Goal: Task Accomplishment & Management: Complete application form

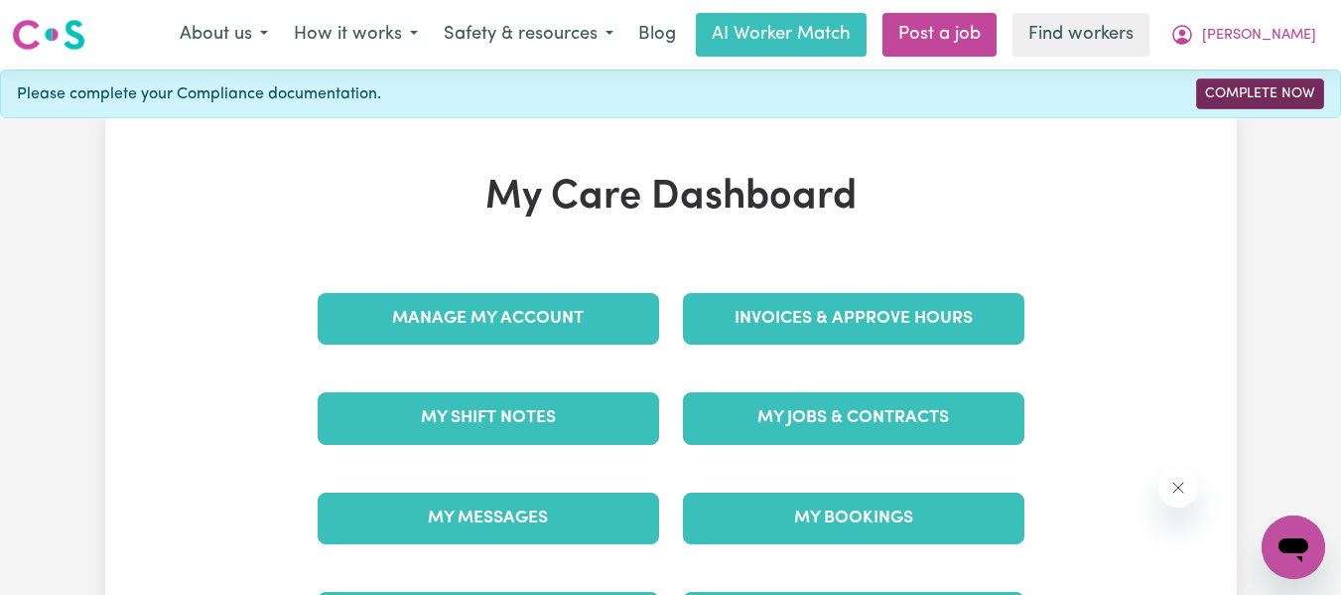
click at [1252, 97] on link "Complete Now" at bounding box center [1260, 93] width 128 height 31
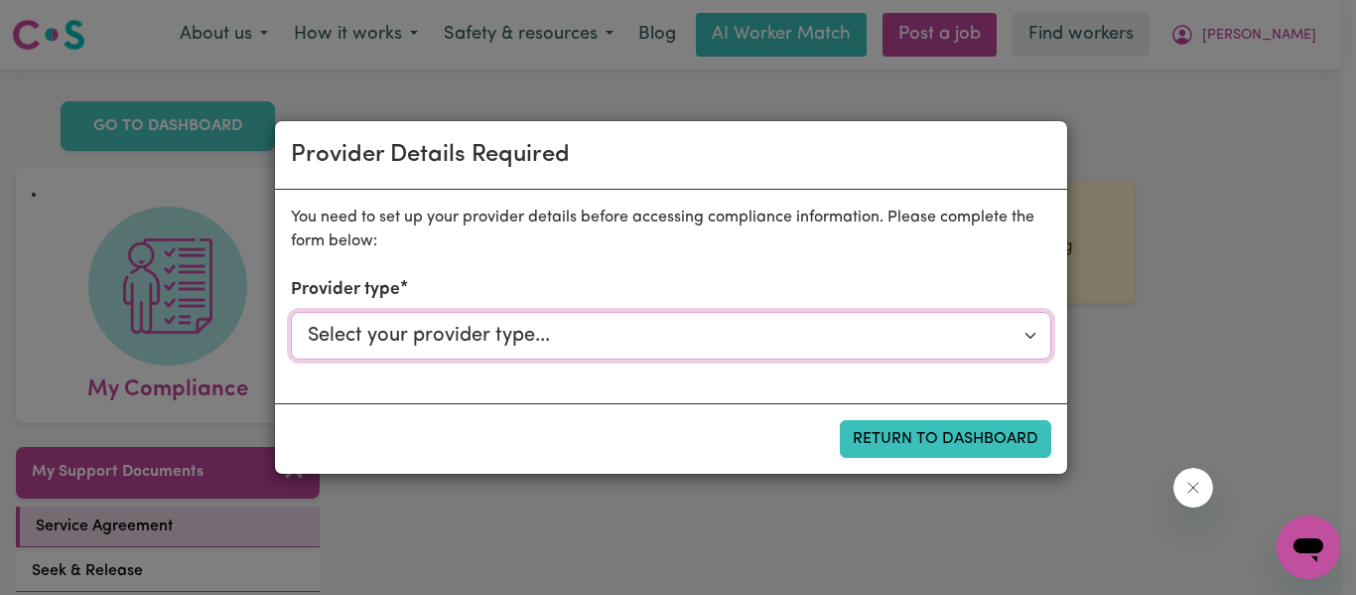
click at [784, 341] on select "Select your provider type... Privately Aged Care / Home Care Package NDIS Fundi…" at bounding box center [671, 336] width 760 height 48
select select "NDIS_FUNDING_PLAN_MANAGED"
click at [291, 312] on select "Select your provider type... Privately Aged Care / Home Care Package NDIS Fundi…" at bounding box center [671, 336] width 760 height 48
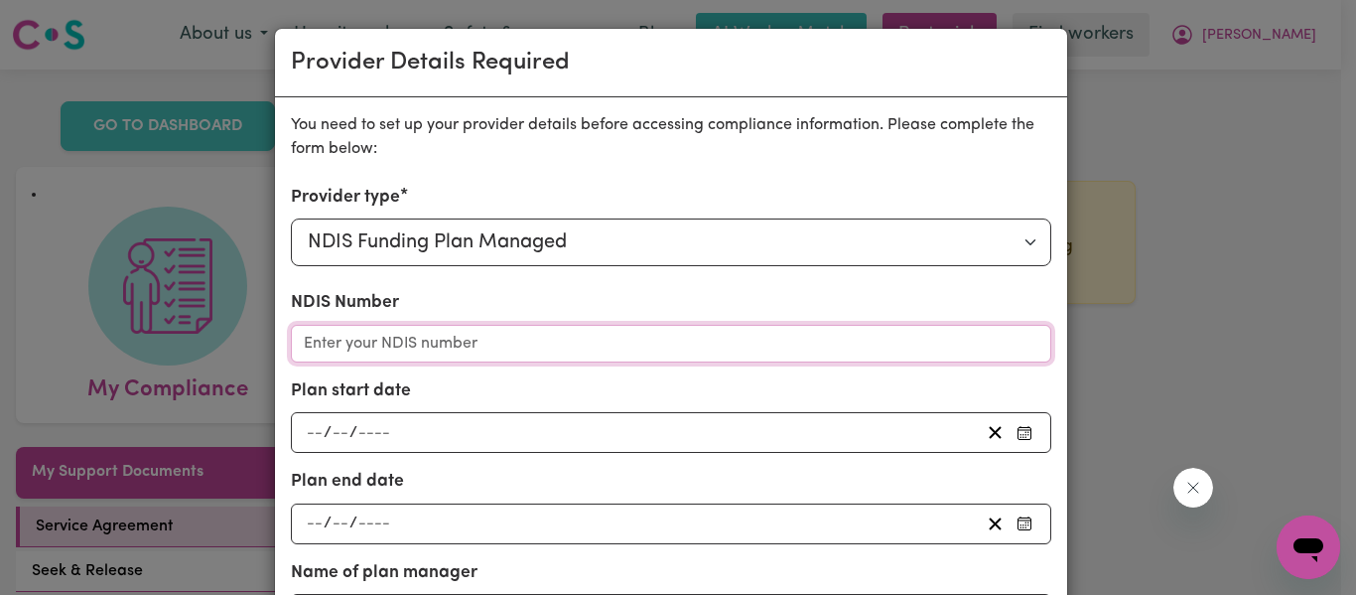
click at [571, 343] on input "NDIS Number" at bounding box center [671, 344] width 760 height 38
click at [389, 348] on input "NDIS Number" at bounding box center [671, 344] width 760 height 38
paste input "430337627"
type input "430337627"
click at [324, 425] on span "/" at bounding box center [328, 433] width 8 height 18
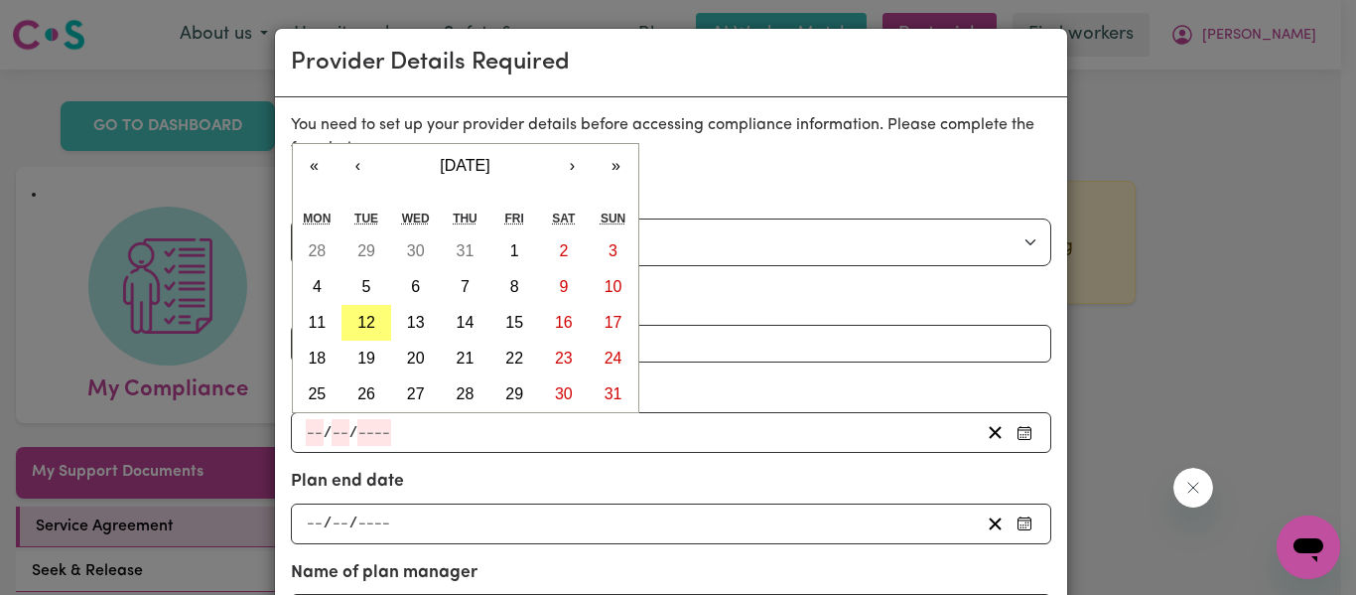
click at [306, 435] on input "number" at bounding box center [315, 432] width 18 height 27
type input "25"
type input "01"
type input "0002-01-25"
type input "1"
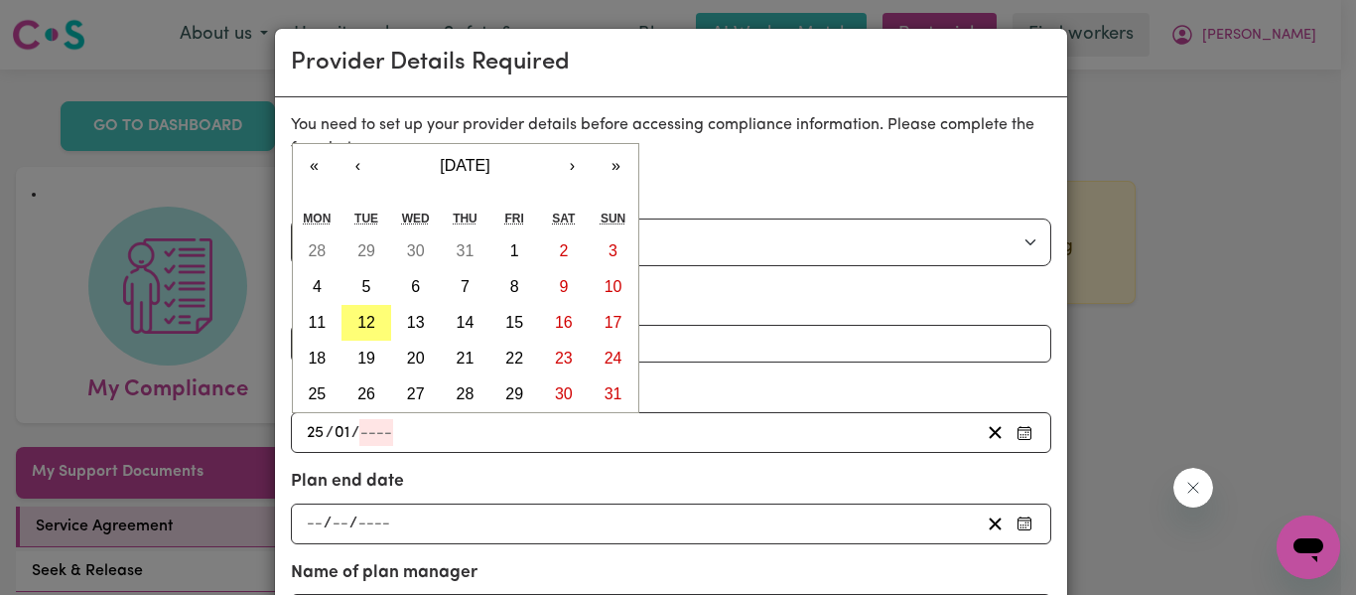
type input "2"
type input "0020-01-25"
type input "20"
type input "0202-01-25"
type input "202"
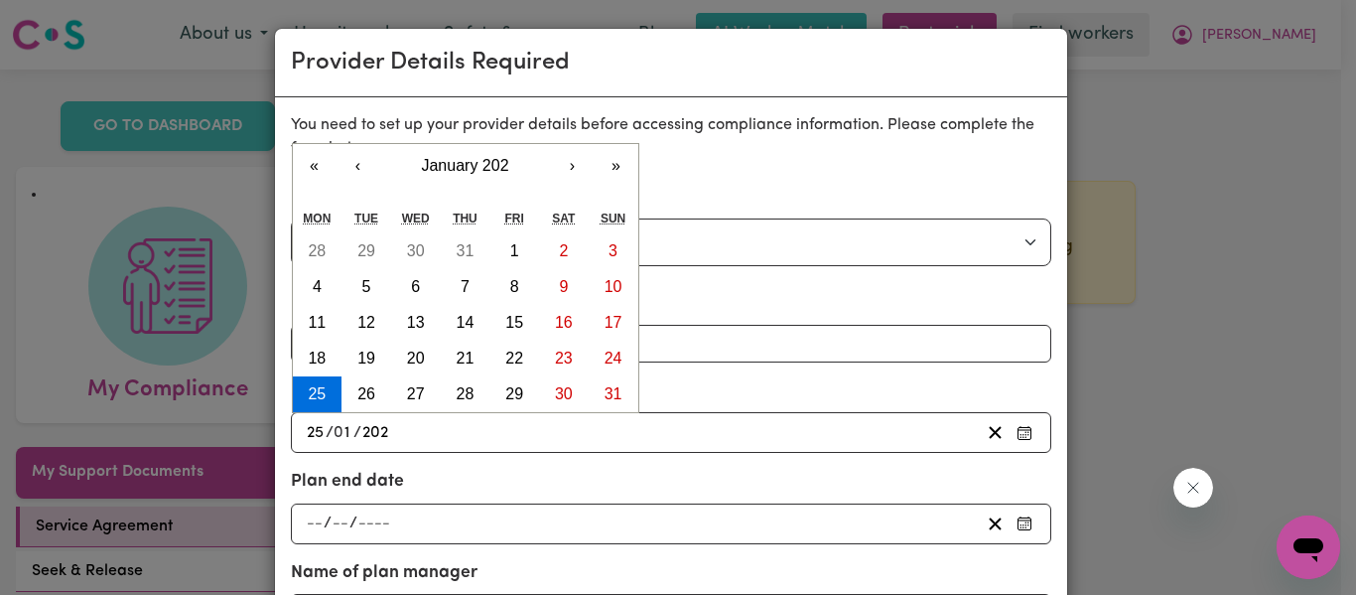
type input "[DATE]"
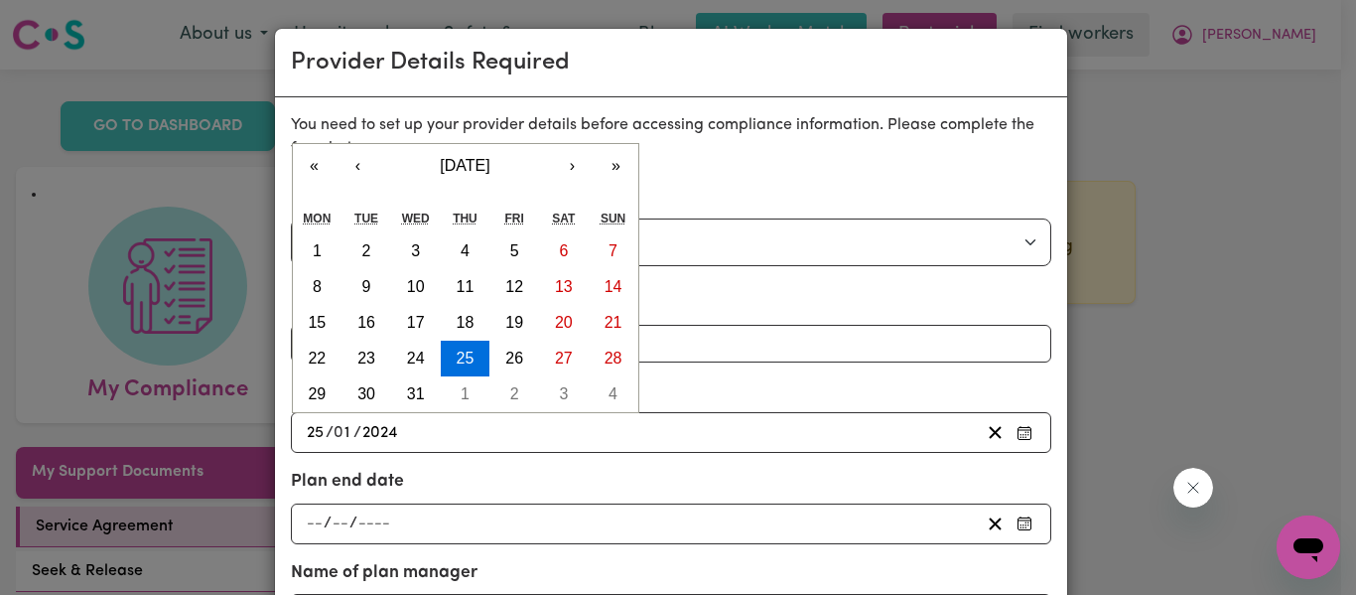
type input "2024"
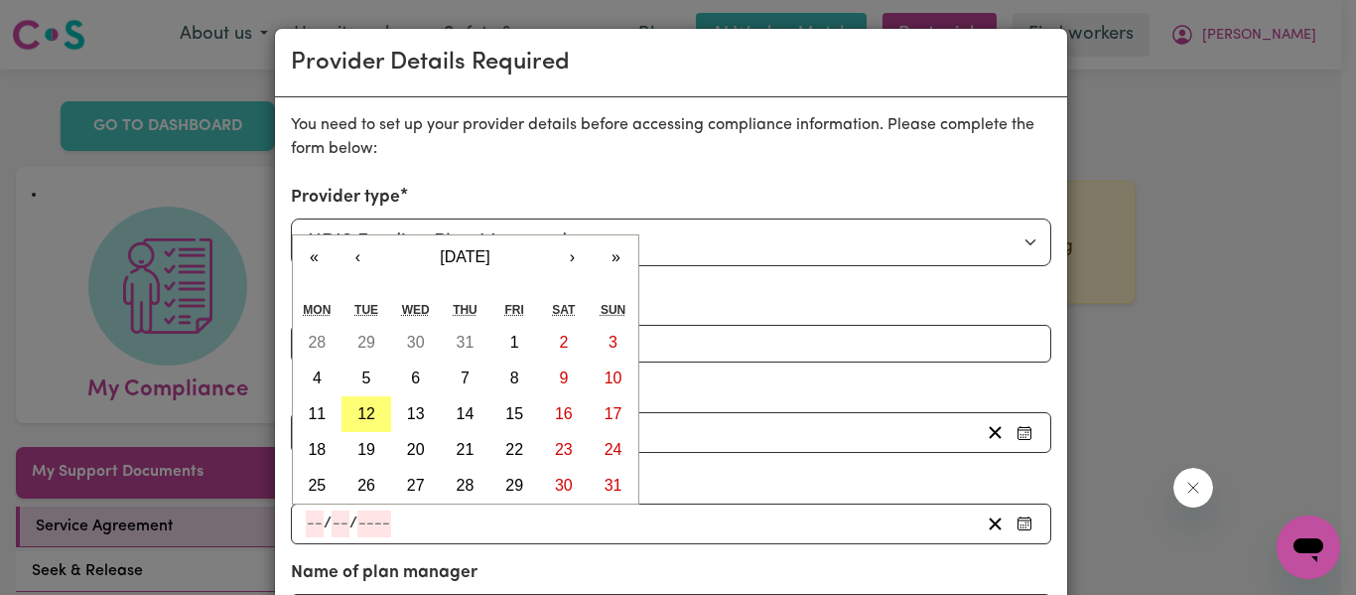
click at [306, 523] on input "number" at bounding box center [315, 523] width 18 height 27
type input "25"
type input "01"
type input "0002-01-25"
type input "1"
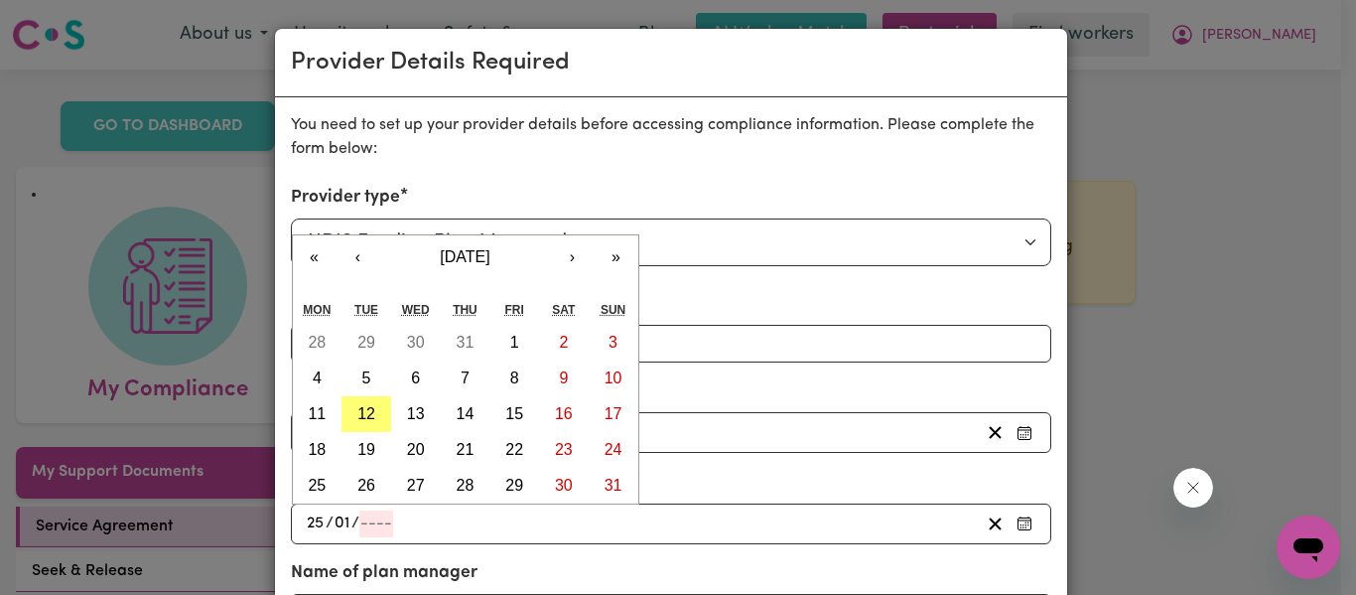
type input "2"
type input "0020-01-25"
type input "20"
type input "0202-01-25"
type input "202"
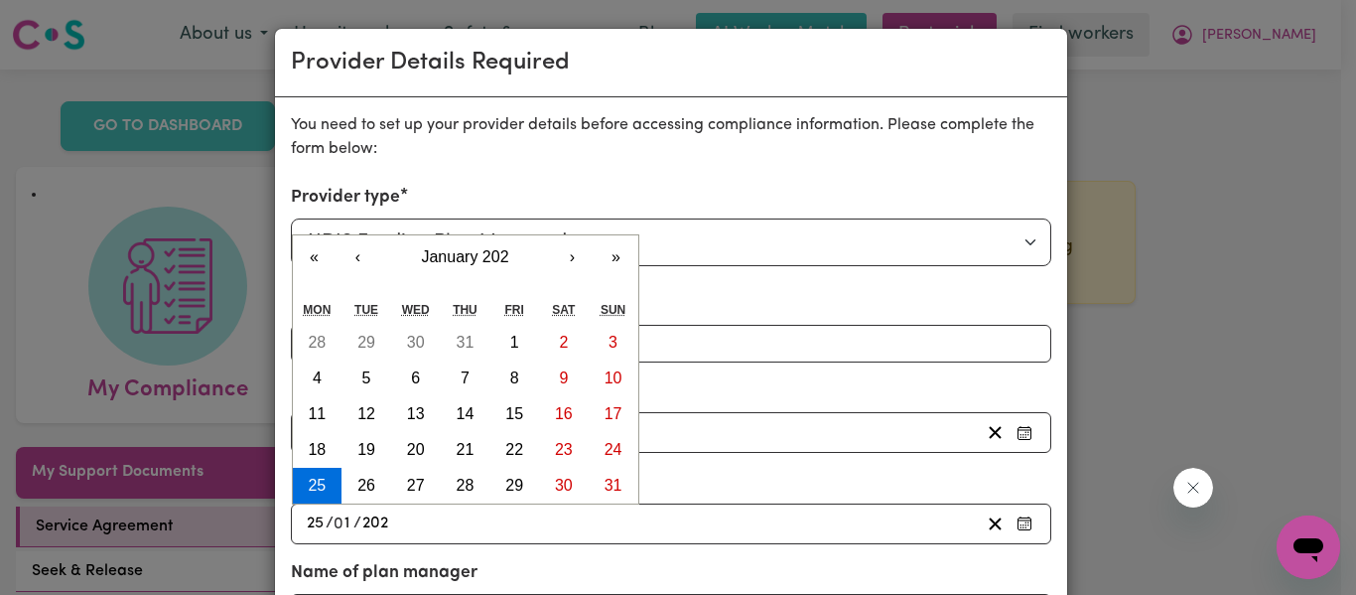
type input "[DATE]"
type input "2026"
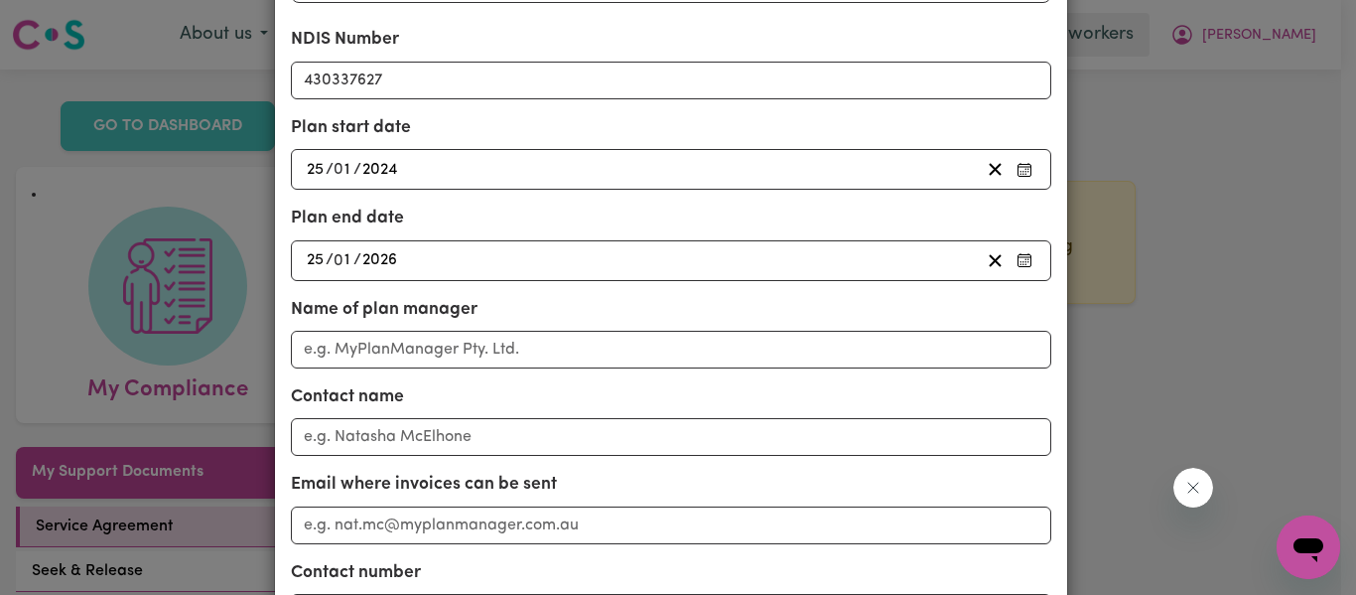
scroll to position [281, 0]
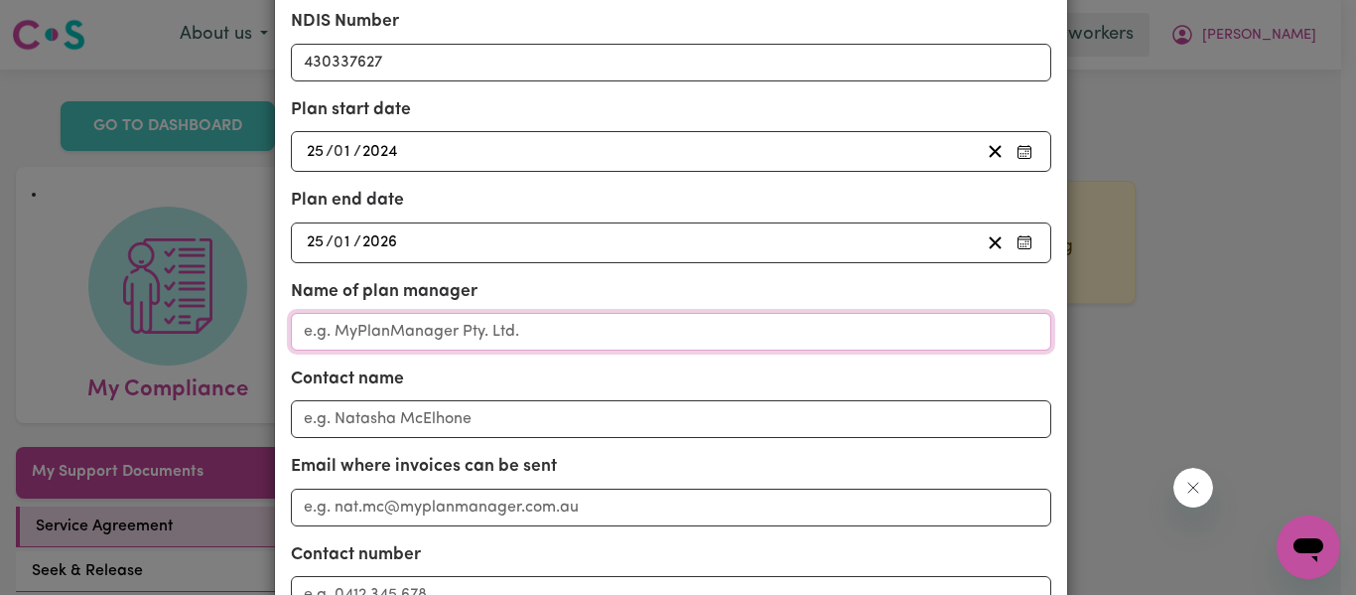
click at [471, 330] on input "Name of plan manager" at bounding box center [671, 332] width 760 height 38
type input "My Plan Manager"
click at [444, 502] on input "Email where invoices can be sent" at bounding box center [671, 507] width 760 height 38
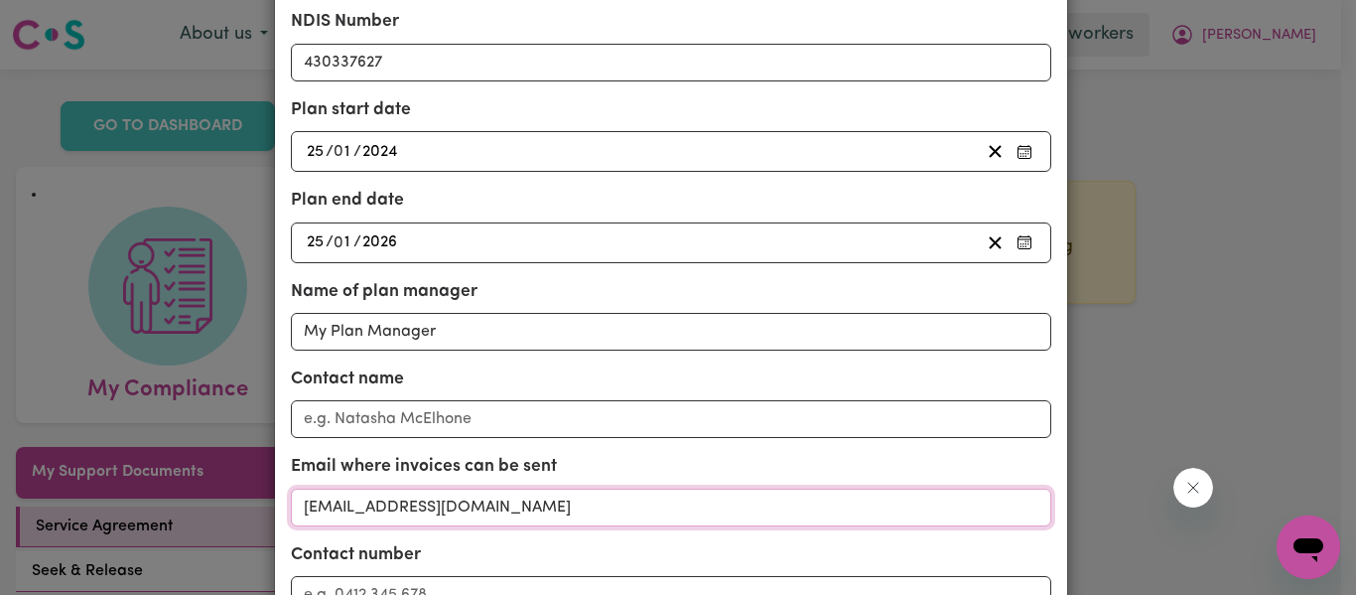
type input "[EMAIL_ADDRESS][DOMAIN_NAME]"
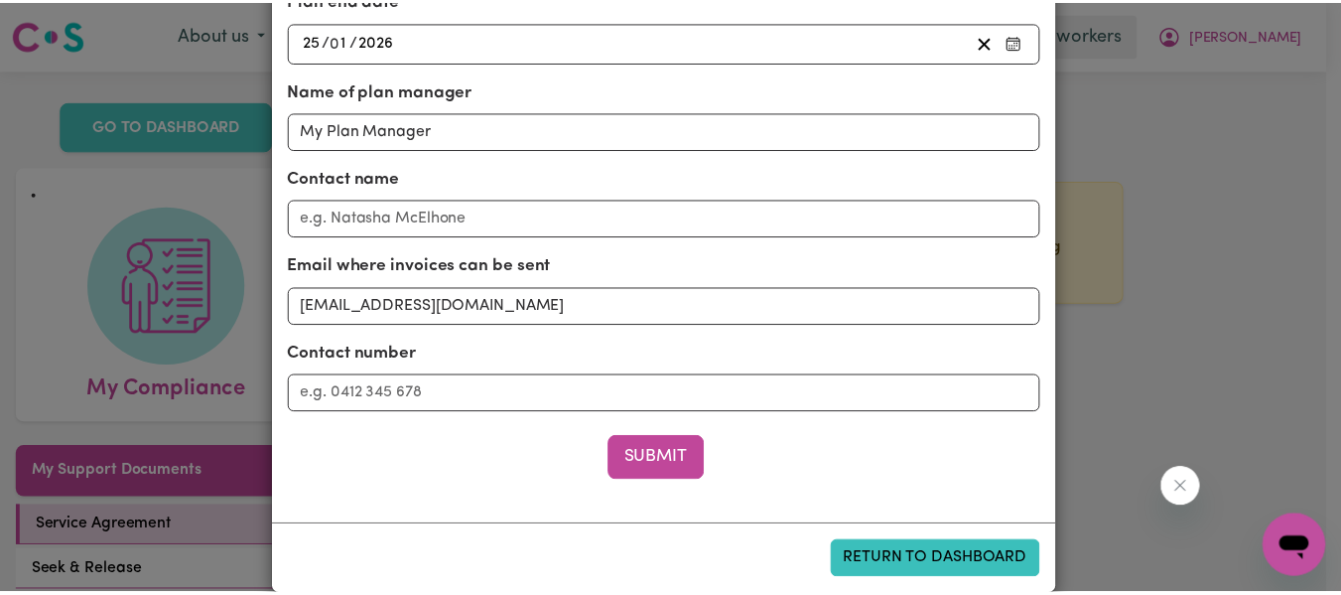
scroll to position [487, 0]
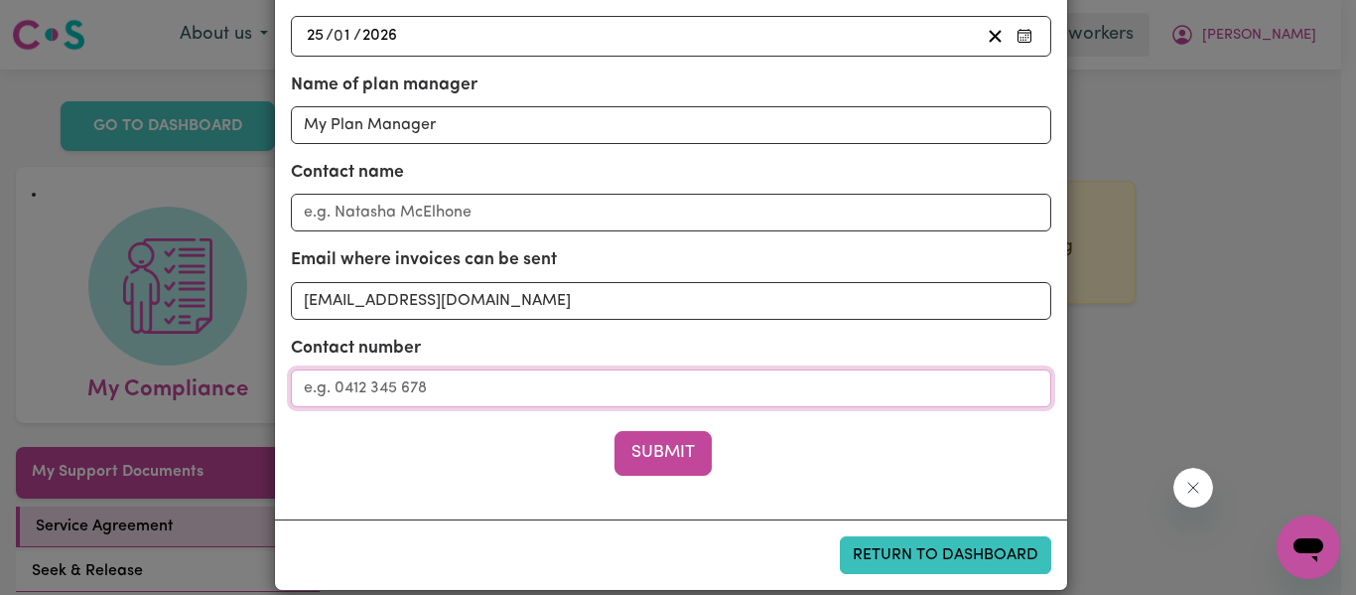
click at [407, 392] on input "Contact number" at bounding box center [671, 388] width 760 height 38
type input "1800608298"
click at [626, 457] on button "Submit" at bounding box center [662, 453] width 97 height 44
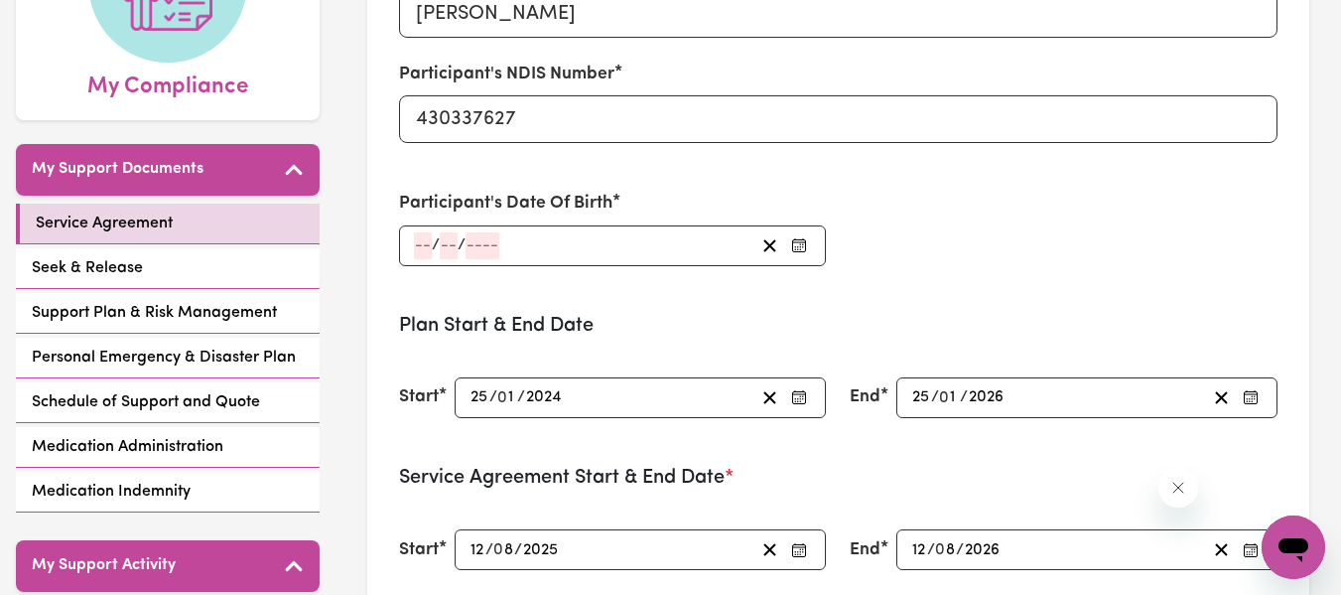
scroll to position [308, 0]
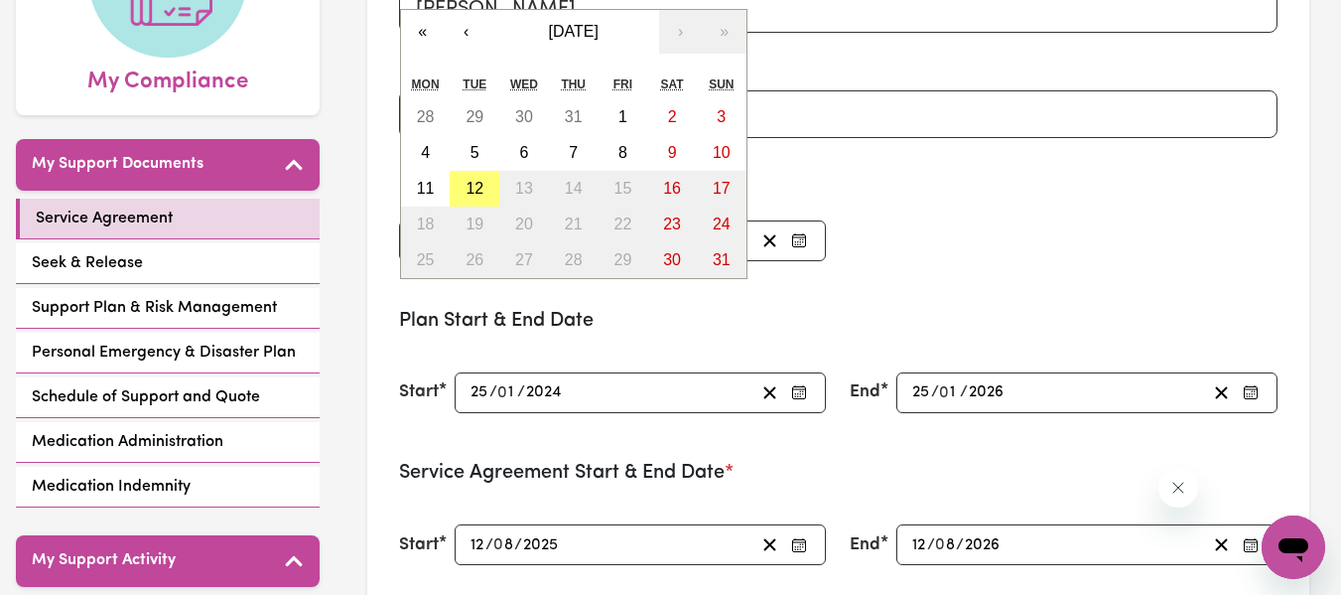
click at [421, 242] on div "/ / « ‹ [DATE] › » Mon Tue Wed Thu Fri Sat Sun 28 29 30 31 1 2 3 4 5 6 7 8 9 10…" at bounding box center [613, 240] width 428 height 41
type input "22"
click at [599, 31] on span "[DATE]" at bounding box center [574, 31] width 50 height 17
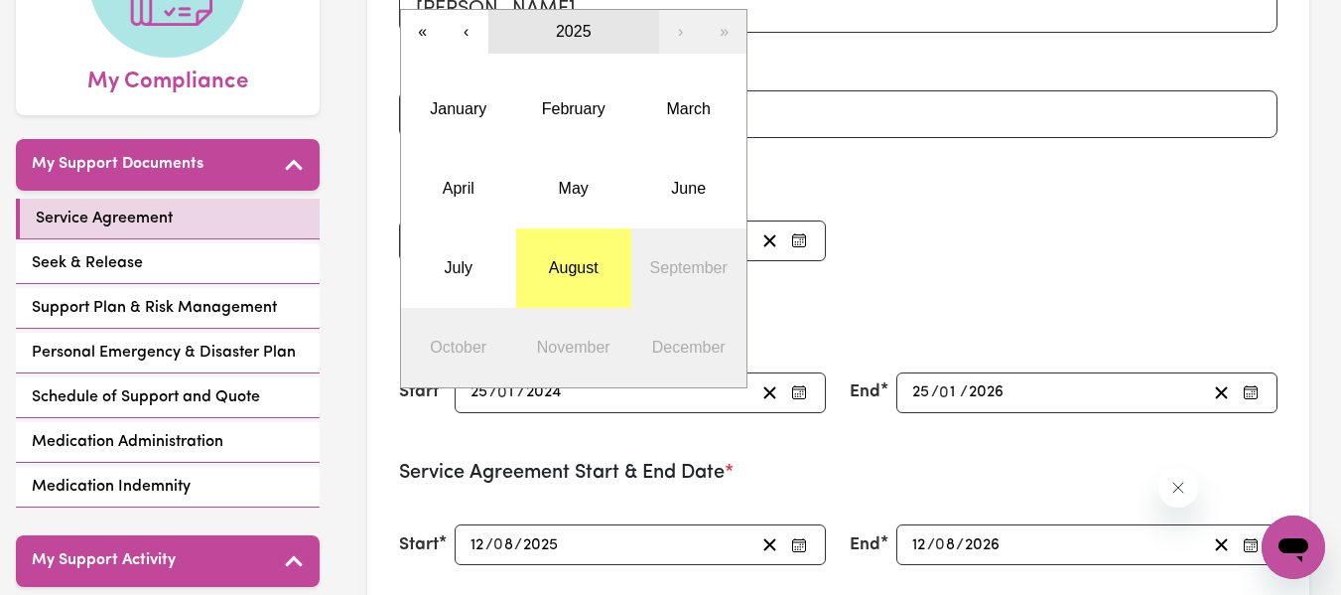
click at [578, 29] on span "2025" at bounding box center [574, 31] width 36 height 17
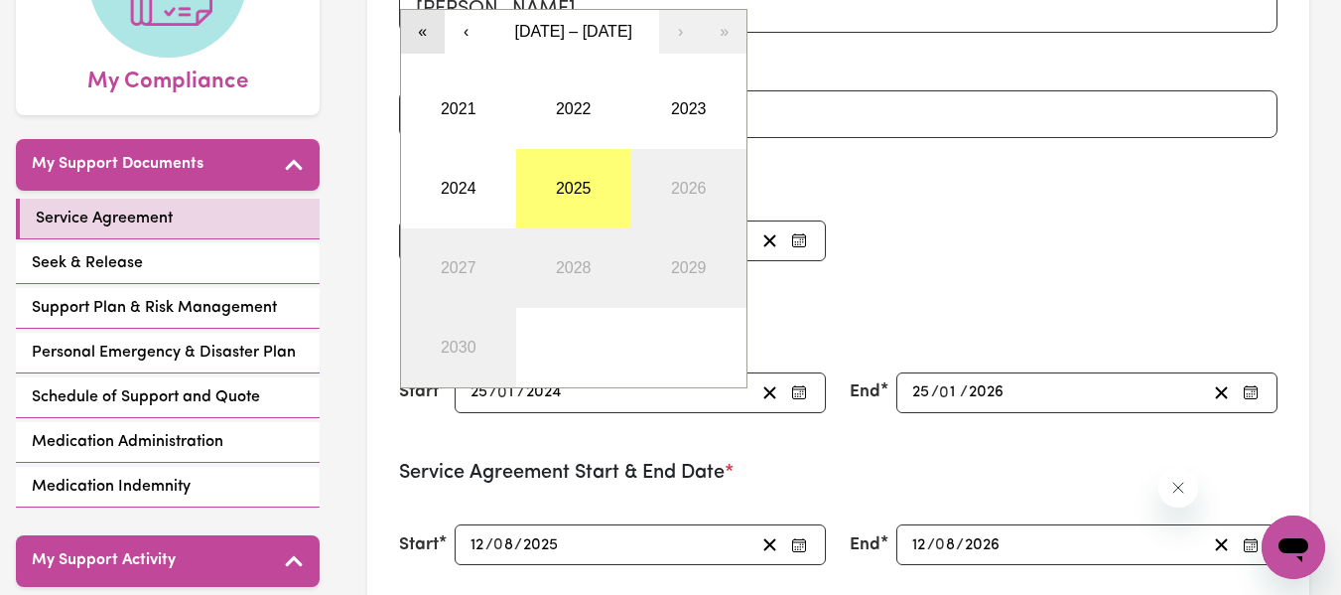
click at [434, 38] on button "«" at bounding box center [423, 32] width 44 height 44
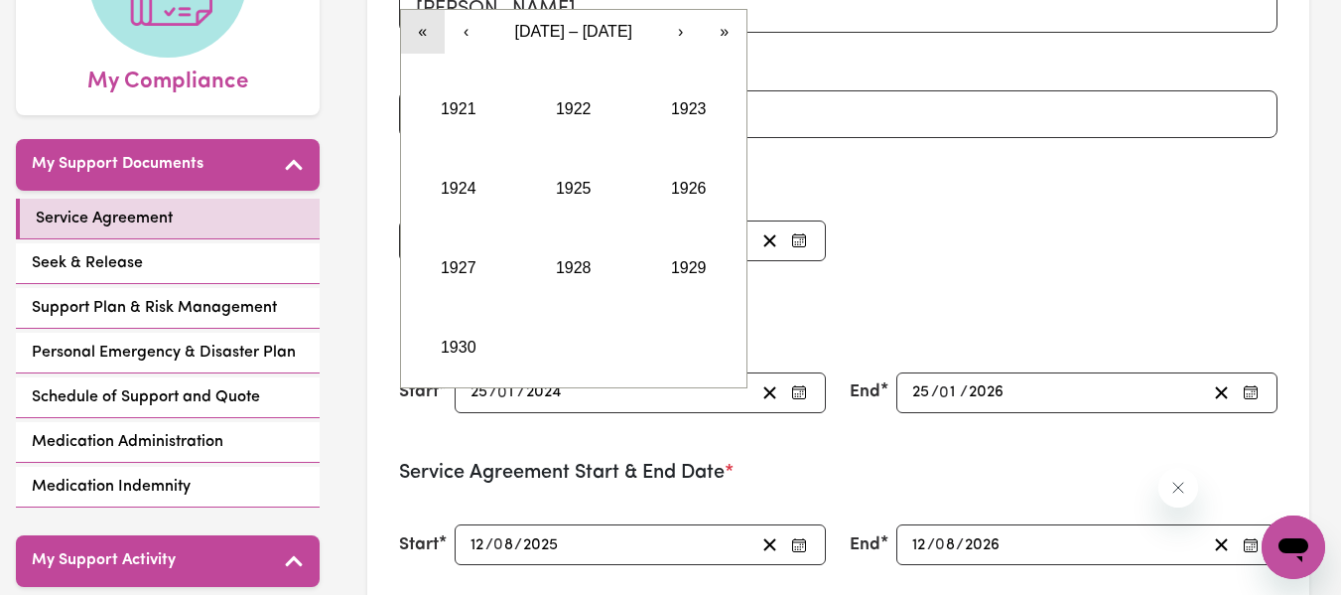
click at [434, 38] on button "«" at bounding box center [423, 32] width 44 height 44
click at [725, 23] on button "»" at bounding box center [725, 32] width 44 height 44
click at [684, 24] on button "›" at bounding box center [681, 32] width 44 height 44
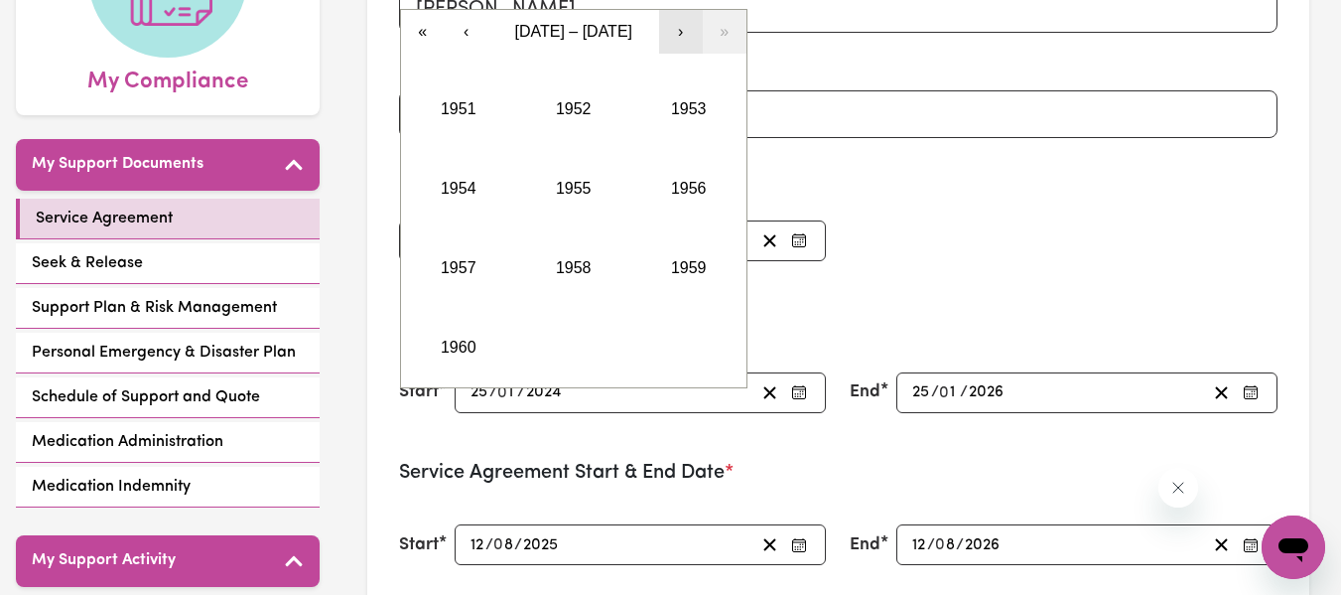
click at [684, 24] on button "›" at bounding box center [681, 32] width 44 height 44
click at [687, 22] on button "›" at bounding box center [681, 32] width 44 height 44
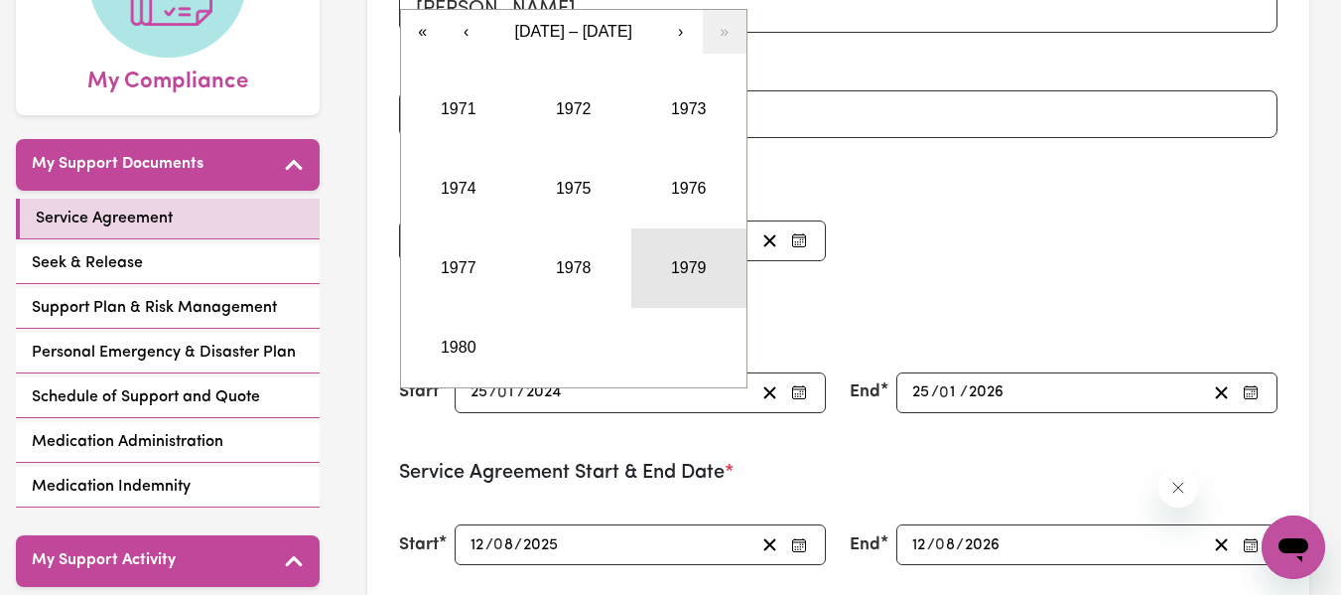
click at [668, 269] on button "1979" at bounding box center [688, 267] width 115 height 79
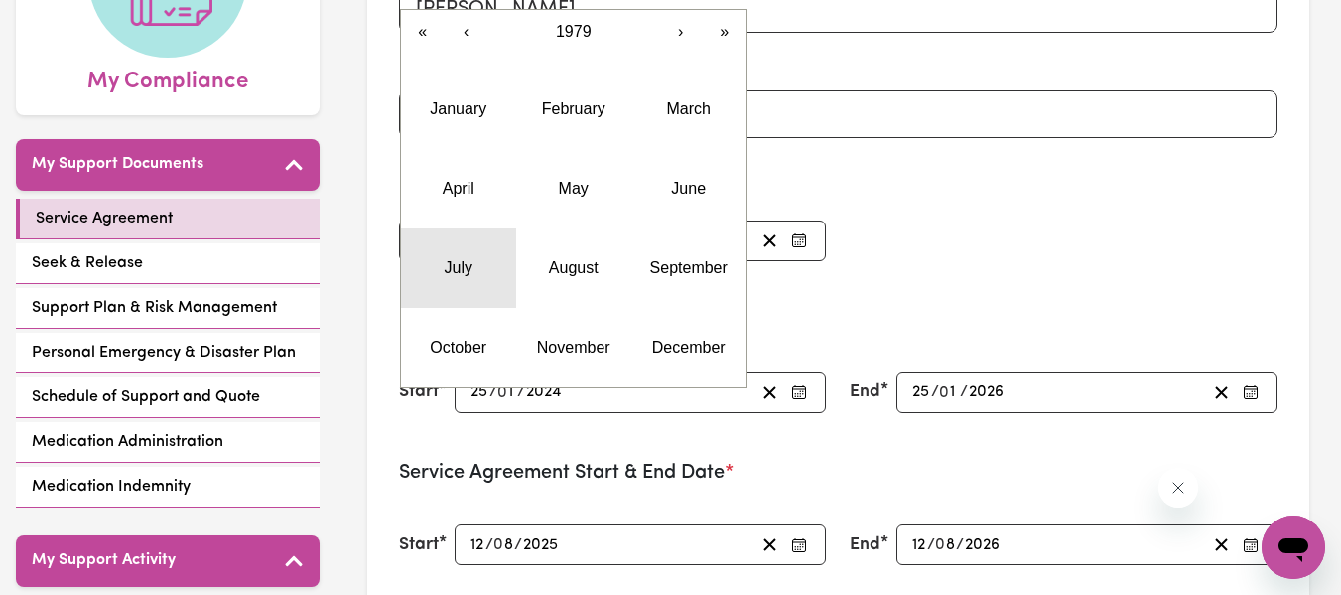
click at [468, 259] on abbr "July" at bounding box center [459, 267] width 28 height 17
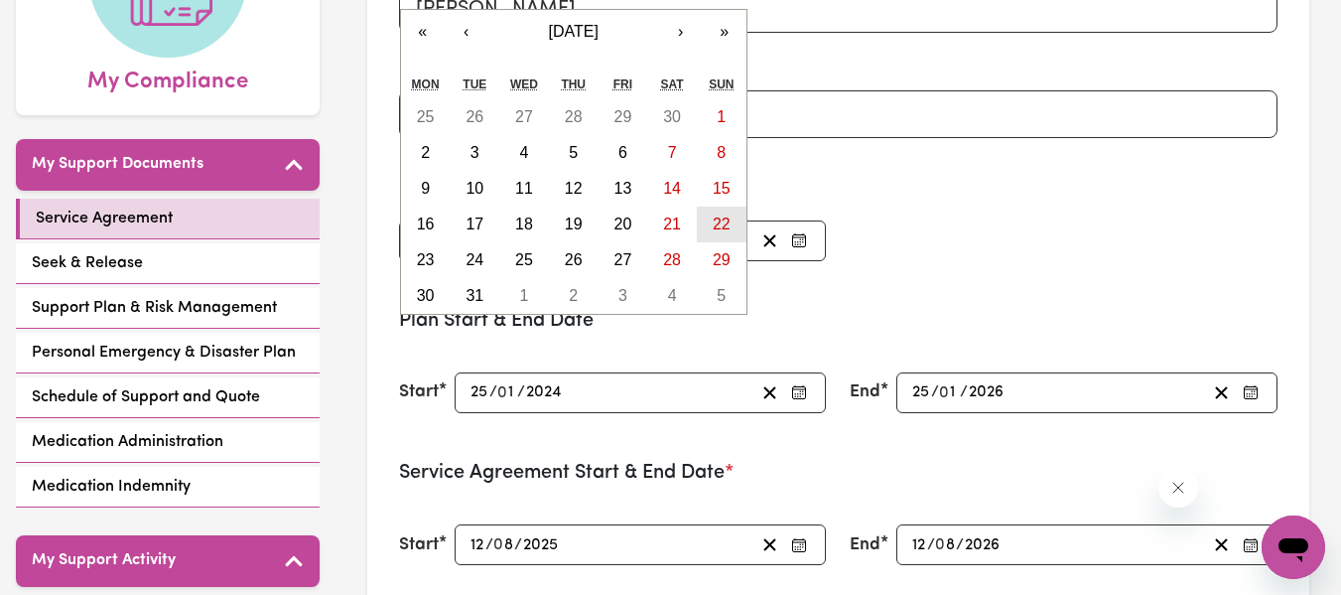
click at [716, 223] on abbr "22" at bounding box center [722, 223] width 18 height 17
type input "[DATE]"
type input "7"
type input "1979"
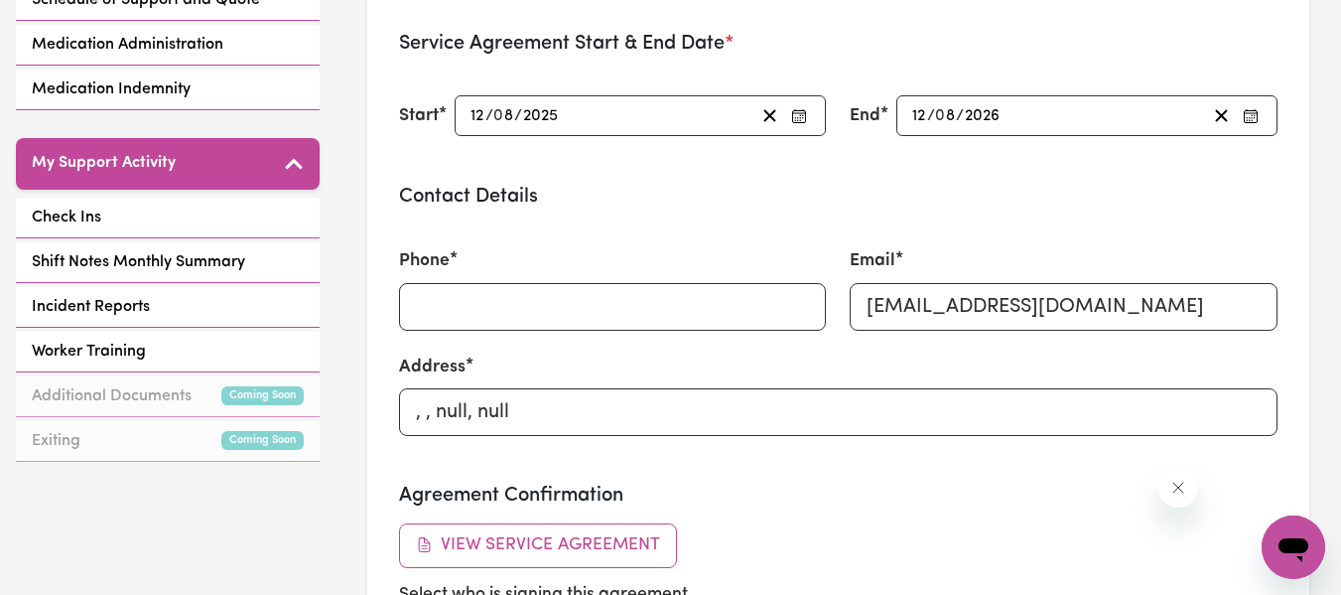
scroll to position [0, 0]
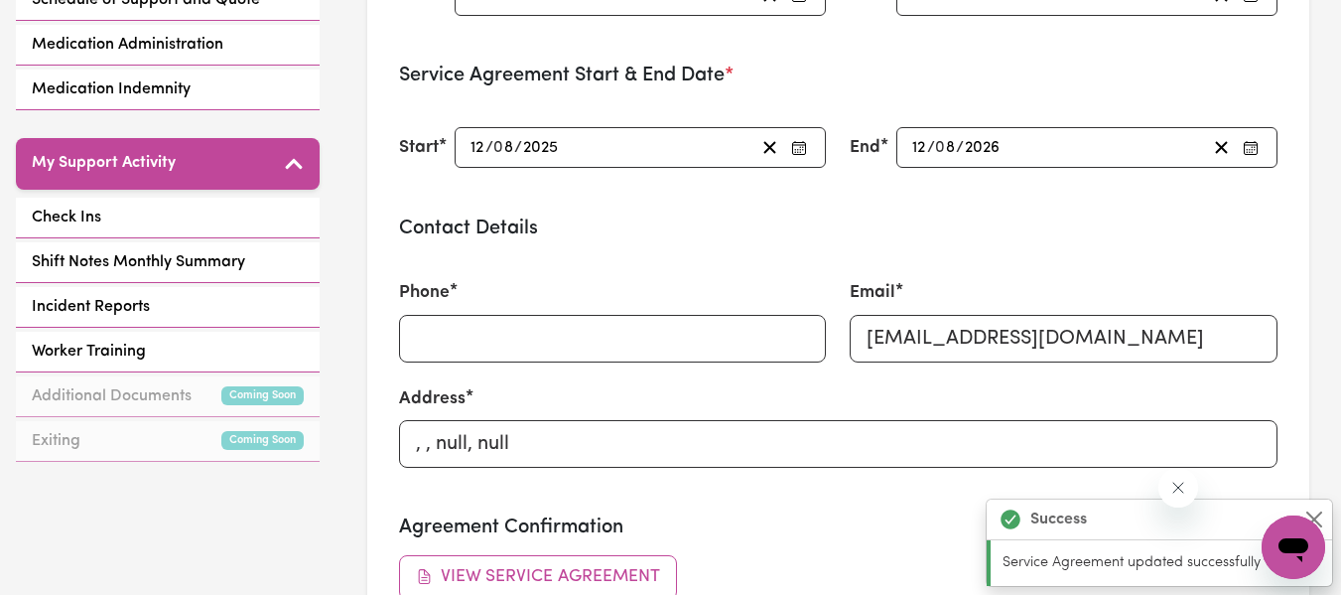
type input "[DATE]"
type input "22"
type input "7"
type input "1979"
click at [645, 454] on input ", , null, null" at bounding box center [838, 444] width 879 height 48
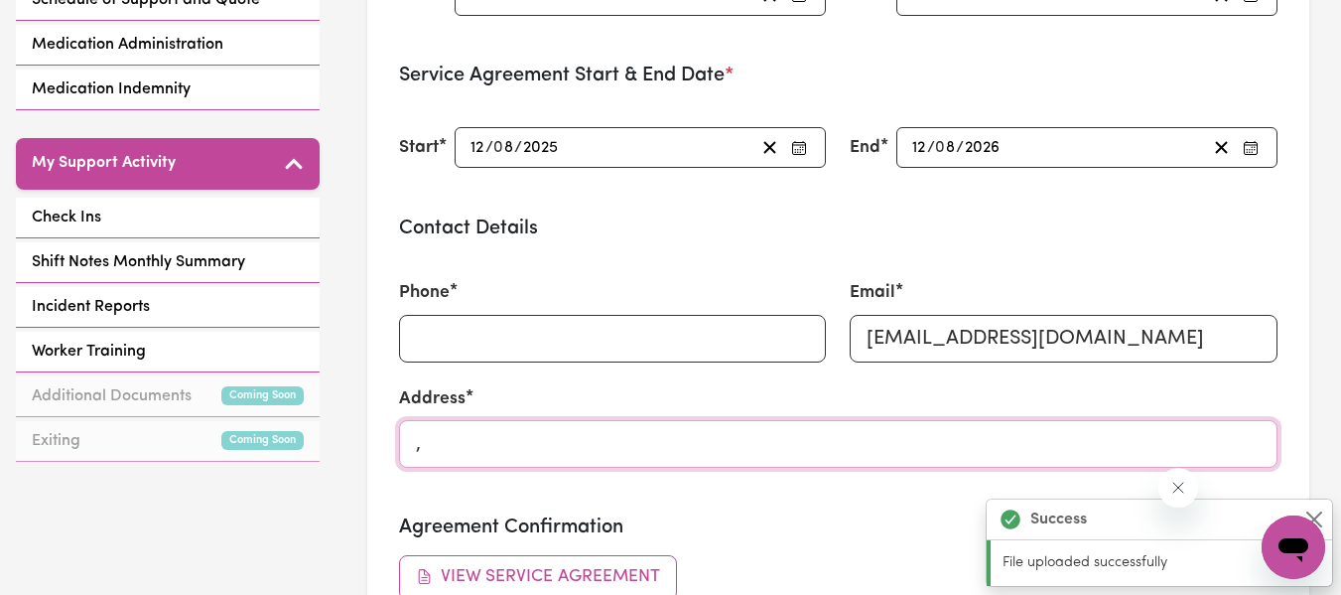
type input ","
type input "[STREET_ADDRESS]"
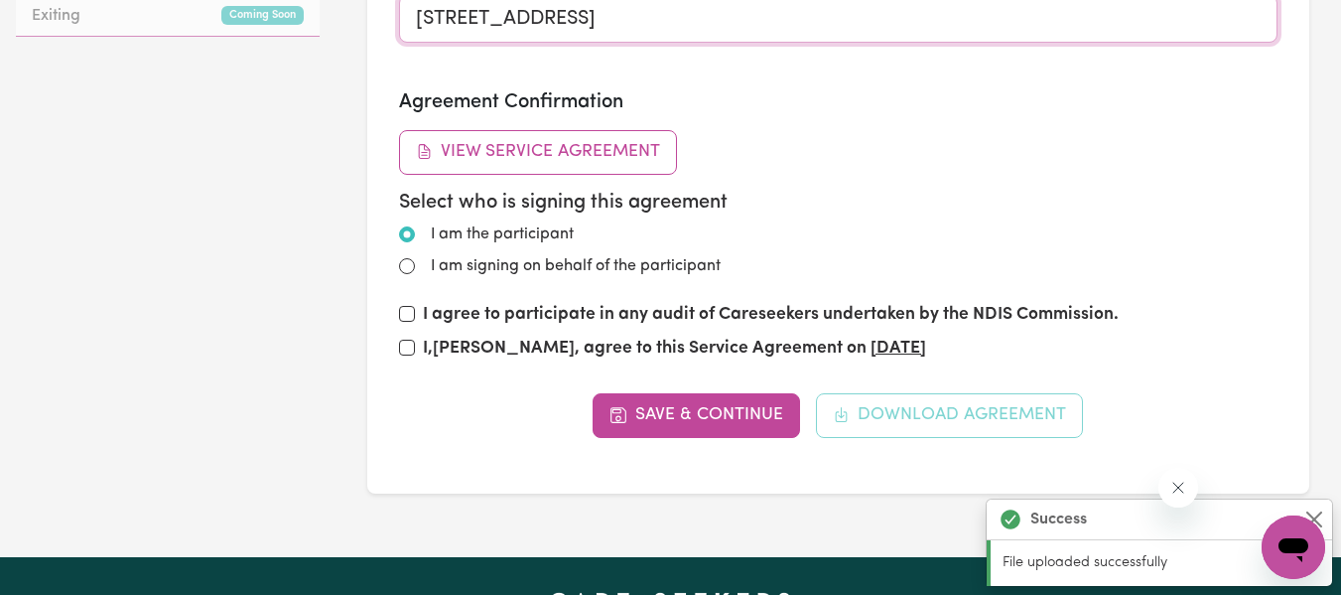
scroll to position [1135, 0]
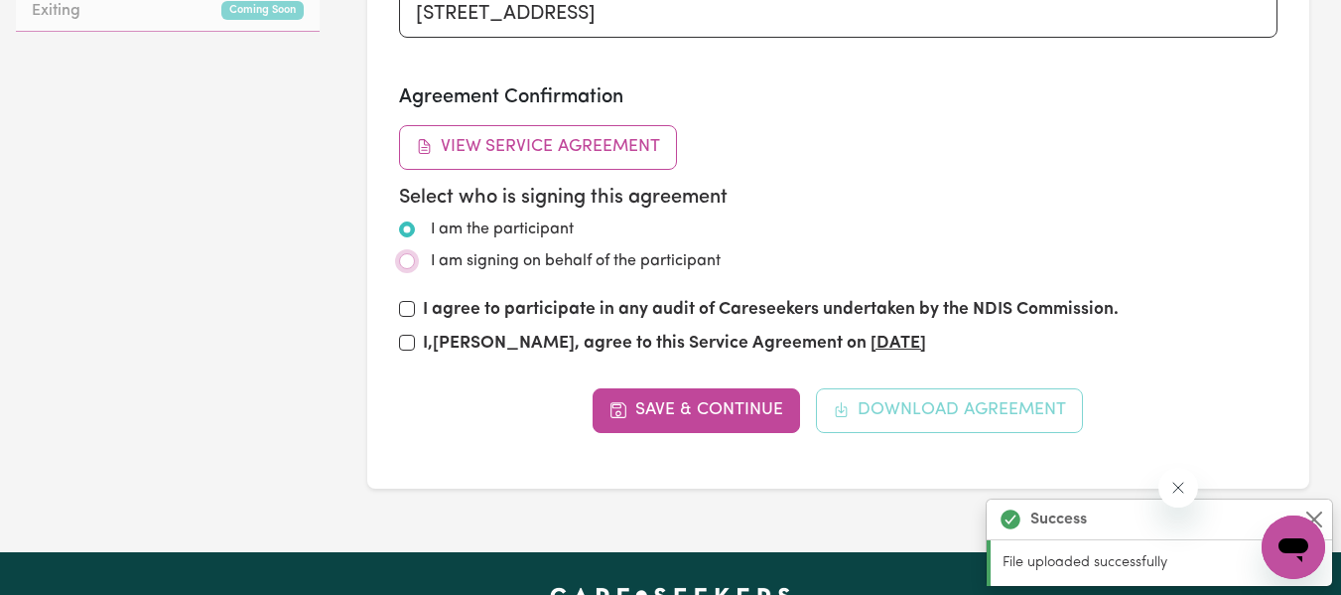
click at [407, 261] on input "I am signing on behalf of the participant" at bounding box center [407, 261] width 16 height 16
radio input "true"
radio input "false"
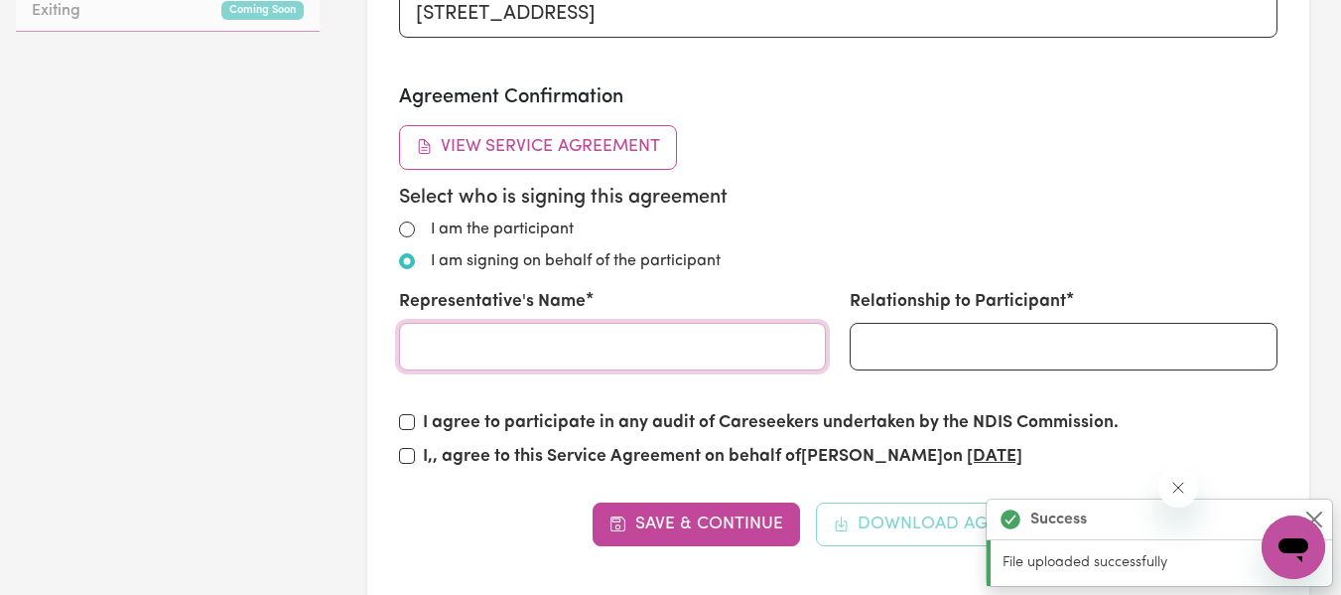
click at [538, 350] on input "Representative's Name" at bounding box center [613, 347] width 428 height 48
type input "[PERSON_NAME]"
type input "0438724093"
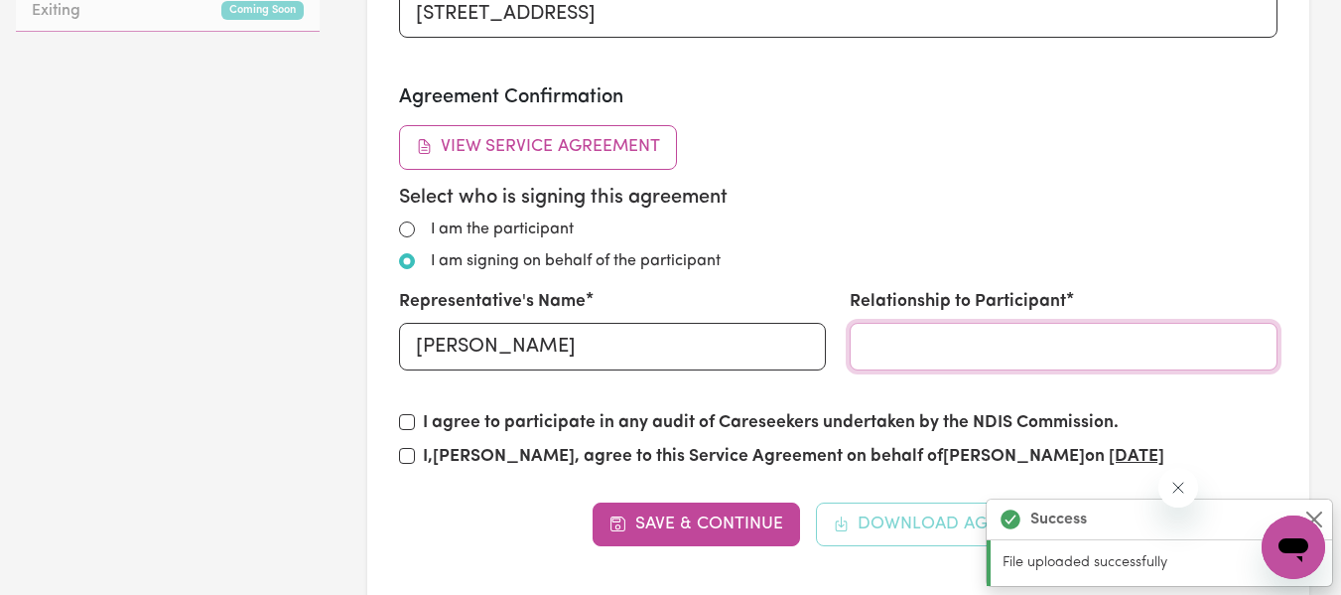
click at [959, 350] on input "Relationship to Participant" at bounding box center [1064, 347] width 428 height 48
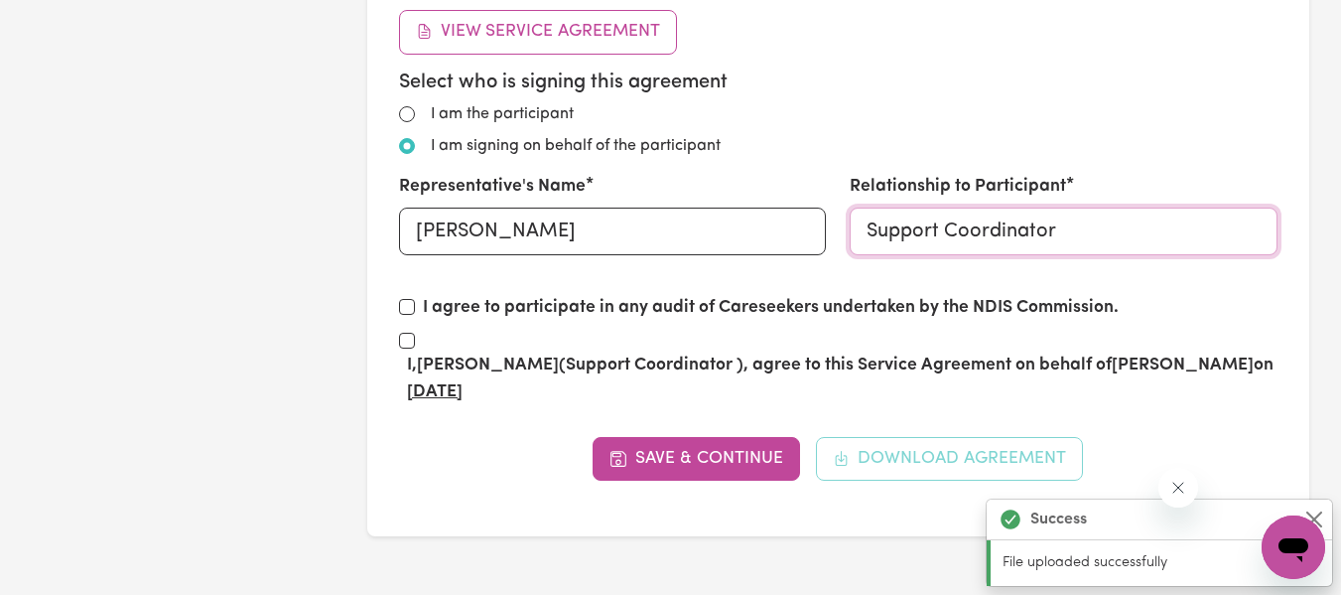
scroll to position [1336, 0]
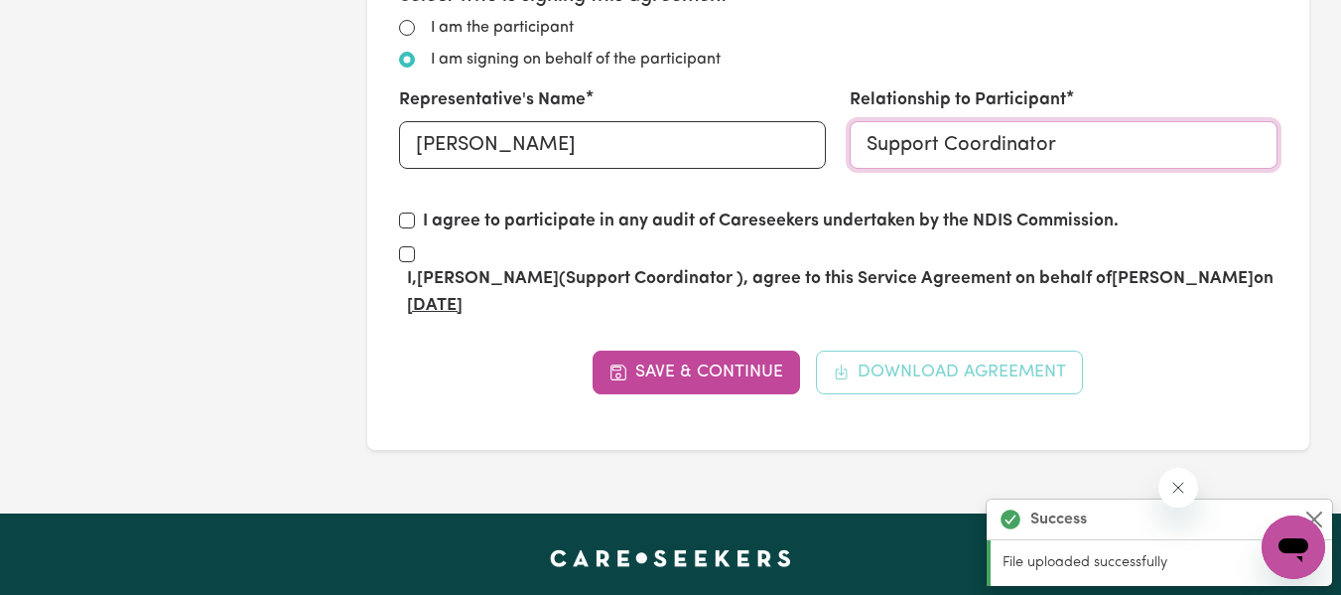
type input "Support Coordinator"
click at [400, 258] on input "I, [PERSON_NAME] (Support Coordinator ) , agree to this Service Agreement on be…" at bounding box center [407, 254] width 16 height 16
checkbox input "true"
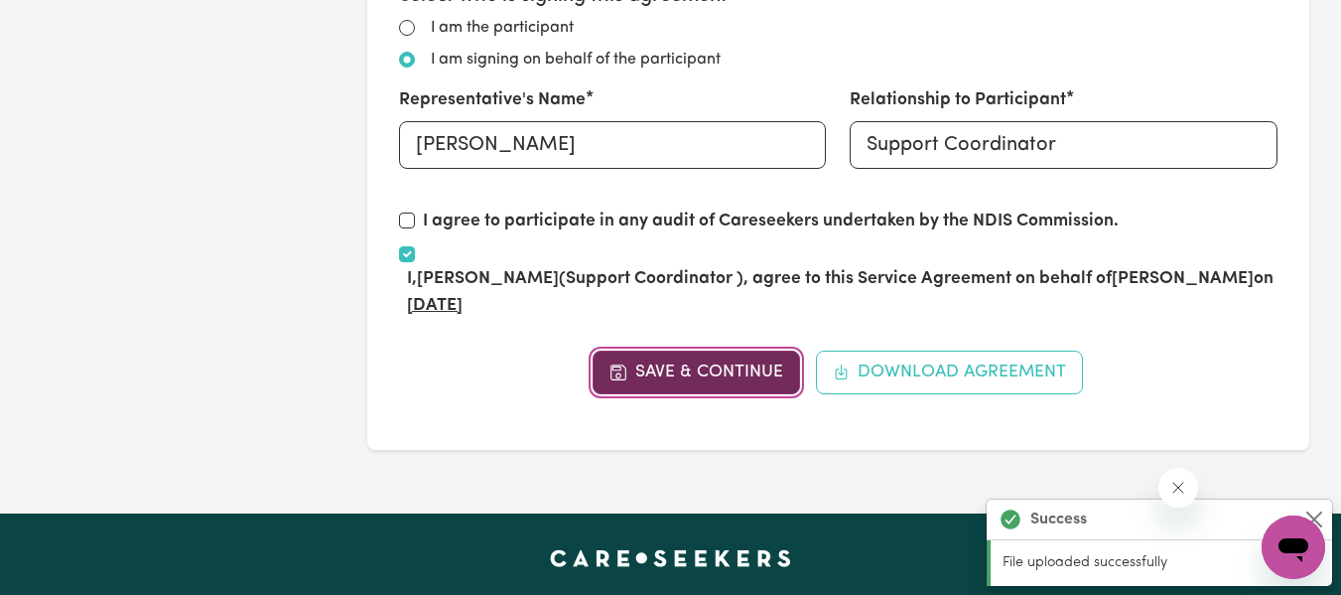
click at [713, 371] on button "Save & Continue" at bounding box center [696, 372] width 207 height 44
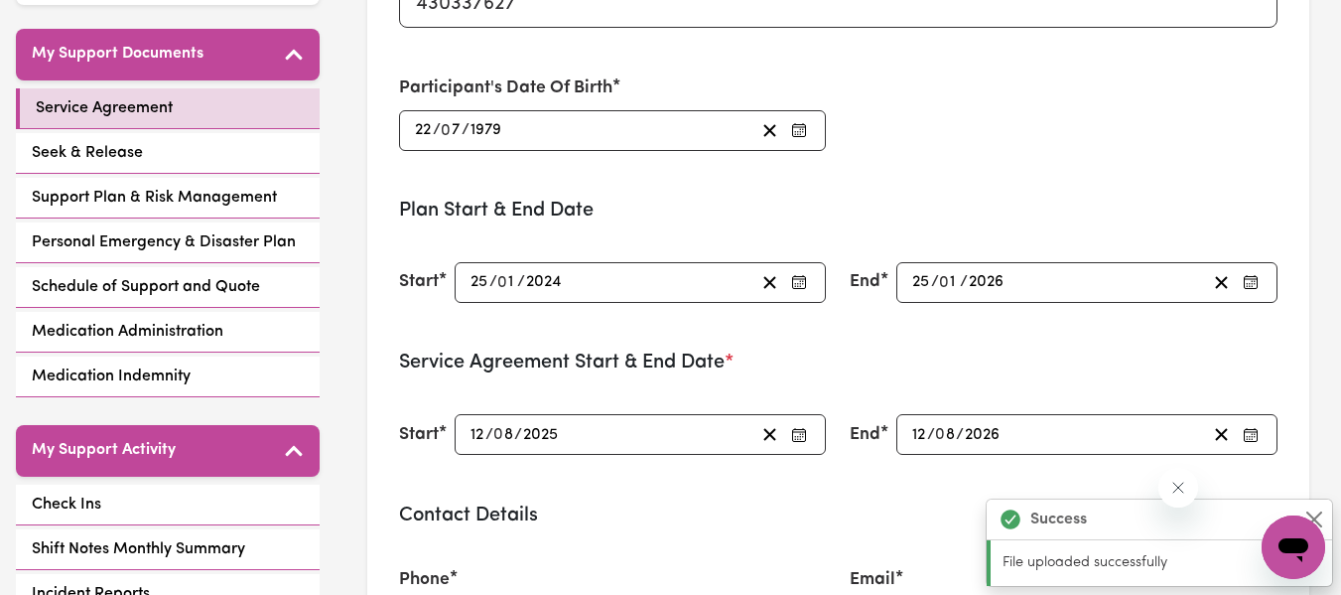
scroll to position [403, 0]
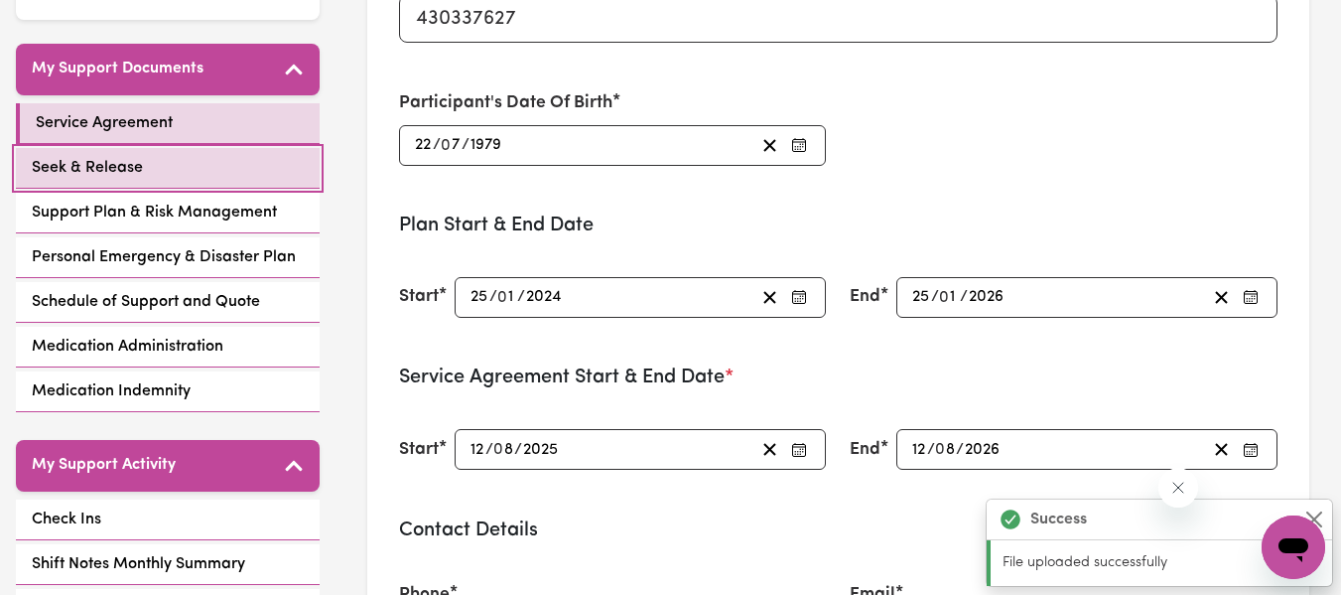
click at [146, 167] on link "Seek & Release" at bounding box center [168, 168] width 304 height 41
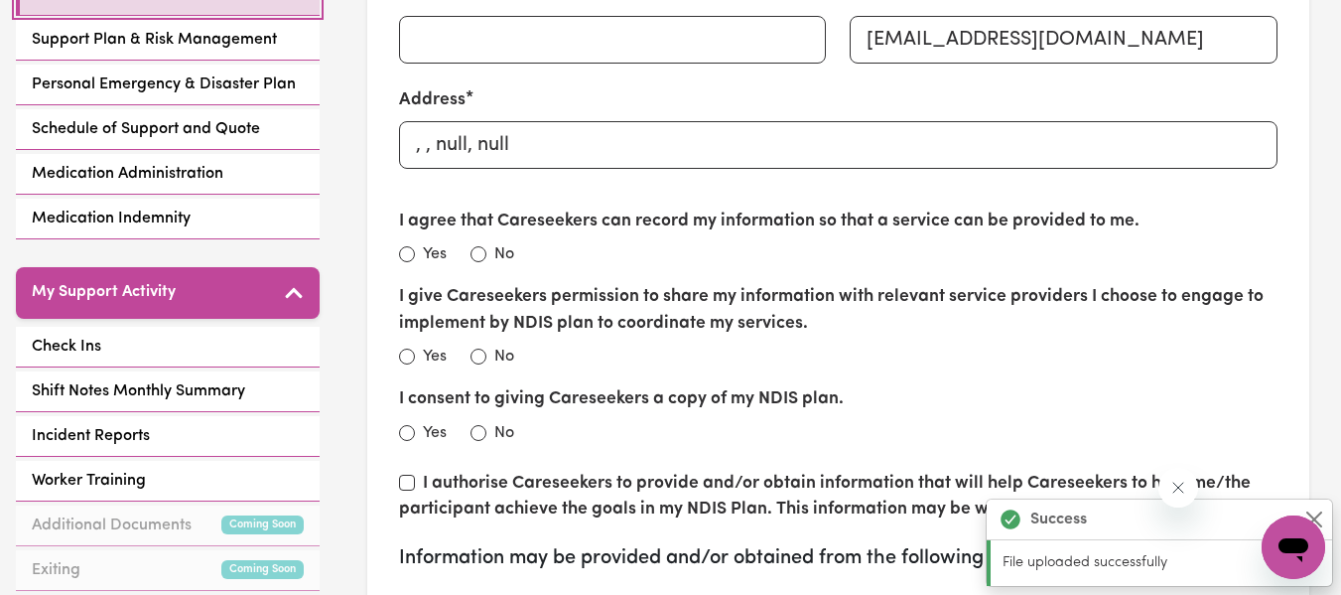
scroll to position [590, 0]
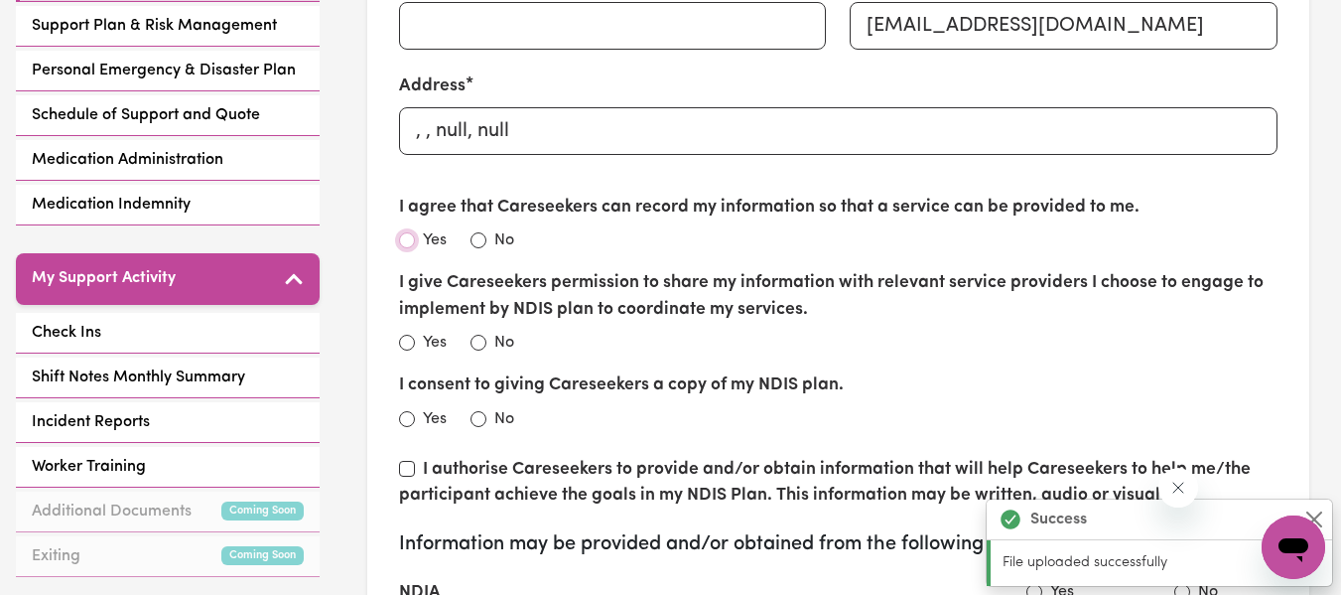
click at [411, 239] on input "Yes" at bounding box center [407, 240] width 16 height 16
radio input "true"
click at [410, 341] on input "Yes" at bounding box center [407, 343] width 16 height 16
radio input "true"
click at [405, 420] on input "Yes" at bounding box center [407, 419] width 16 height 16
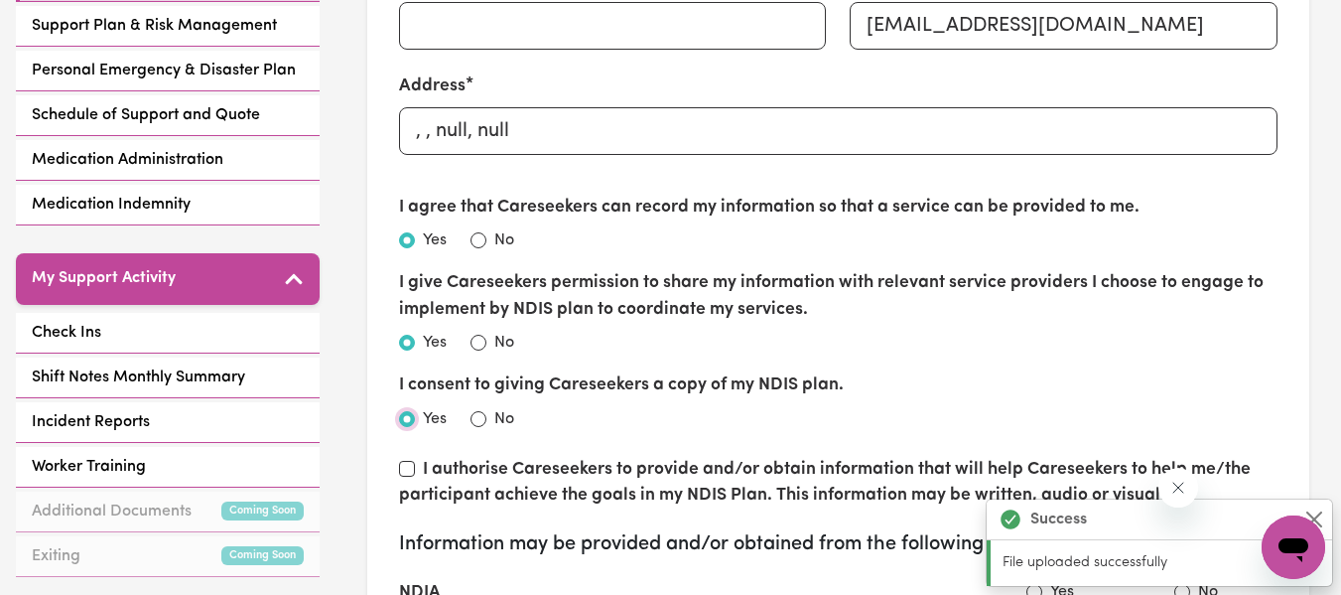
radio input "true"
click at [407, 469] on input "I authorise Careseekers to provide and/or obtain information that will help Car…" at bounding box center [407, 469] width 16 height 16
checkbox input "true"
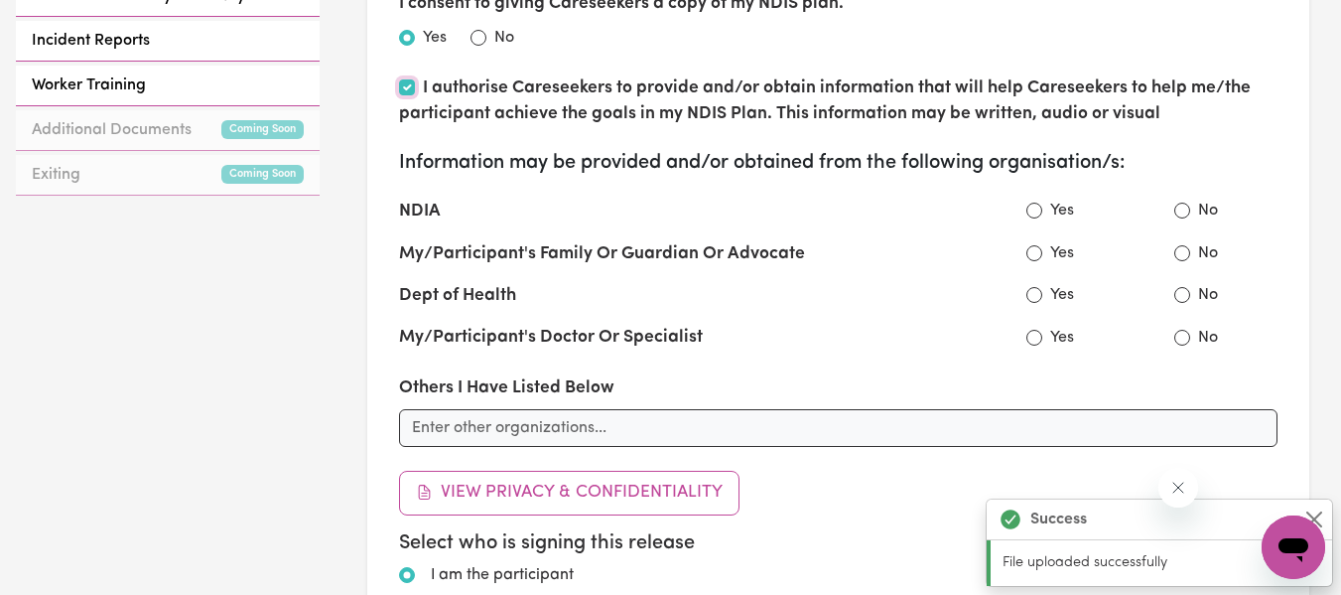
scroll to position [985, 0]
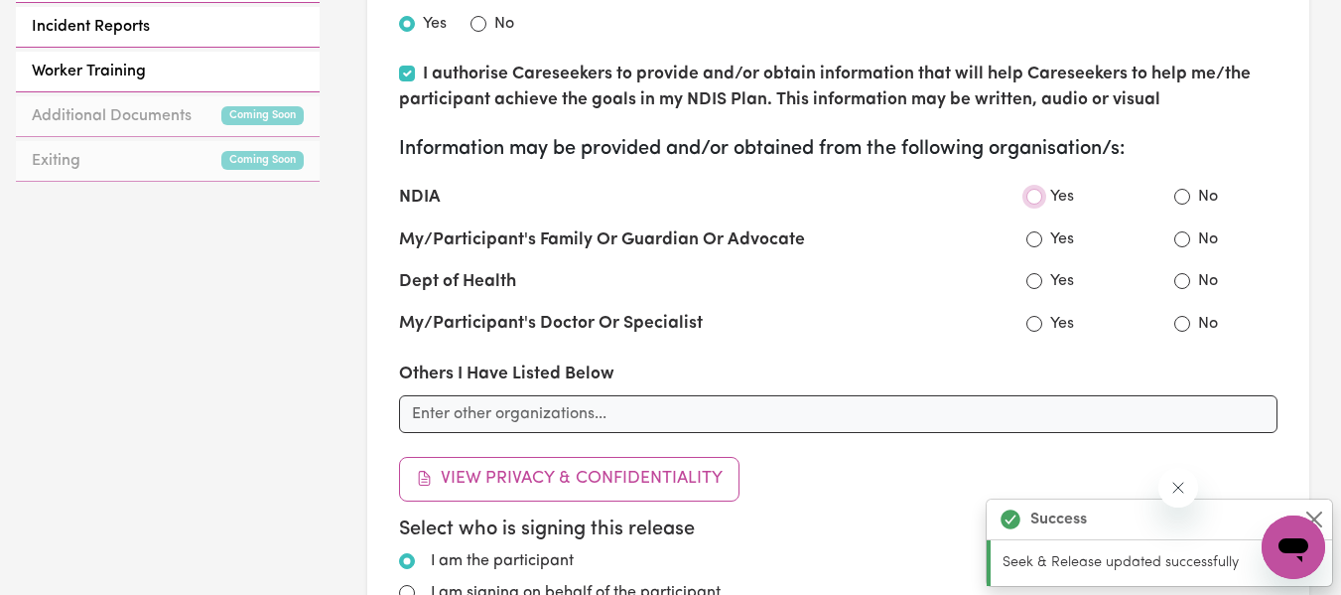
click at [1039, 197] on input "Yes" at bounding box center [1034, 197] width 16 height 16
radio input "false"
click at [1038, 244] on input "Yes" at bounding box center [1034, 239] width 16 height 16
radio input "true"
click at [1033, 199] on input "Yes" at bounding box center [1034, 197] width 16 height 16
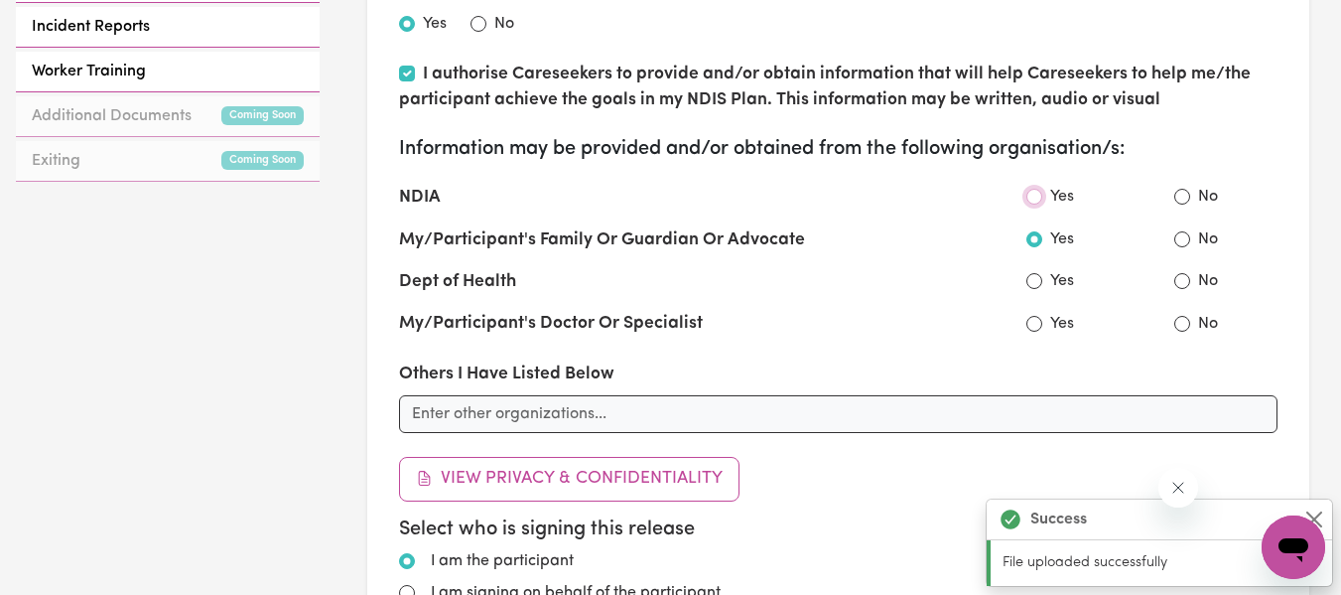
radio input "true"
click at [1034, 285] on input "Yes" at bounding box center [1034, 281] width 16 height 16
radio input "true"
click at [1034, 325] on input "Yes" at bounding box center [1034, 324] width 16 height 16
radio input "true"
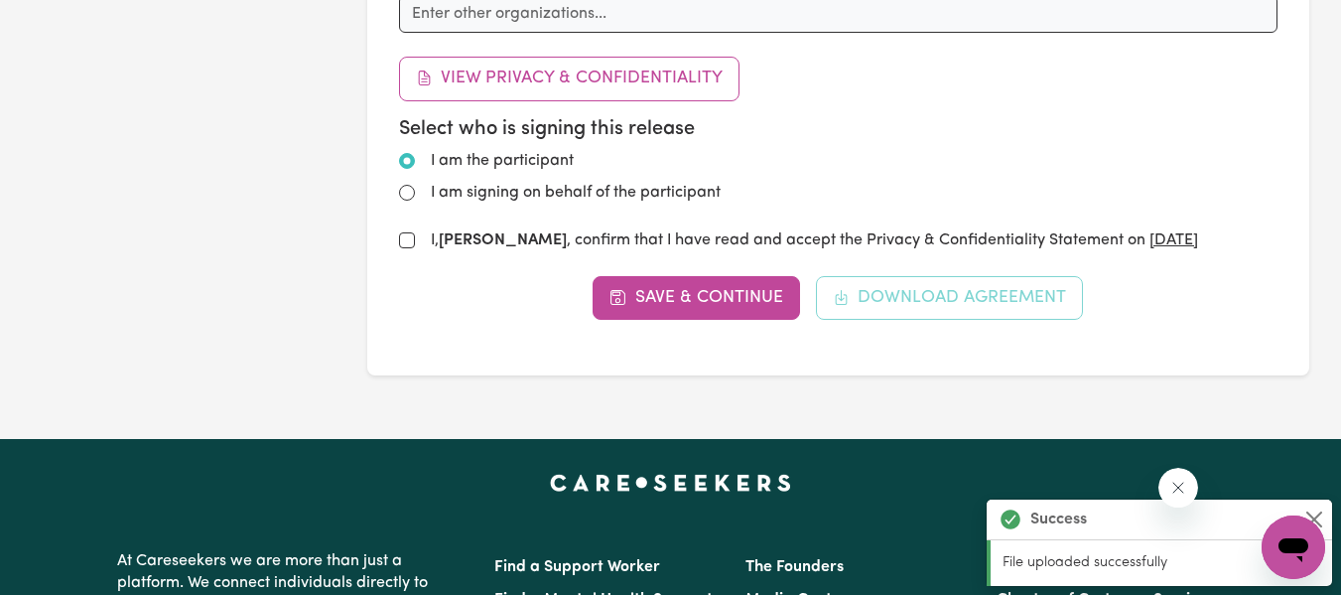
scroll to position [1390, 0]
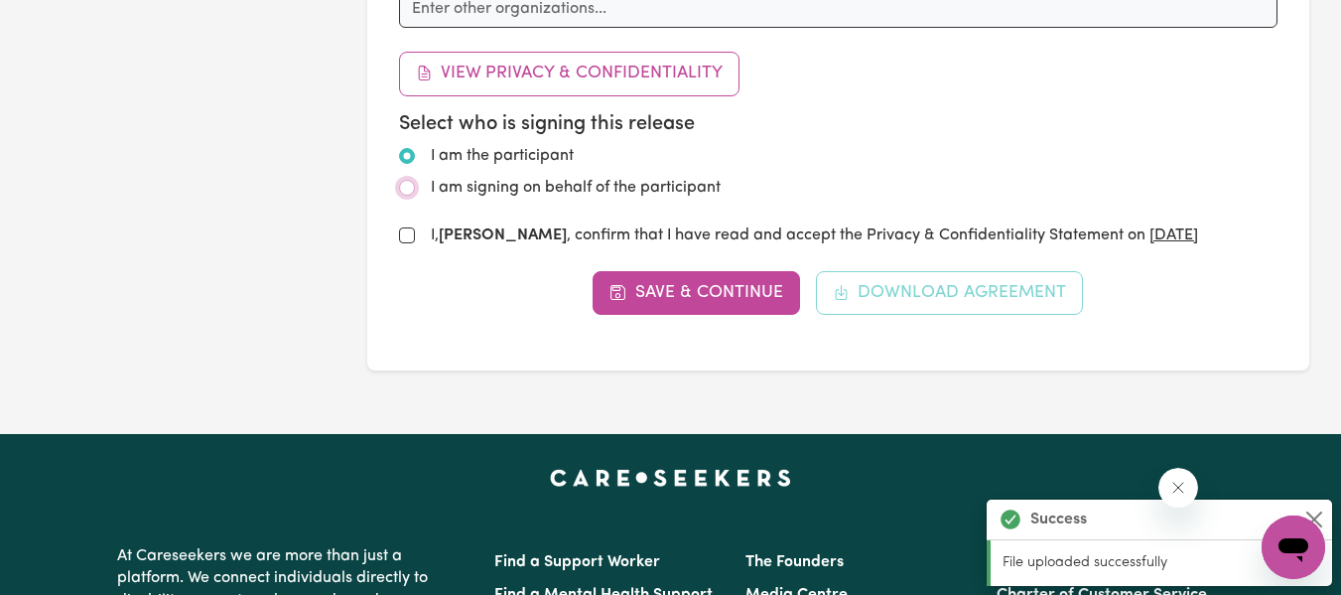
click at [409, 188] on input "I am signing on behalf of the participant" at bounding box center [407, 188] width 16 height 16
radio input "true"
radio input "false"
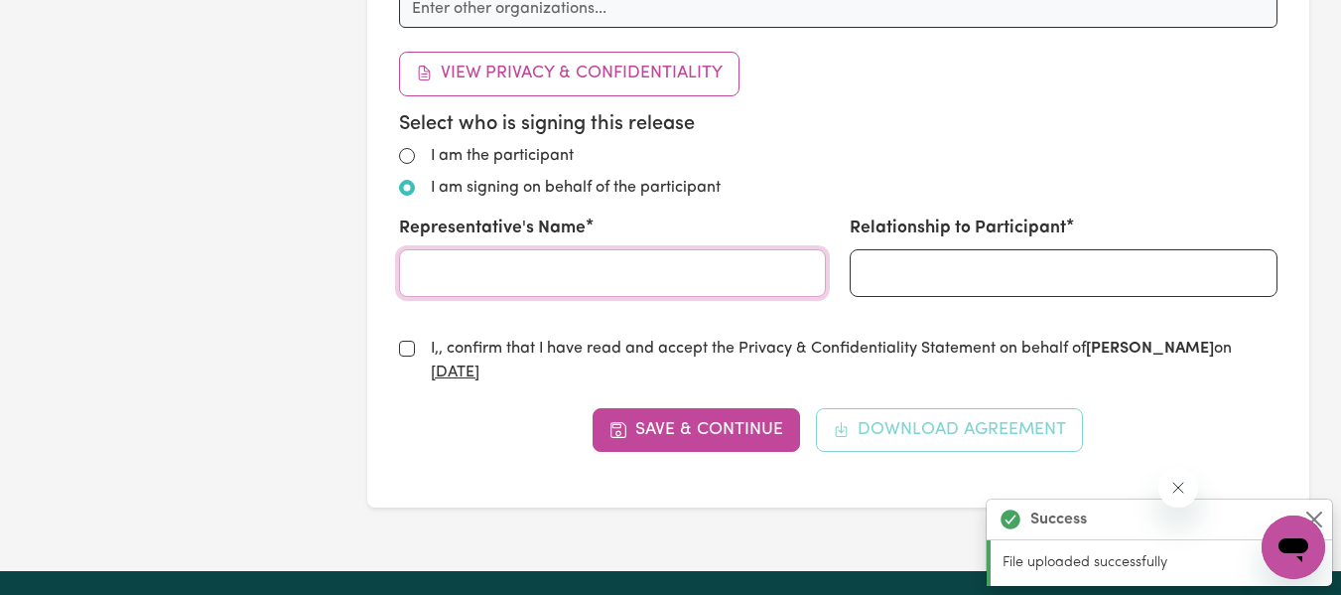
click at [492, 277] on input "Representative's Name" at bounding box center [613, 273] width 428 height 48
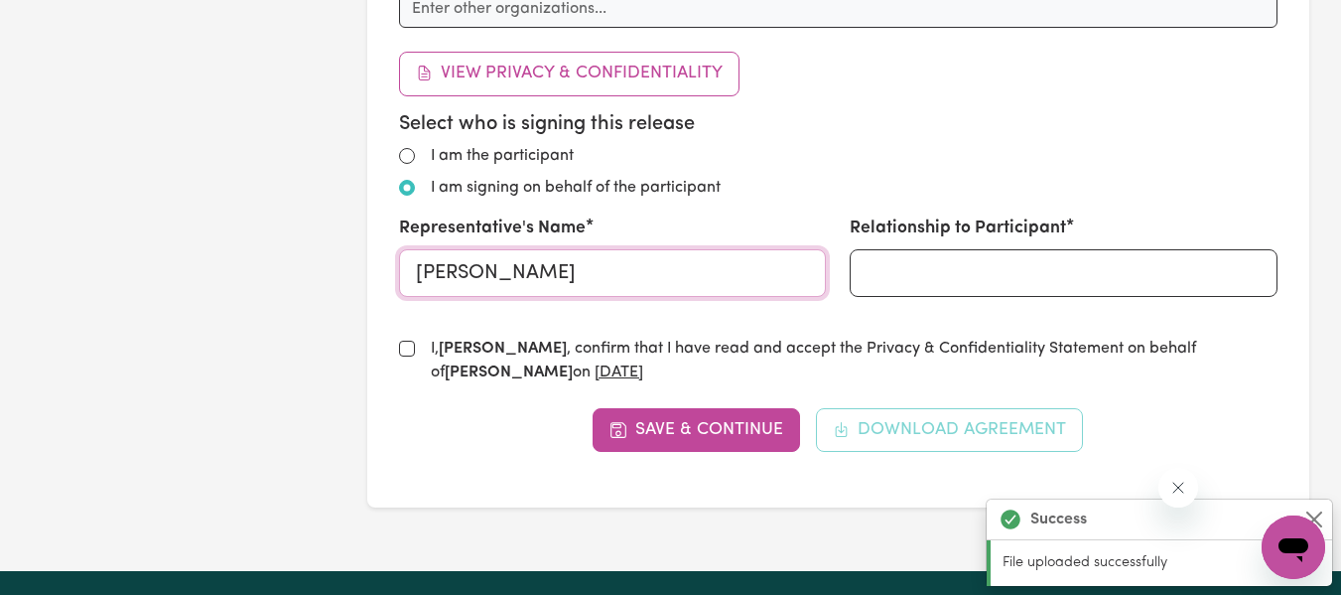
type input "[PERSON_NAME]"
click at [911, 274] on input "Relationship to Participant" at bounding box center [1064, 273] width 428 height 48
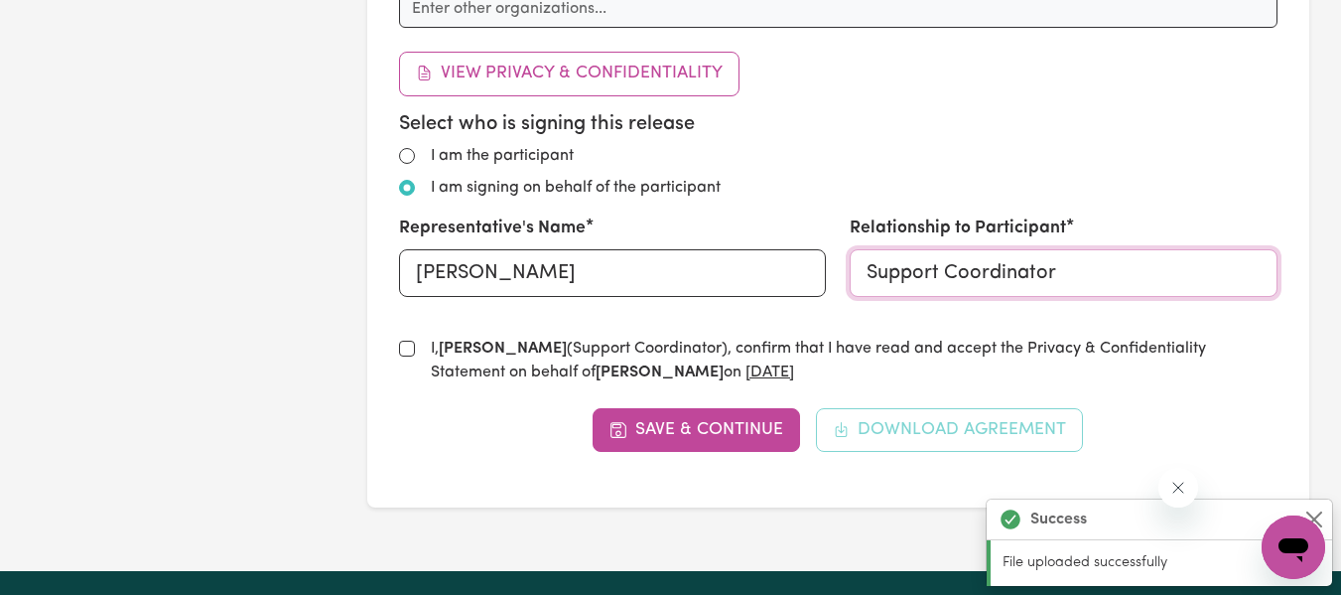
type input "Support Coordinator"
click at [407, 348] on input "I, [PERSON_NAME] (Support Coordinator) , confirm that I have read and accept th…" at bounding box center [407, 349] width 16 height 16
checkbox input "true"
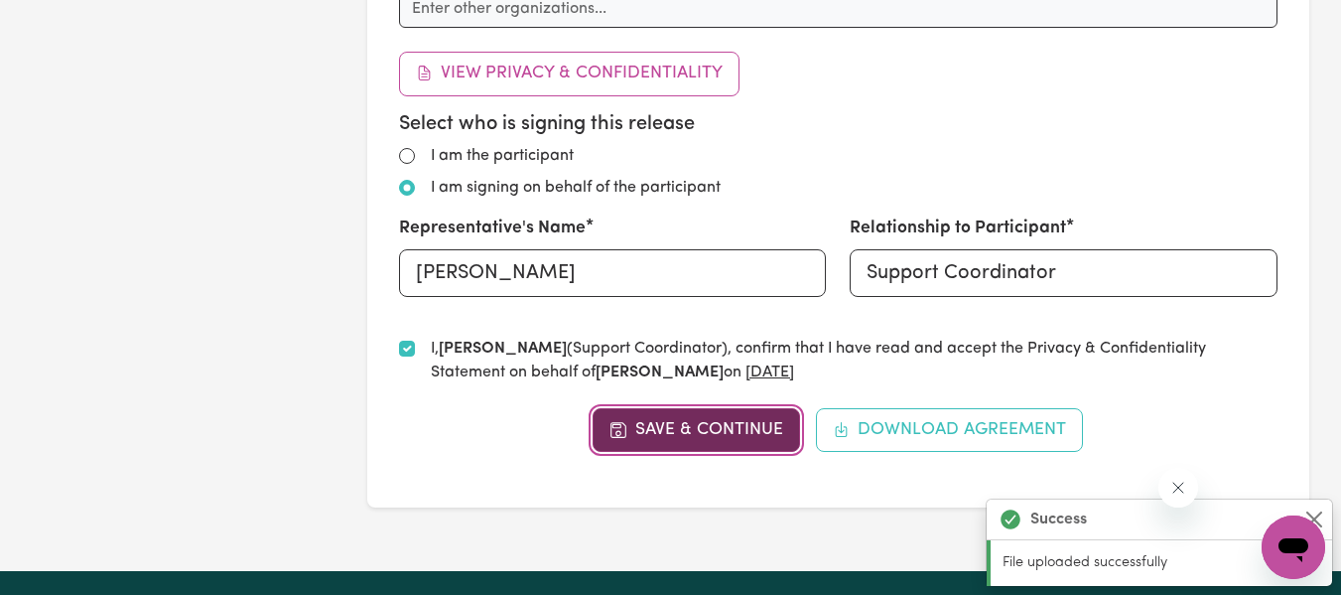
click at [710, 426] on button "Save & Continue" at bounding box center [696, 430] width 207 height 44
click at [710, 426] on body "Menu About us How it works Safety & resources Blog AI Worker Match Post a job F…" at bounding box center [670, 17] width 1341 height 2815
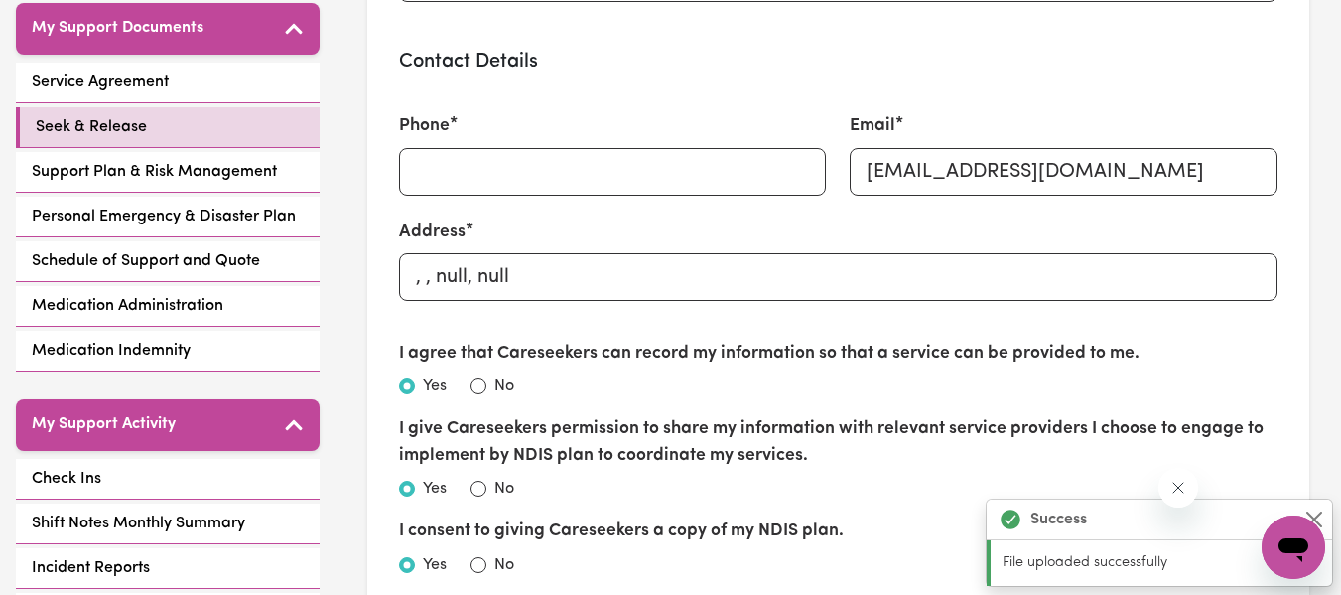
scroll to position [429, 0]
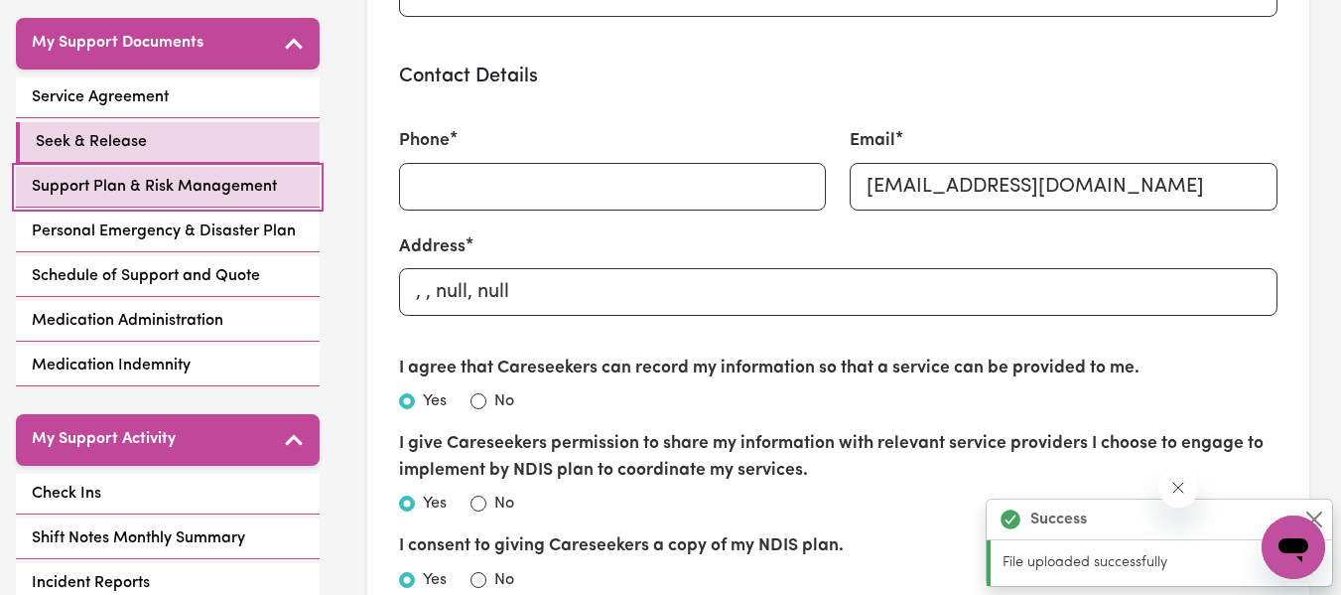
click at [145, 188] on span "Support Plan & Risk Management" at bounding box center [154, 187] width 245 height 24
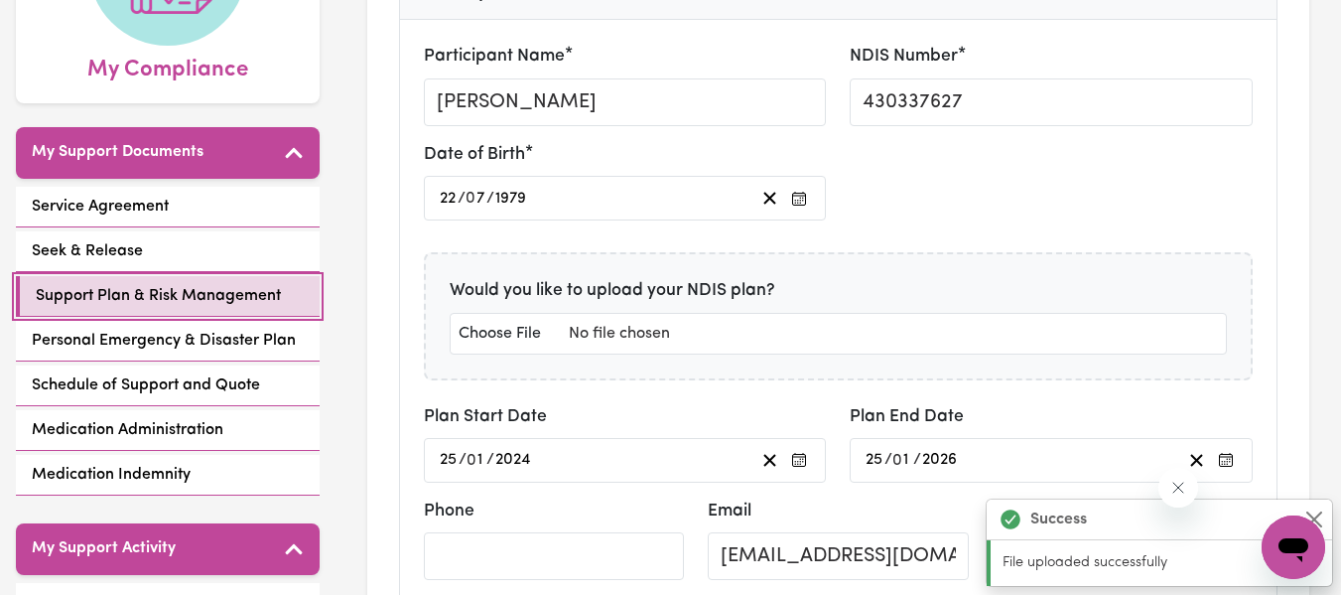
scroll to position [384, 0]
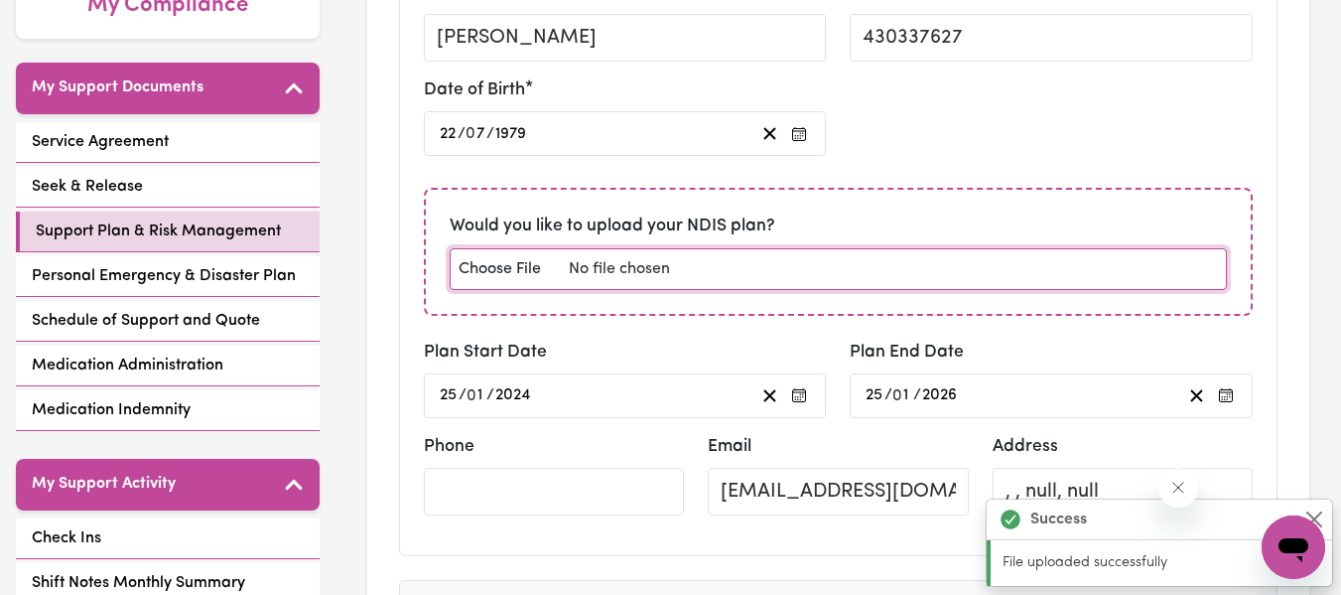
click at [498, 279] on input "file" at bounding box center [838, 269] width 777 height 42
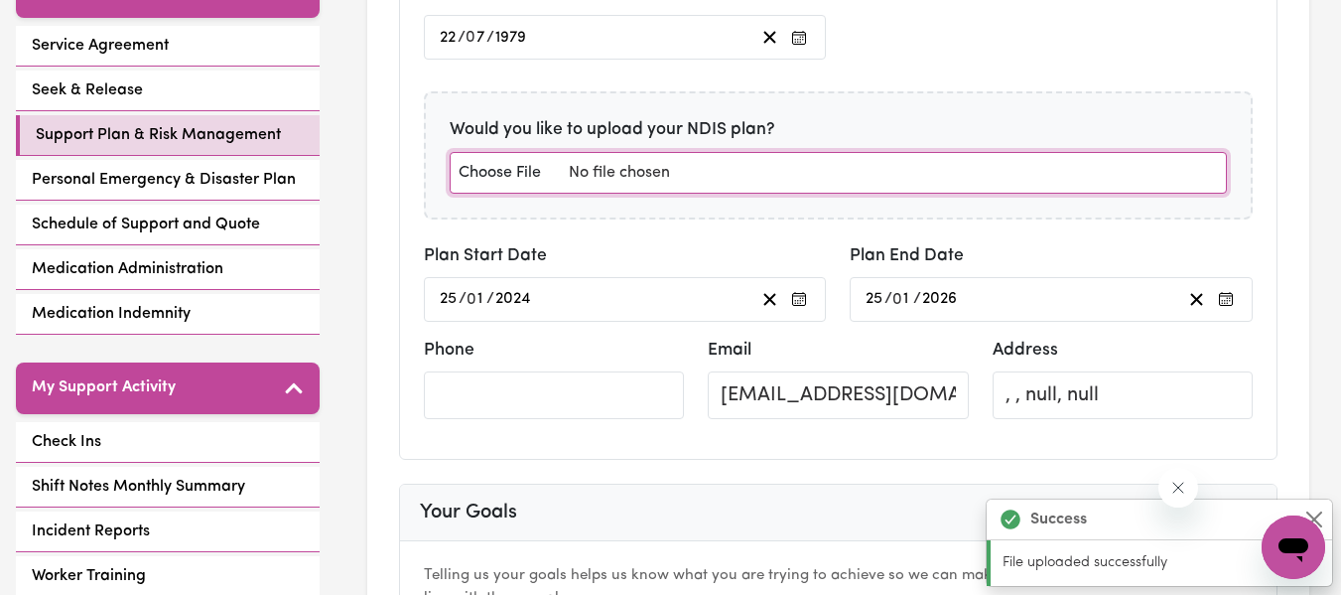
scroll to position [464, 0]
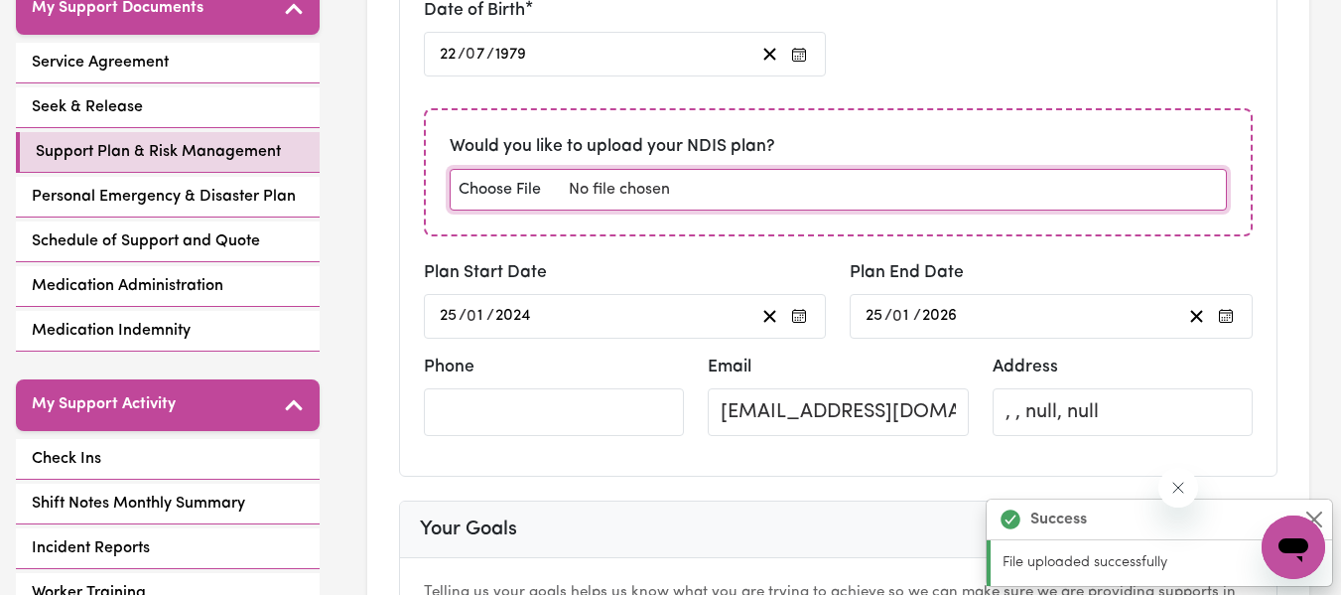
click at [636, 206] on input "file" at bounding box center [838, 190] width 777 height 42
type input "C:\fakepath\[PERSON_NAME] - NDIS Plan - January 2024-25.pdf"
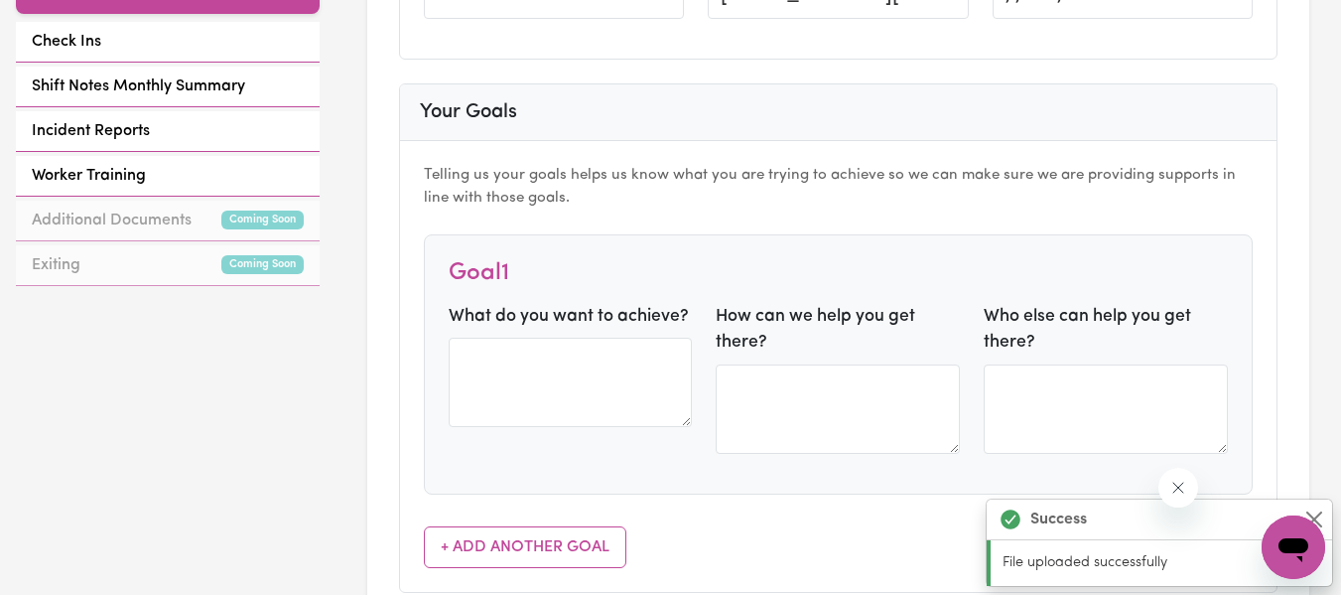
scroll to position [896, 0]
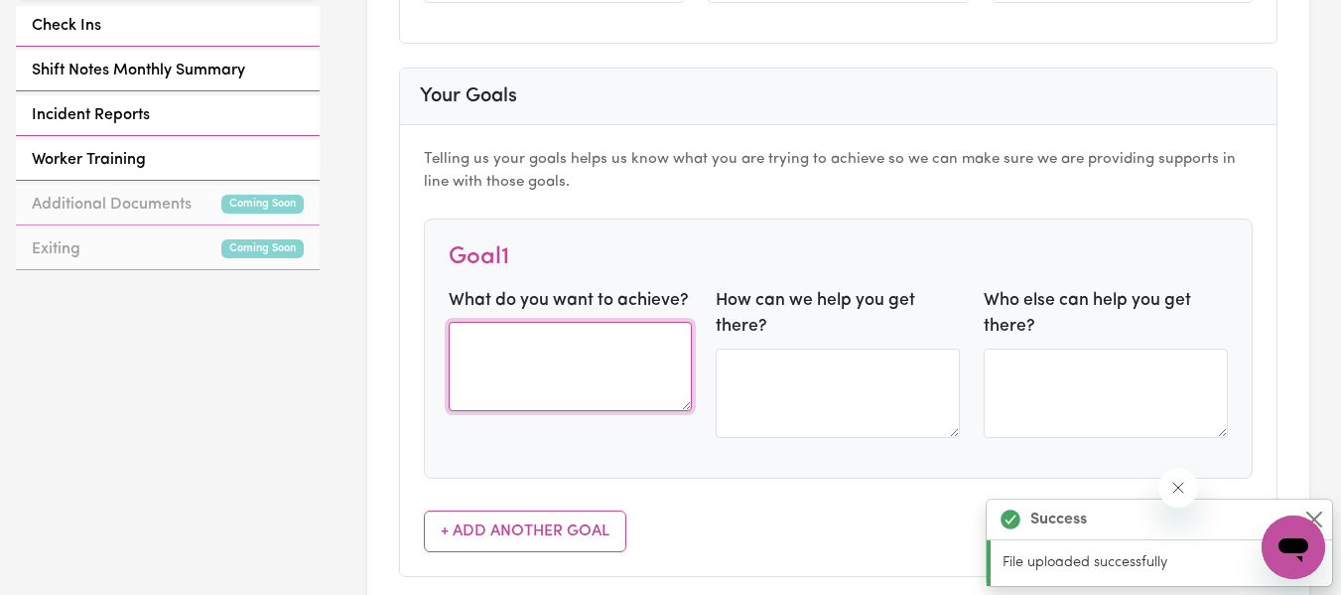
click at [525, 355] on textarea at bounding box center [571, 366] width 244 height 89
paste textarea "I would like to feel hea rd by the people in m y life."
click at [628, 346] on textarea "I would like to feel hea rd by the people in m y life." at bounding box center [571, 366] width 244 height 89
click at [578, 368] on textarea "I would like to feel heard by the people in m y life." at bounding box center [571, 366] width 244 height 89
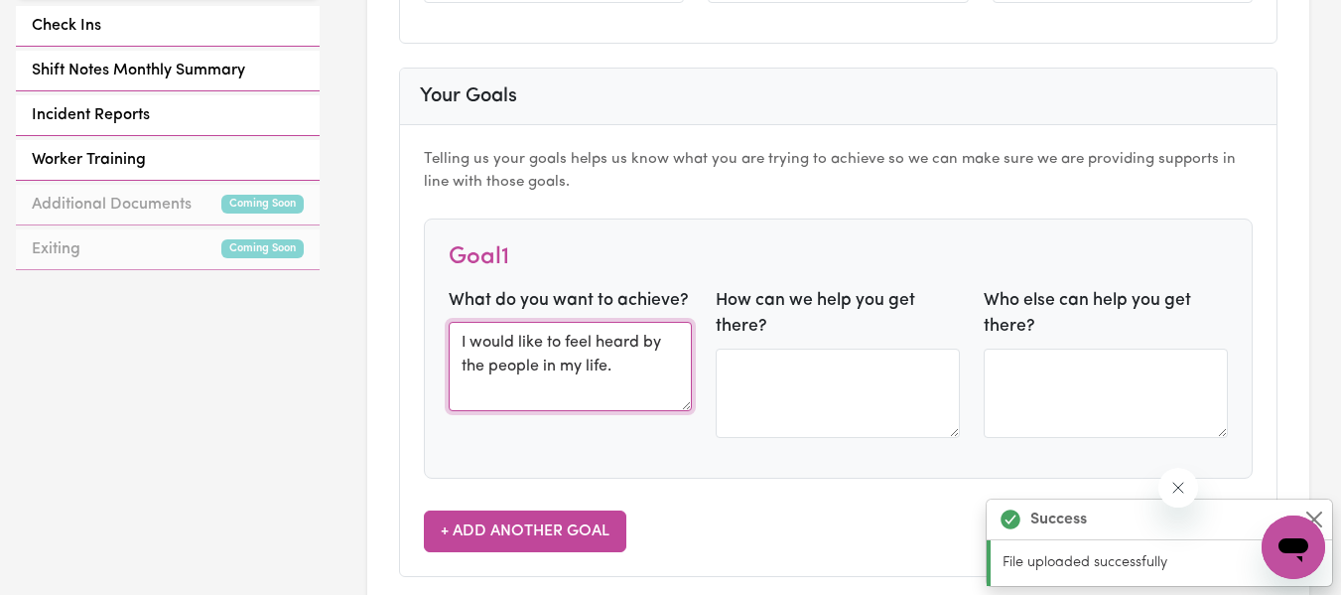
type textarea "I would like to feel heard by the people in my life."
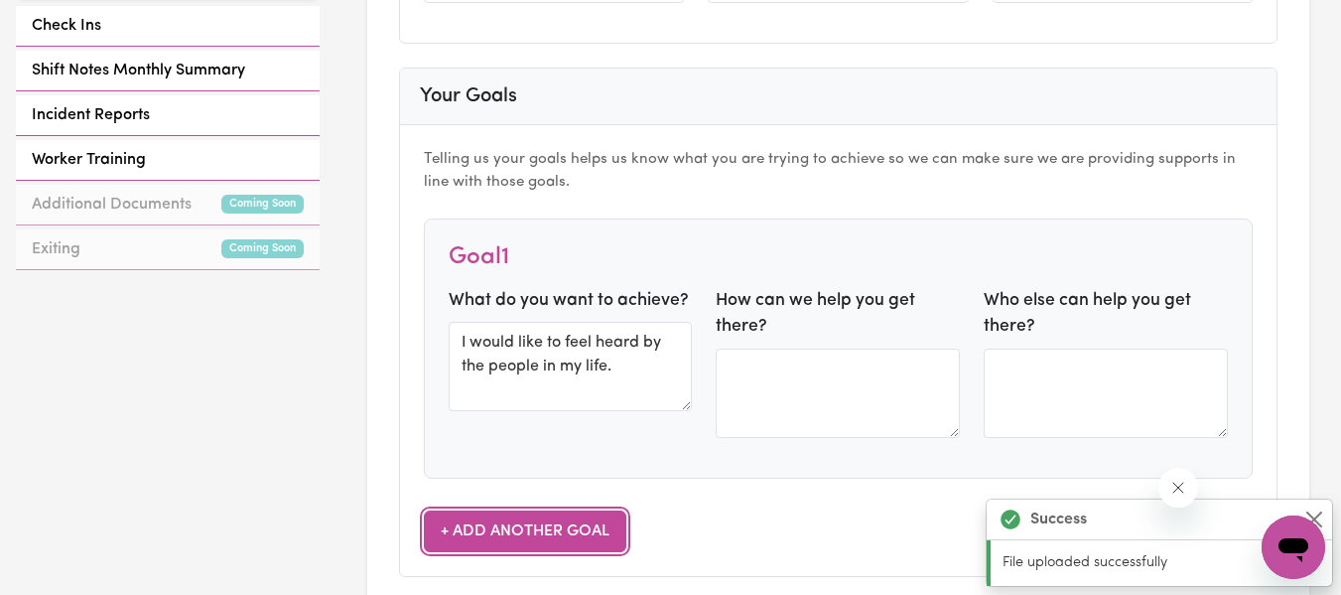
click at [550, 524] on button "+ Add Another Goal" at bounding box center [525, 531] width 203 height 42
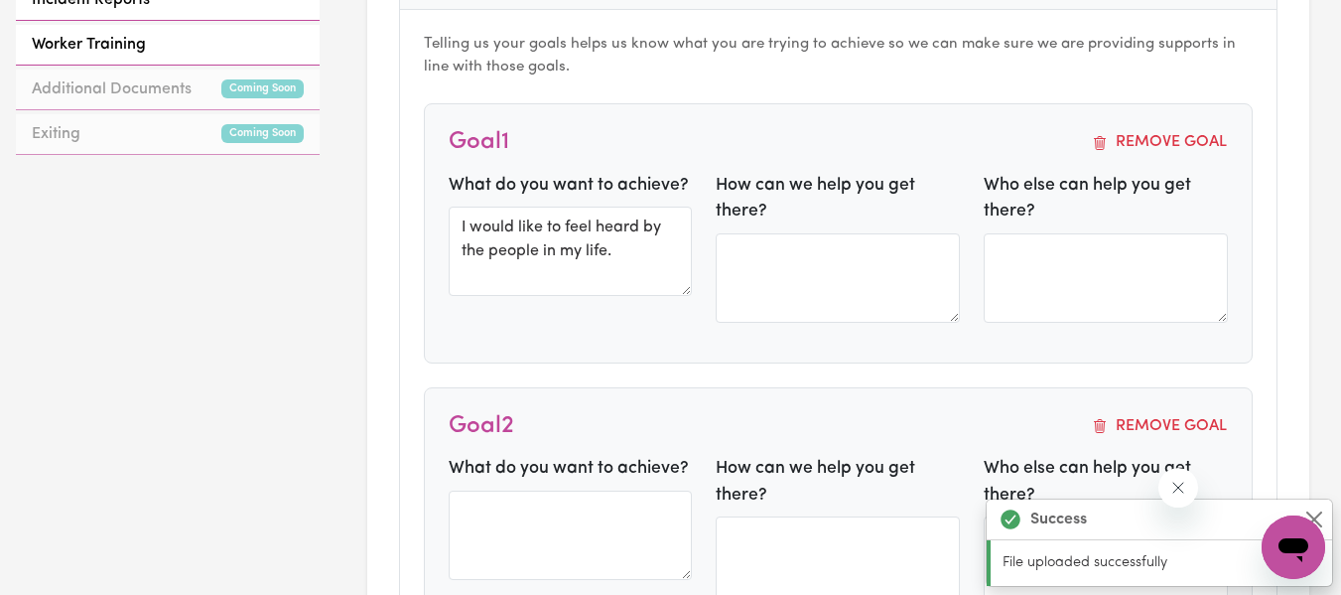
scroll to position [1161, 0]
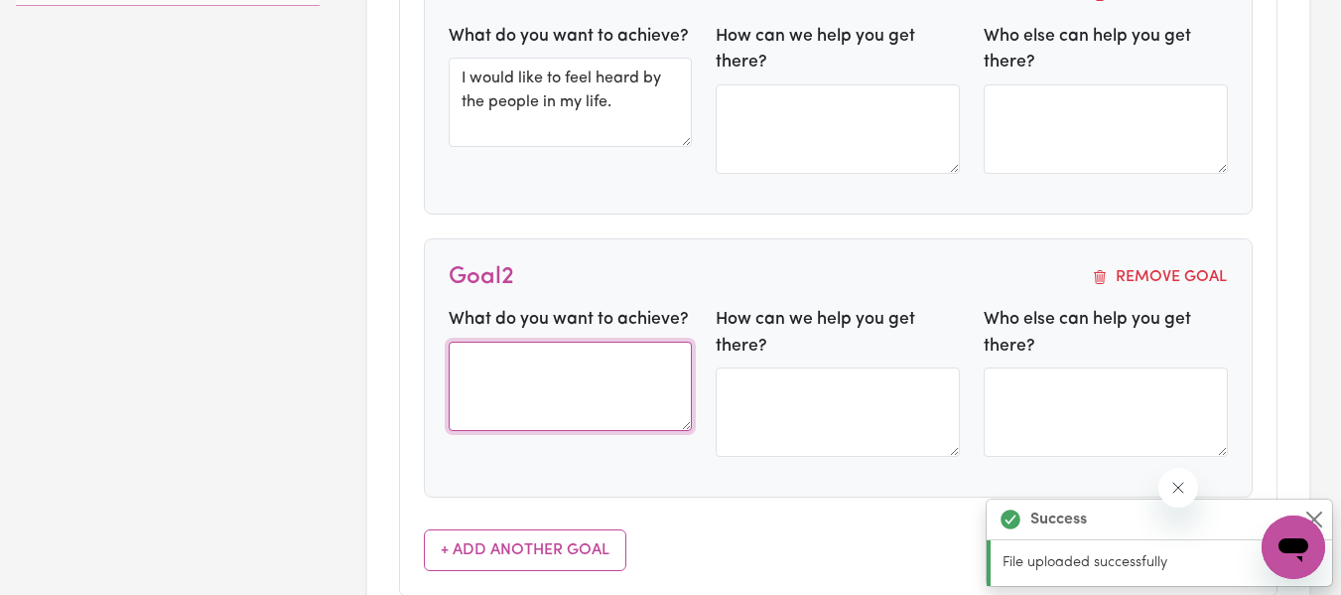
click at [467, 374] on textarea at bounding box center [571, 385] width 244 height 89
paste textarea "I would lik e to be a ble to [PERSON_NAME] lthy food a nd exercise more."
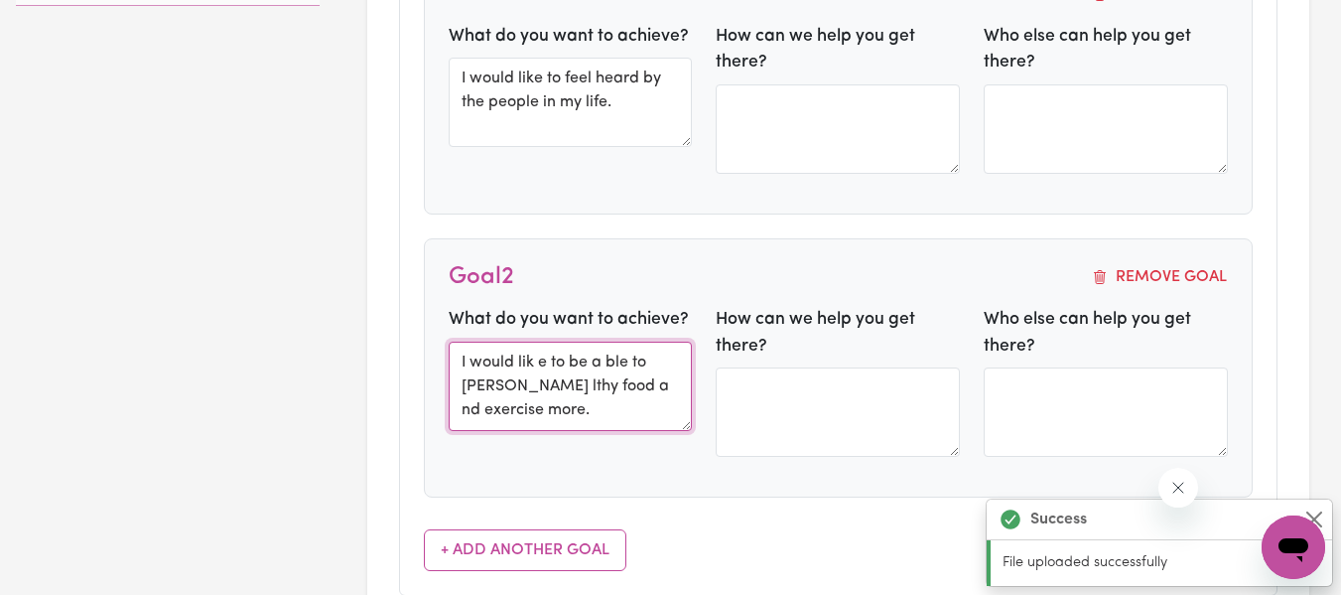
scroll to position [14, 0]
click at [540, 355] on textarea "I would lik e to be a ble to [PERSON_NAME] lthy food a nd exercise more." at bounding box center [571, 385] width 244 height 89
click at [601, 357] on textarea "I would like to be a ble to [PERSON_NAME] lthy food a nd exercise more." at bounding box center [571, 385] width 244 height 89
click at [529, 378] on textarea "I would like to be able to [PERSON_NAME] lthy food a nd exercise more." at bounding box center [571, 385] width 244 height 89
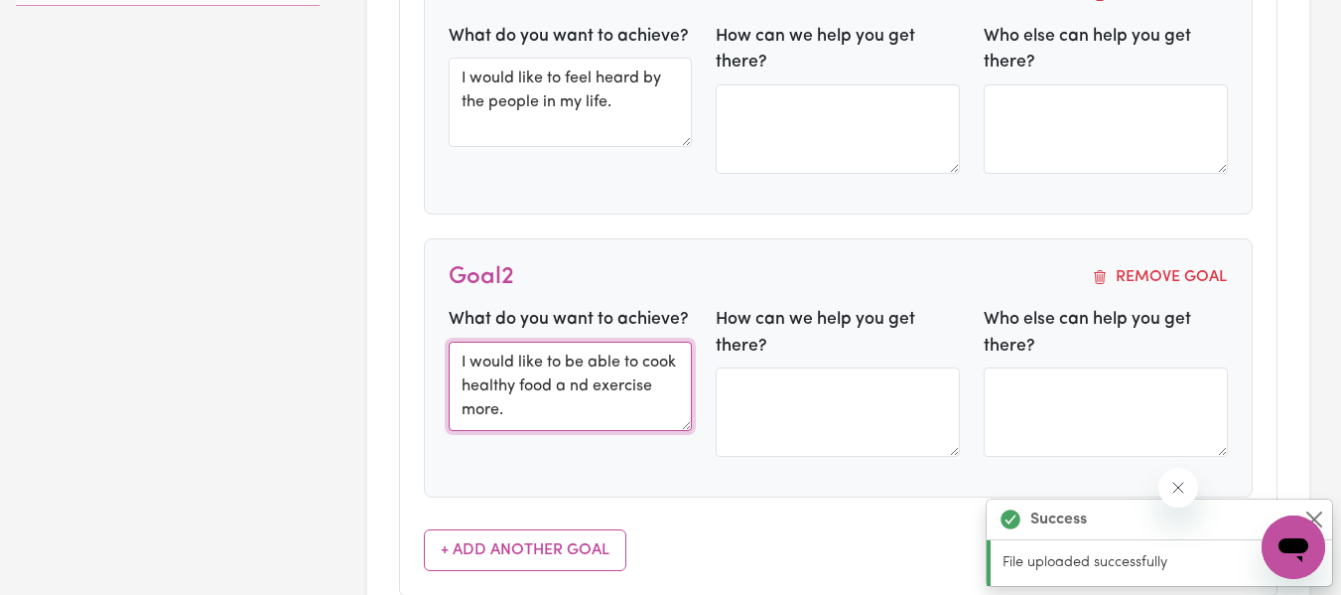
click at [610, 381] on textarea "I would like to be able to cook healthy food a nd exercise more." at bounding box center [571, 385] width 244 height 89
type textarea "I would like to be able to cook healthy food and exercise more."
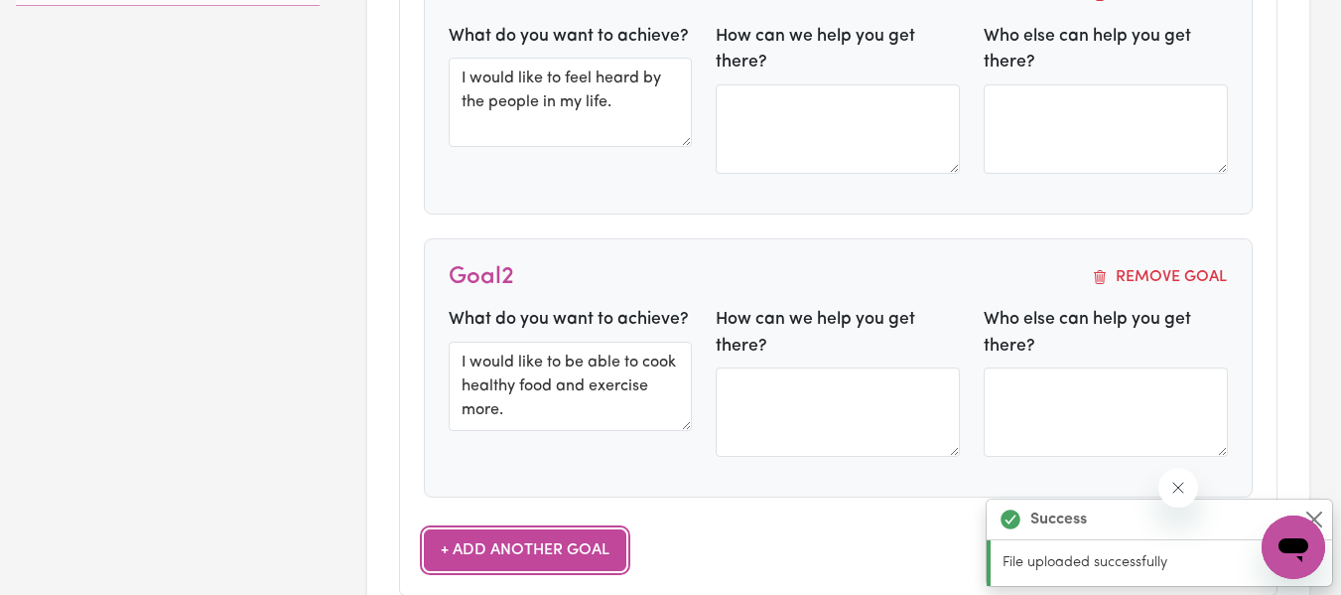
click at [563, 538] on button "+ Add Another Goal" at bounding box center [525, 550] width 203 height 42
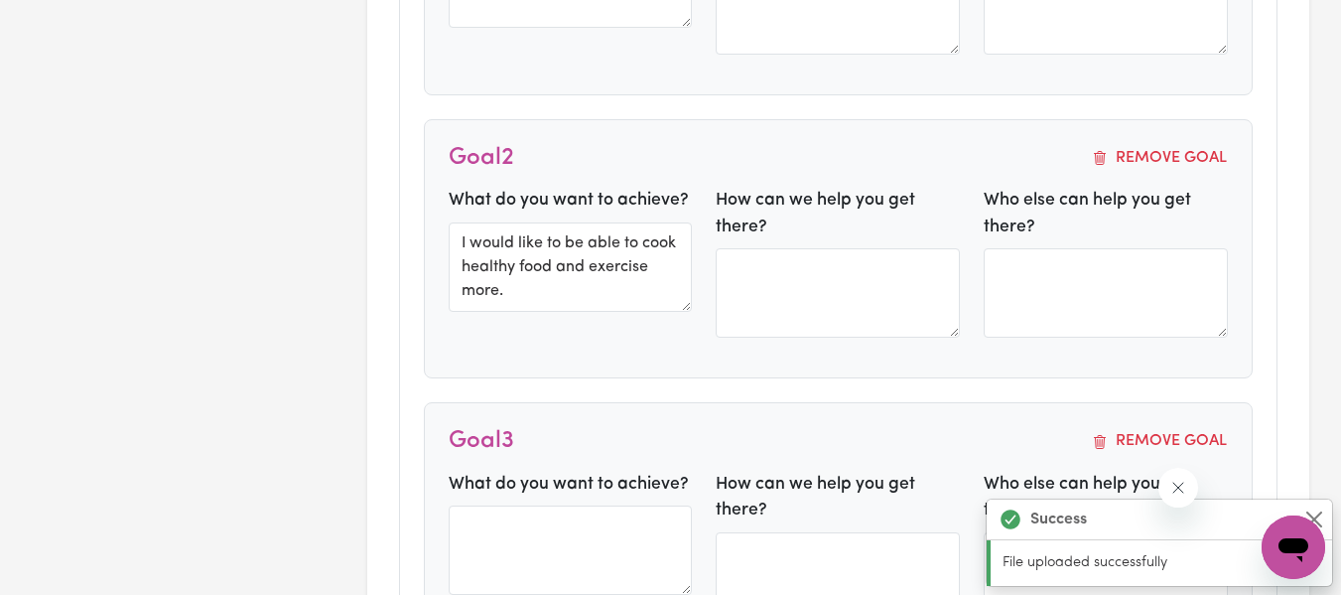
scroll to position [1433, 0]
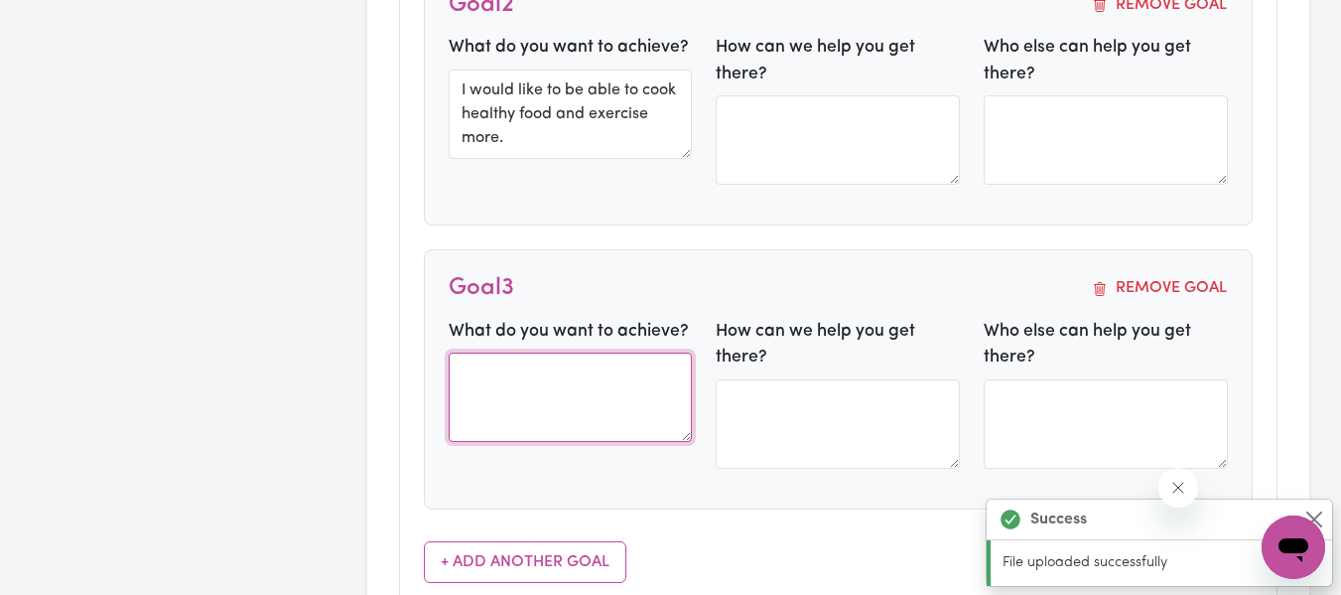
click at [592, 362] on textarea at bounding box center [571, 396] width 244 height 89
paste textarea "I would lik e to ha ve positive [MEDICAL_DATA] tionships with the people a roun…"
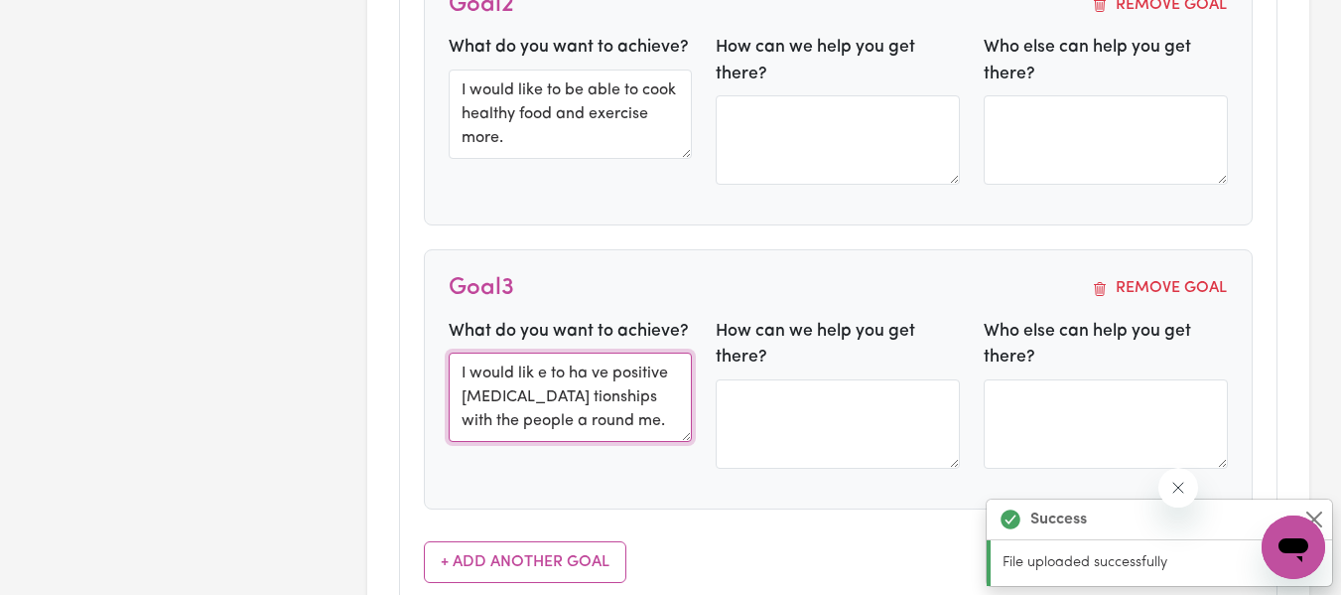
scroll to position [15, 0]
click at [537, 360] on textarea "I would lik e to ha ve positive [MEDICAL_DATA] tionships with the people a roun…" at bounding box center [571, 396] width 244 height 89
click at [590, 365] on textarea "I would like to ha ve positive [MEDICAL_DATA] tionships with the people a round…" at bounding box center [571, 396] width 244 height 89
click at [494, 390] on textarea "I would like to have positive [MEDICAL_DATA] tionships with the people a round …" at bounding box center [571, 396] width 244 height 89
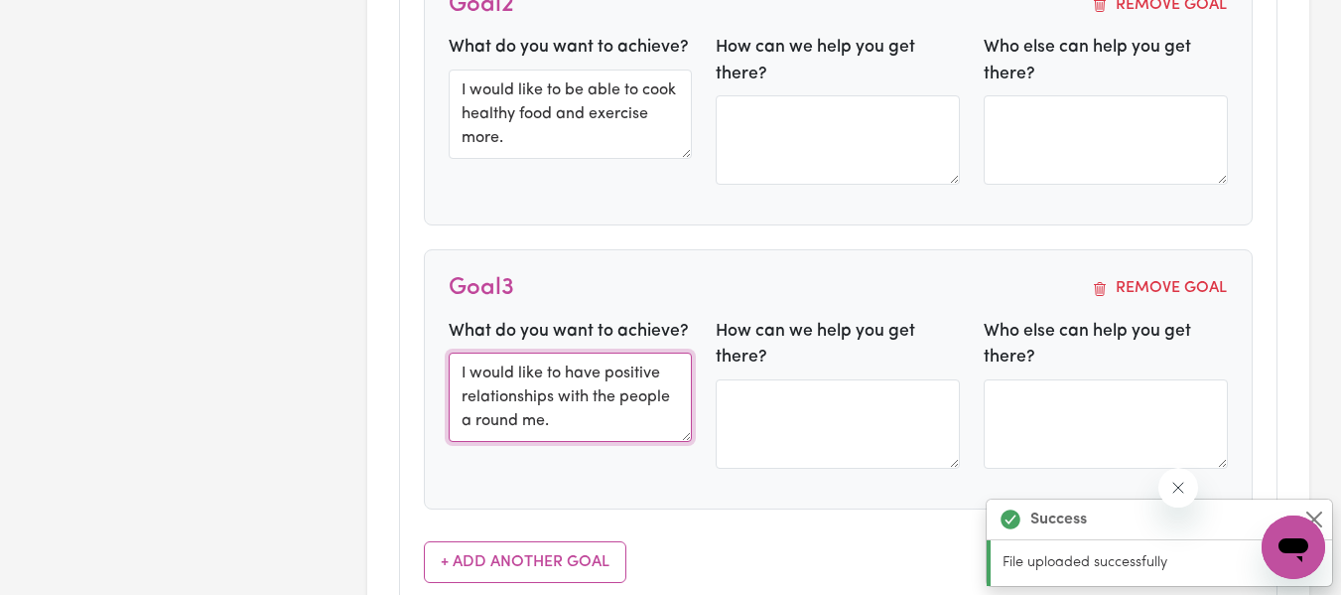
type textarea "I would like to have positive relationships with the people a round me."
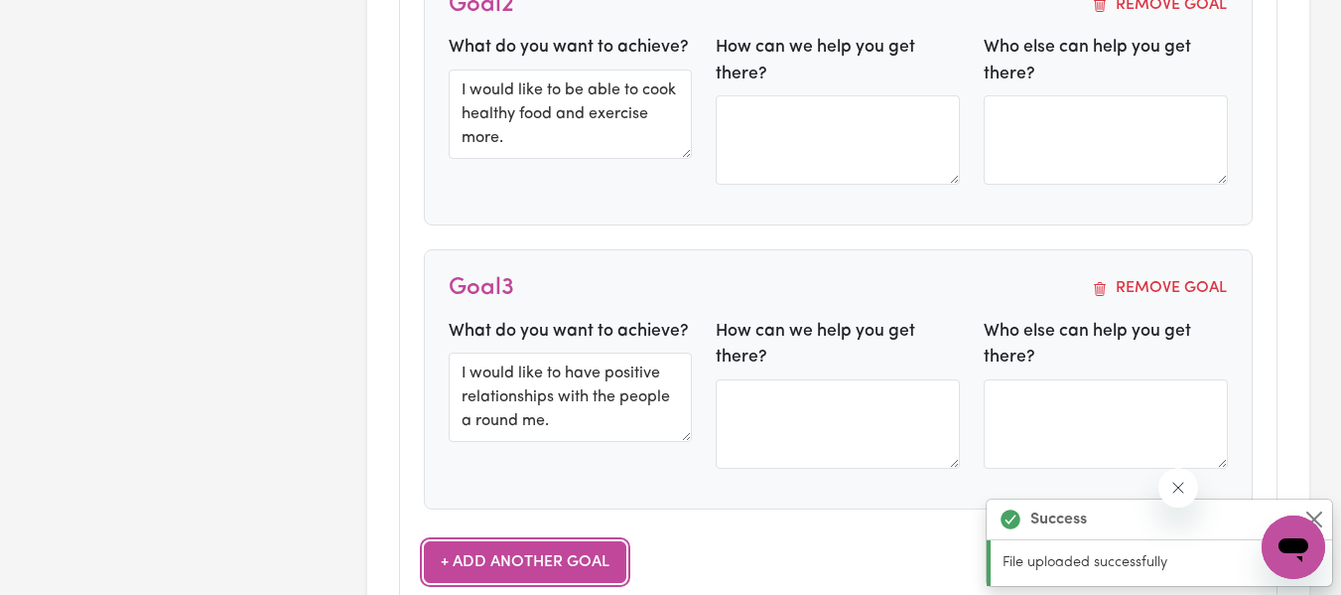
click at [565, 561] on button "+ Add Another Goal" at bounding box center [525, 562] width 203 height 42
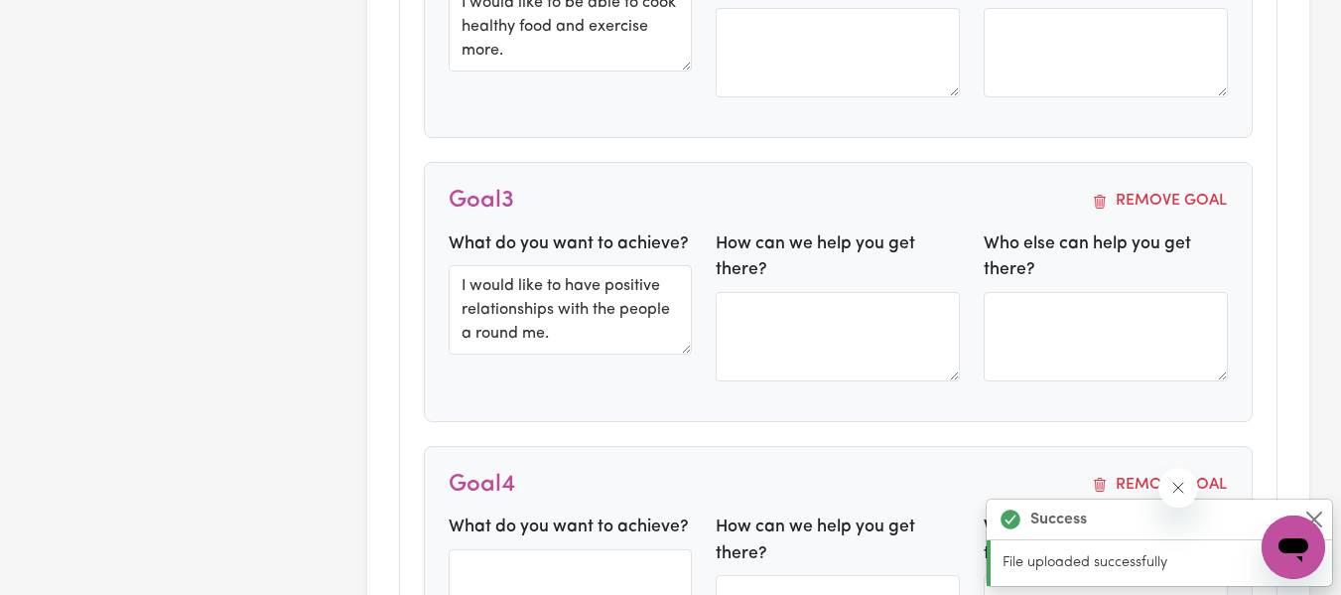
scroll to position [1538, 0]
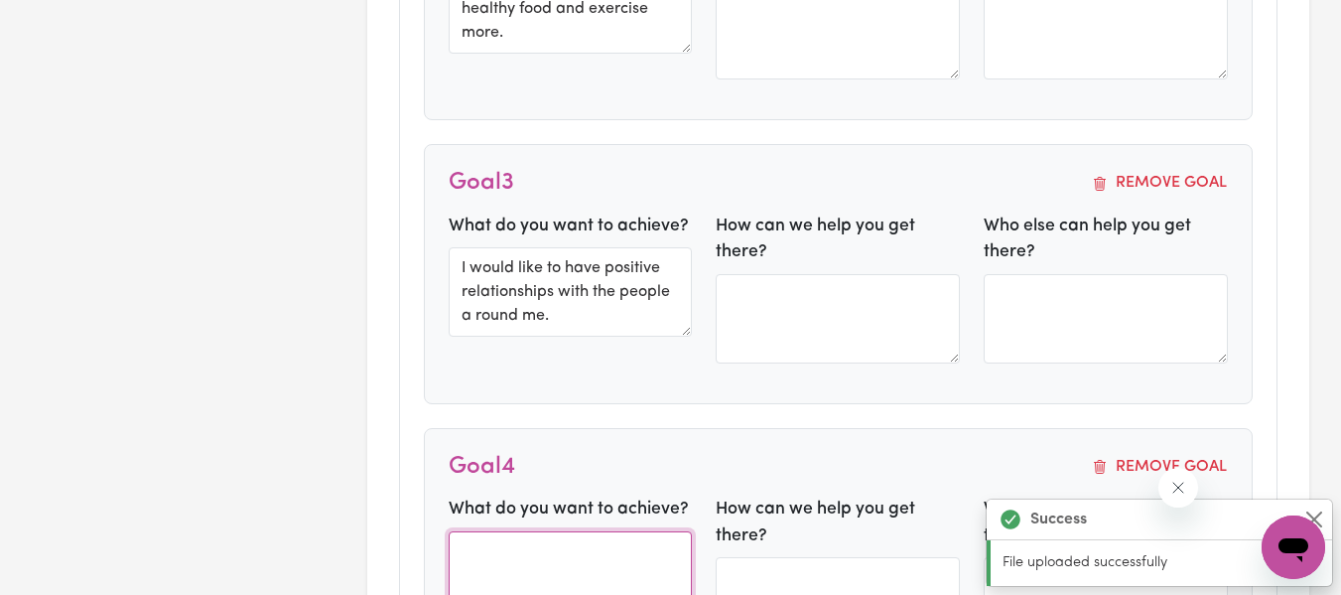
click at [505, 550] on textarea at bounding box center [571, 575] width 244 height 89
paste textarea "I would lik e to beg in driving a g a in, a nd pra ctice my driving ."
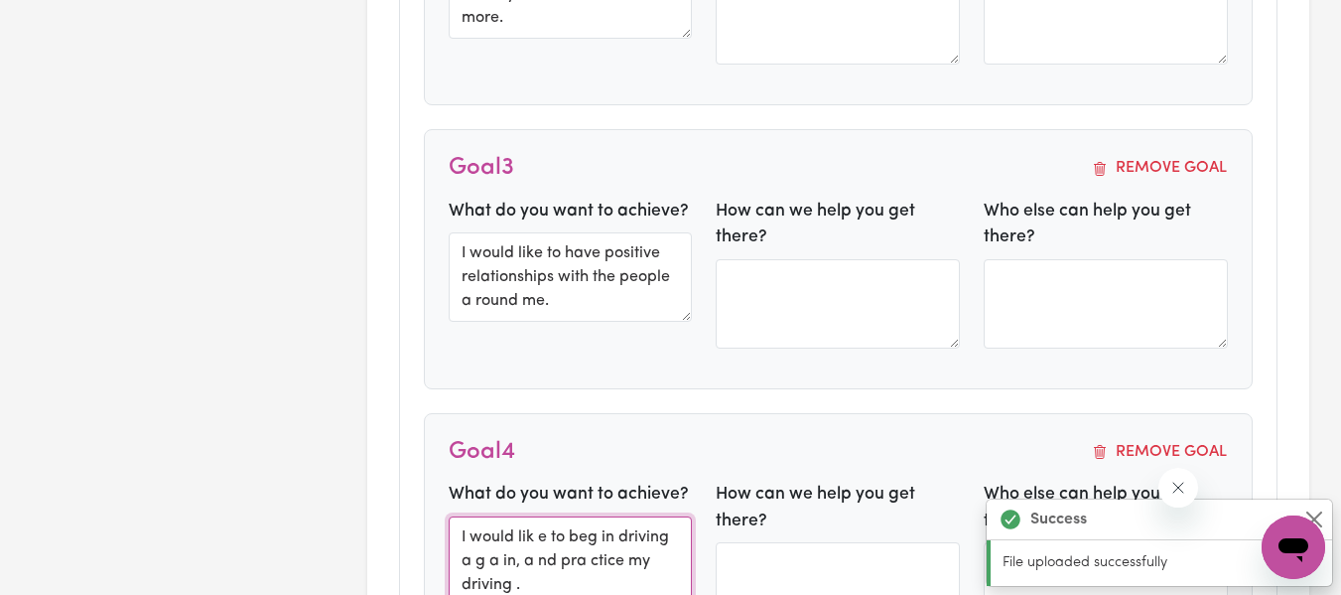
click at [537, 540] on textarea "I would lik e to beg in driving a g a in, a nd pra ctice my driving ." at bounding box center [571, 560] width 244 height 89
click at [523, 565] on textarea "I would like to beg in driving a g a in, a nd pra ctice my driving ." at bounding box center [571, 560] width 244 height 89
click at [573, 565] on textarea "I would like to beg in driving a g a in, and pra ctice my driving ." at bounding box center [571, 560] width 244 height 89
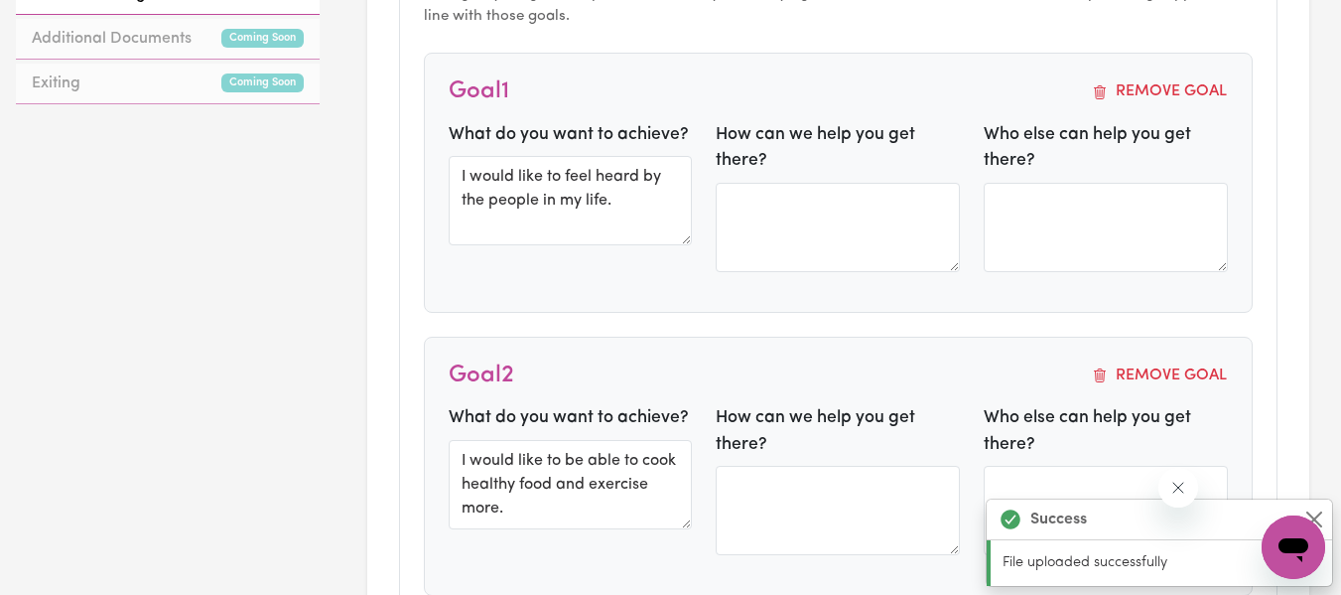
scroll to position [1097, 0]
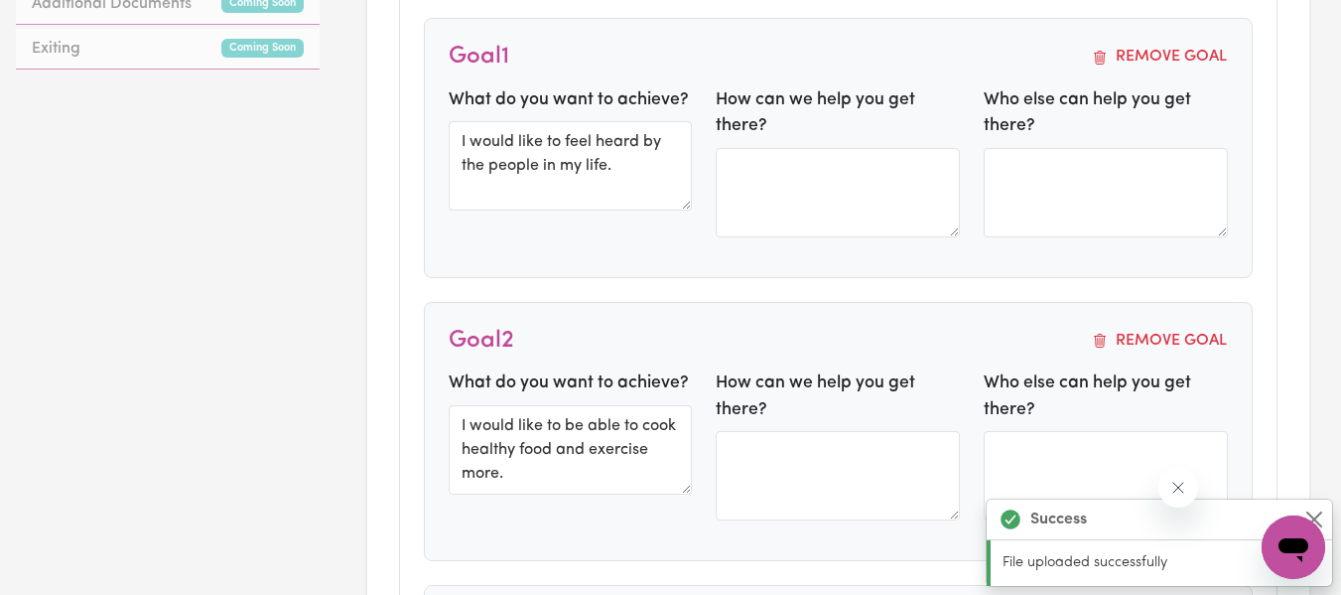
type textarea "I would like to beg in driving a g a in, and practice my driving ."
click at [855, 169] on textarea at bounding box center [838, 192] width 244 height 89
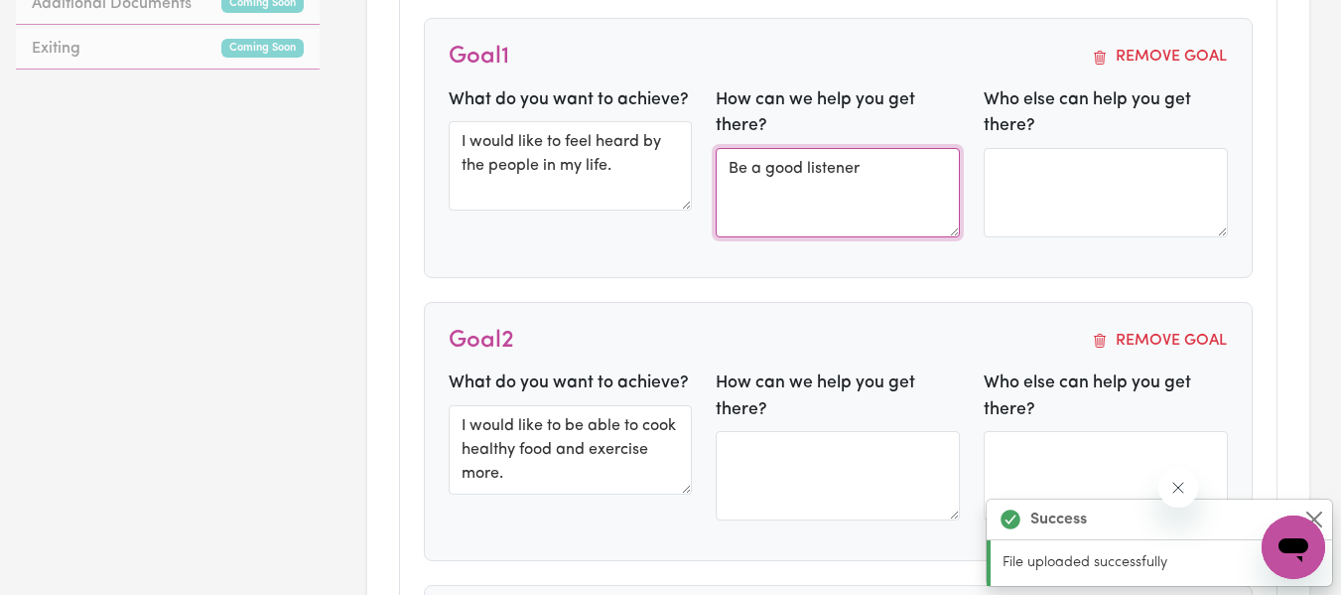
type textarea "Be a good listener"
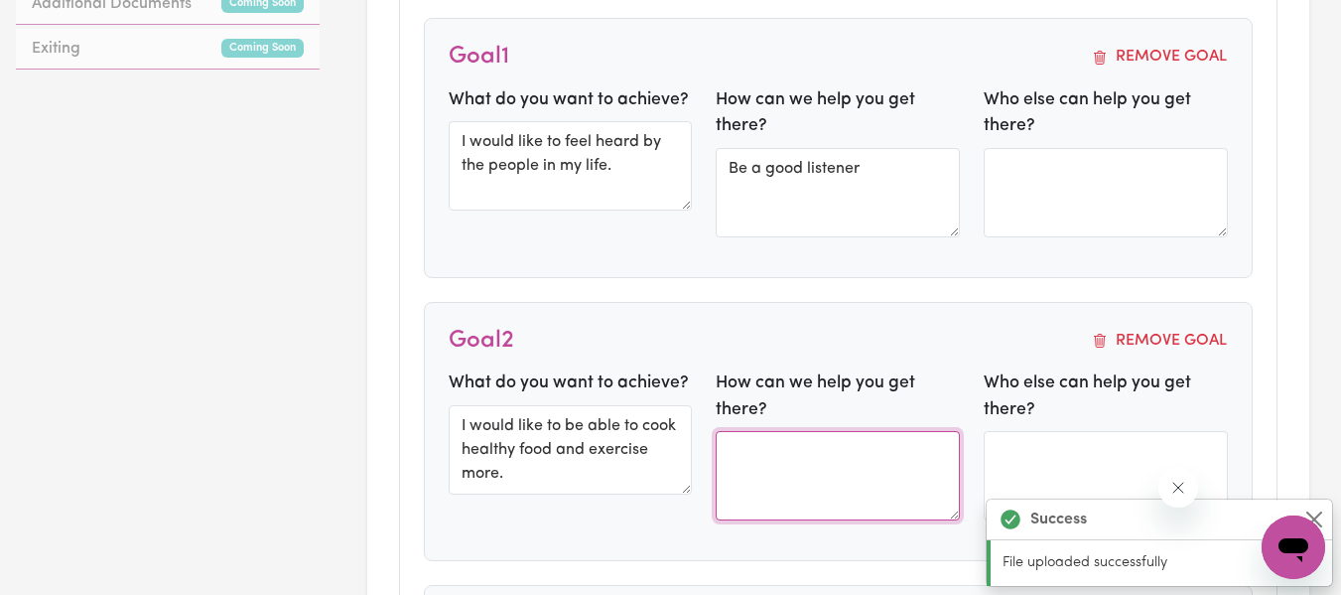
click at [828, 450] on textarea at bounding box center [838, 475] width 244 height 89
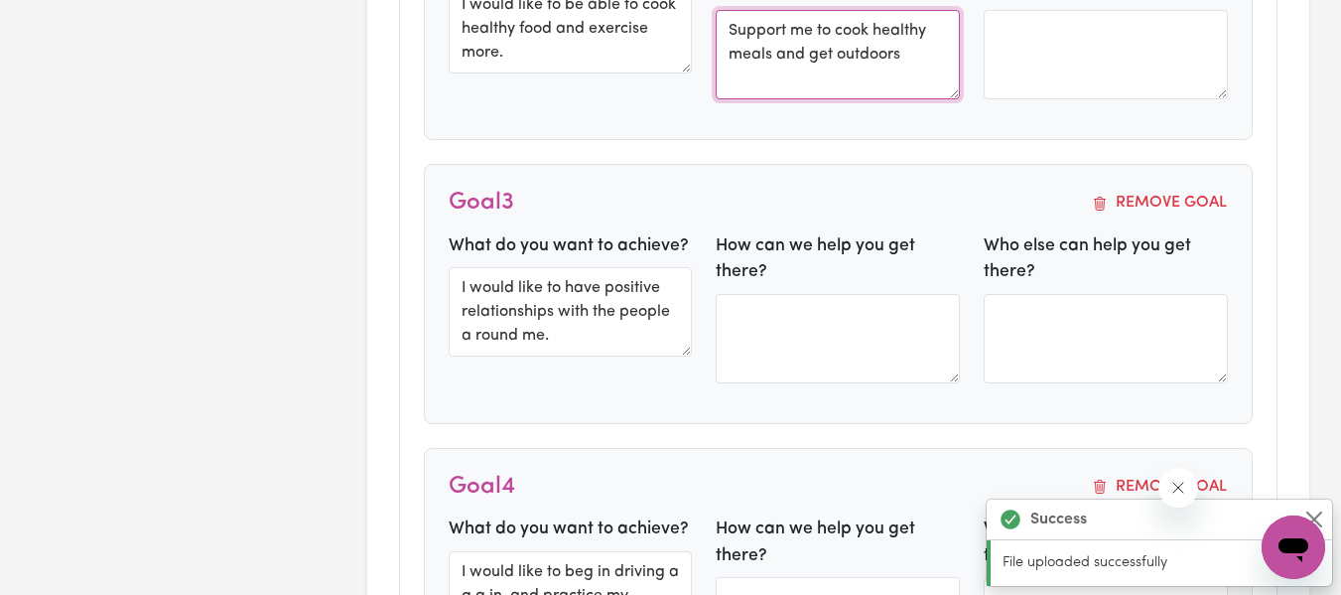
scroll to position [1587, 0]
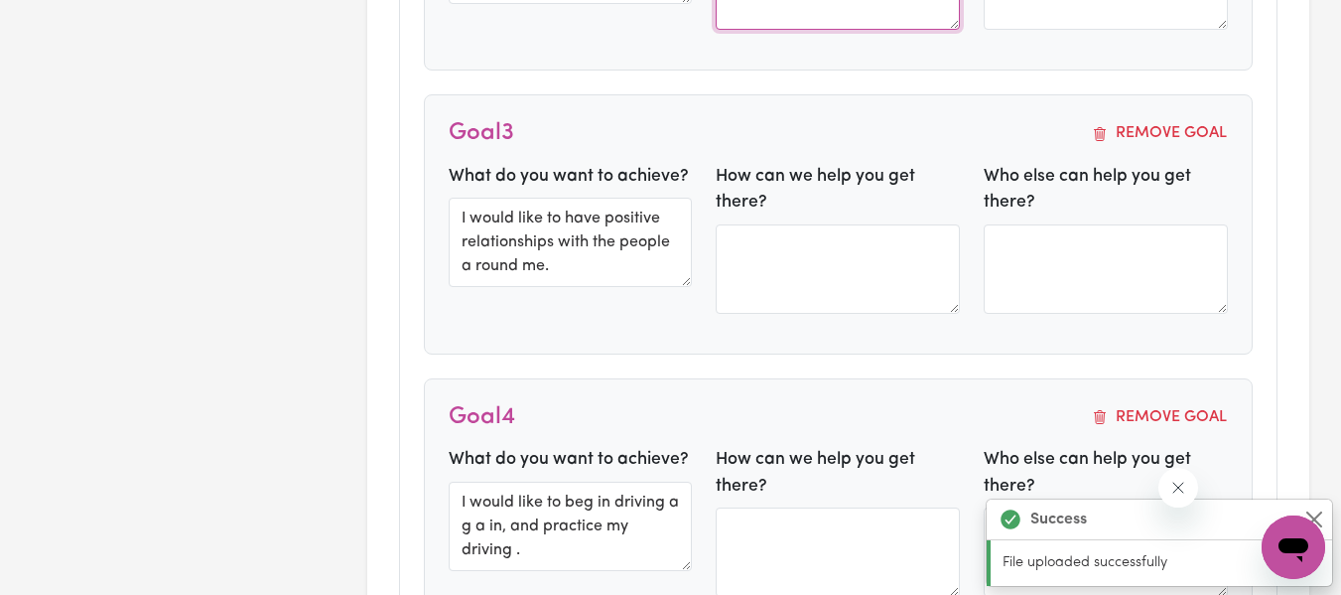
type textarea "Support me to cook healthy meals and get outdoors"
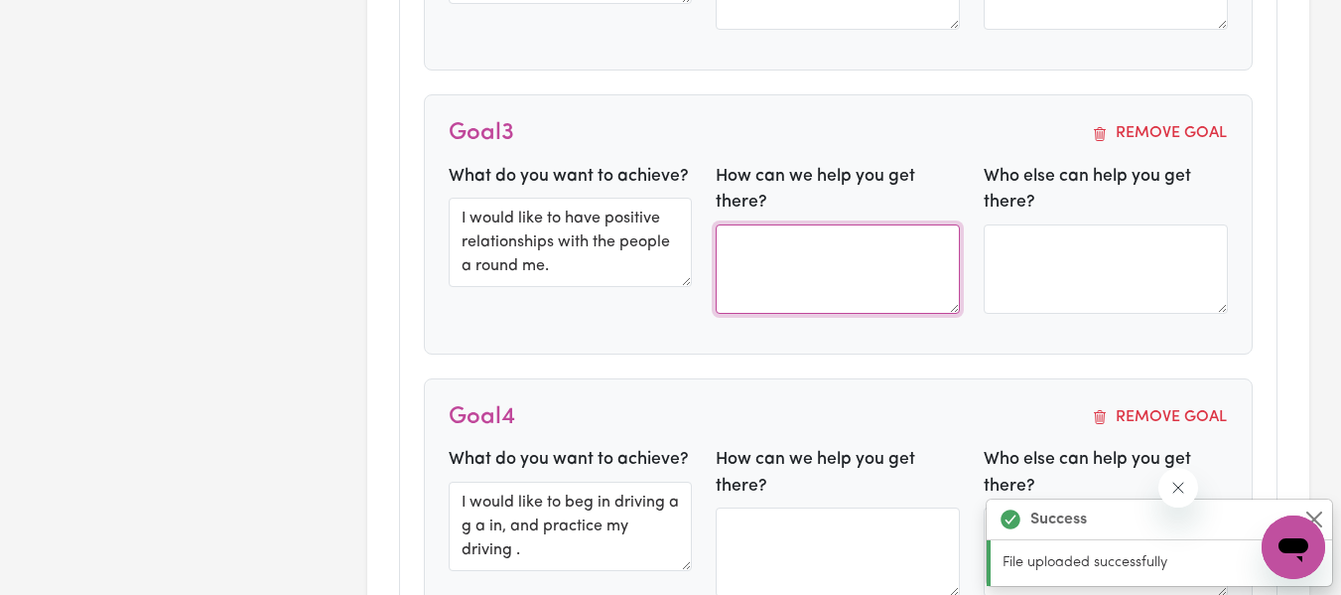
click at [798, 247] on textarea at bounding box center [838, 268] width 244 height 89
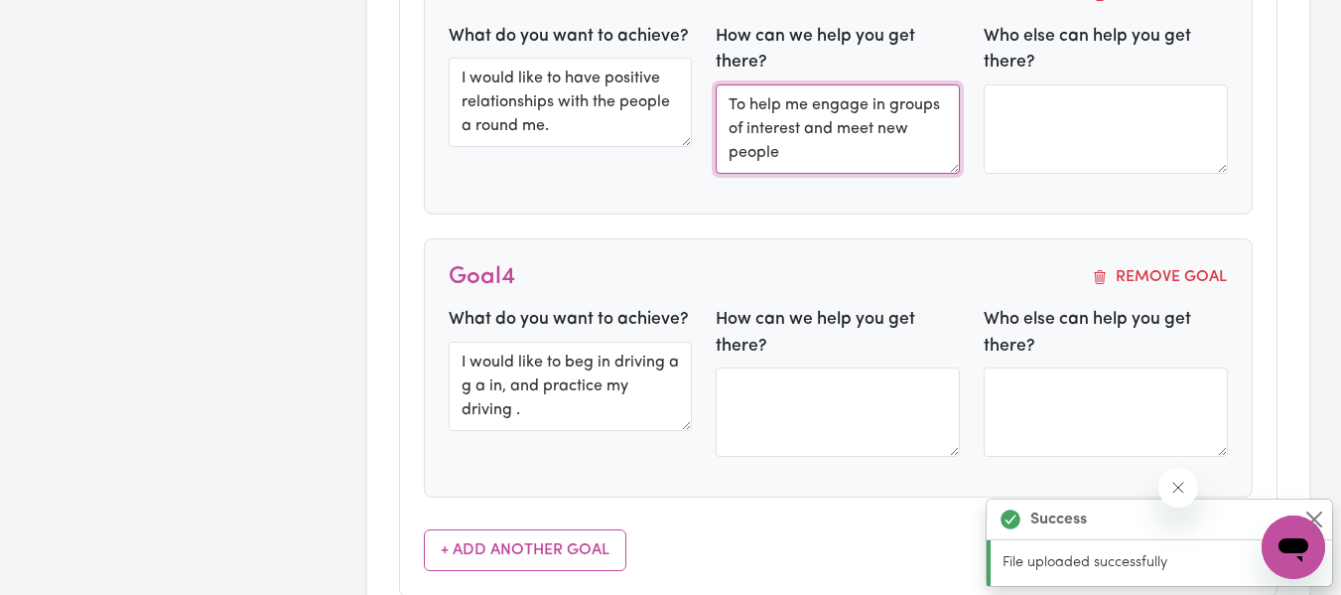
scroll to position [1780, 0]
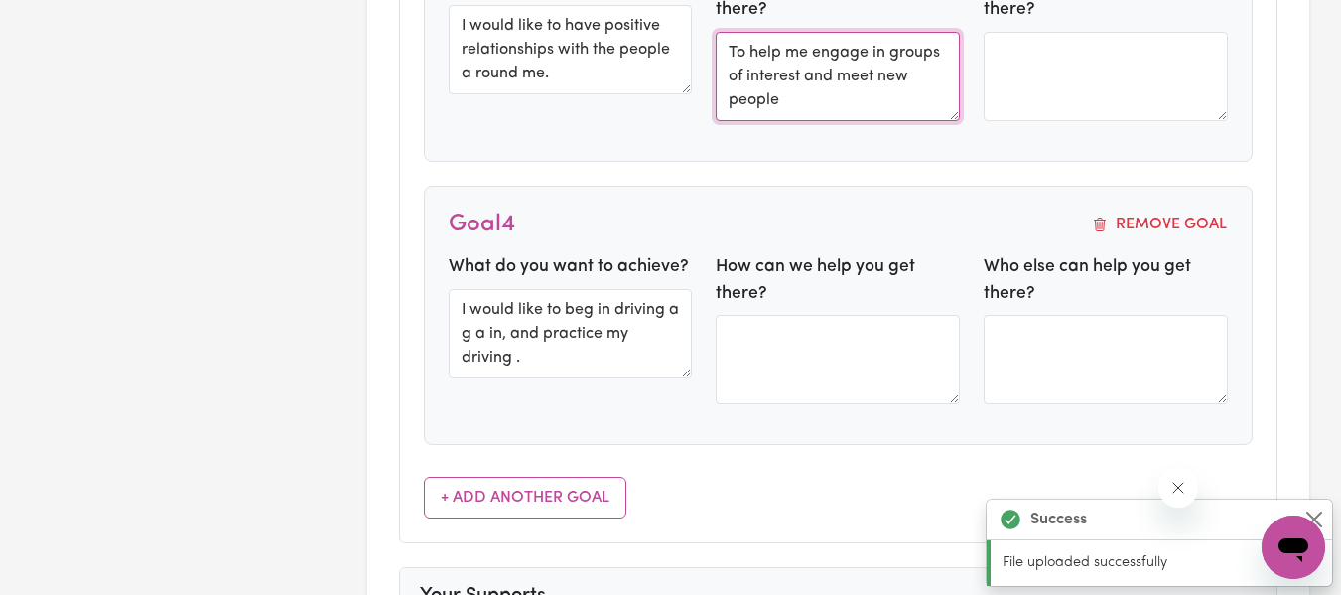
type textarea "To help me engage in groups of interest and meet new people"
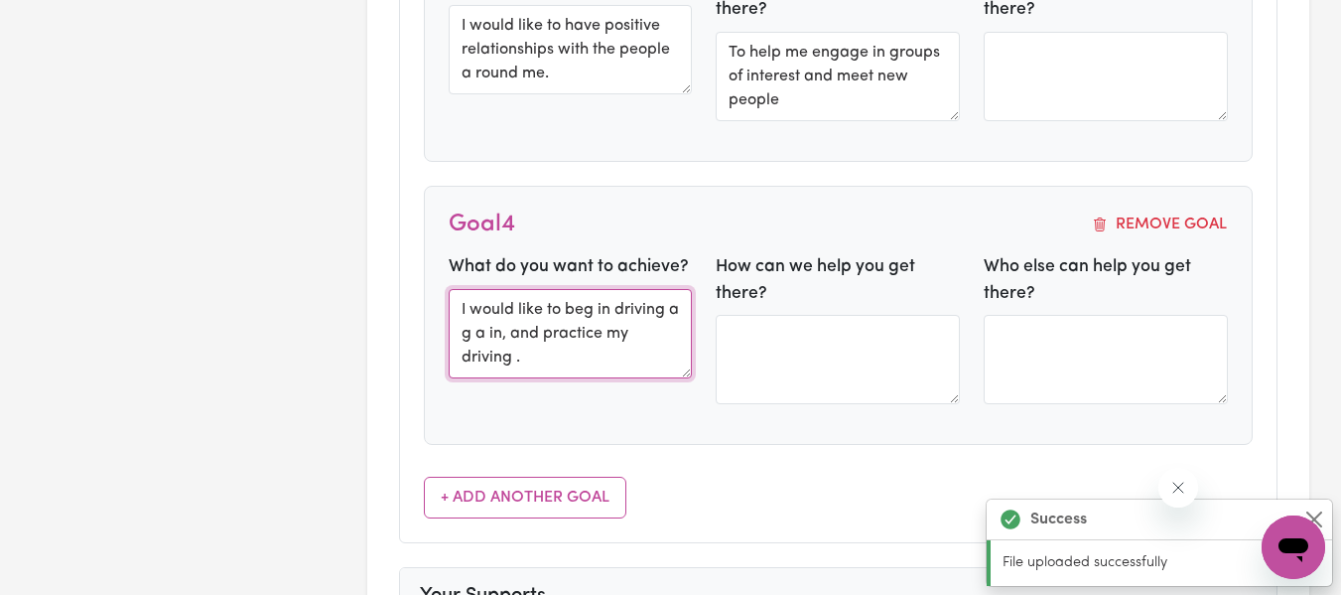
click at [597, 310] on textarea "I would like to beg in driving a g a in, and practice my driving ." at bounding box center [571, 333] width 244 height 89
click at [475, 332] on textarea "I would like to begin driving a g a in, and practice my driving ." at bounding box center [571, 333] width 244 height 89
click at [463, 333] on textarea "I would like to begin driving a gain, and practice my driving ." at bounding box center [571, 333] width 244 height 89
type textarea "I would like to begin driving again, and practice my driving ."
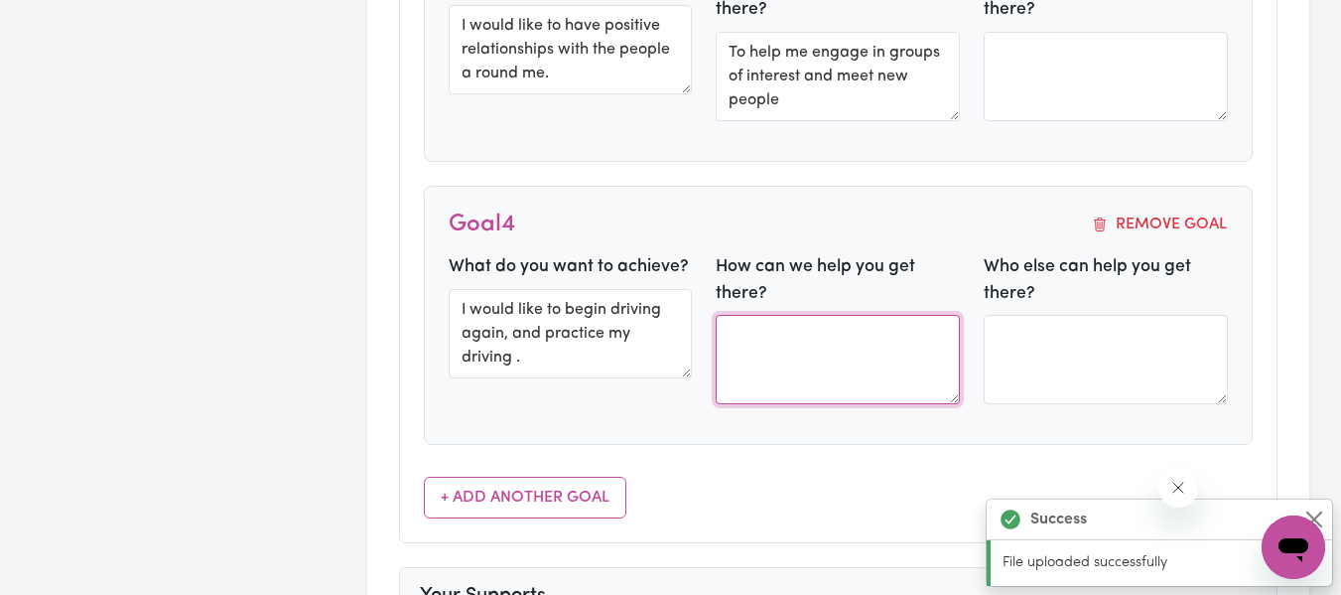
click at [795, 344] on textarea at bounding box center [838, 359] width 244 height 89
click at [932, 361] on textarea "Build confidence in the community and support in" at bounding box center [838, 359] width 244 height 89
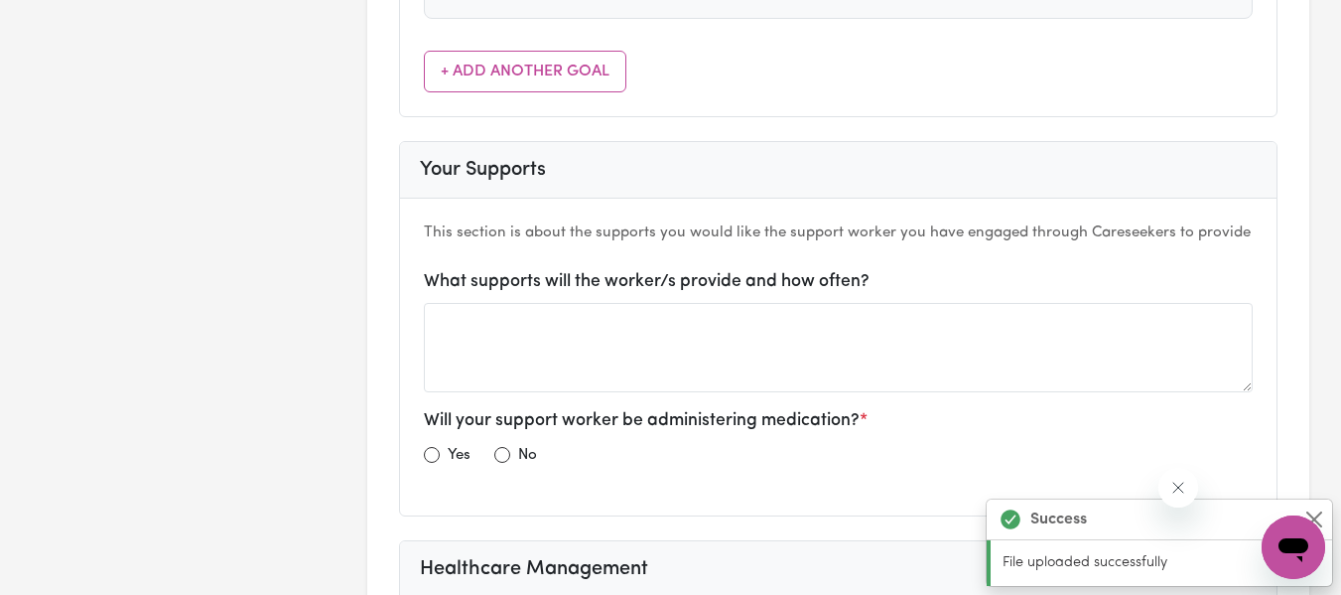
scroll to position [2224, 0]
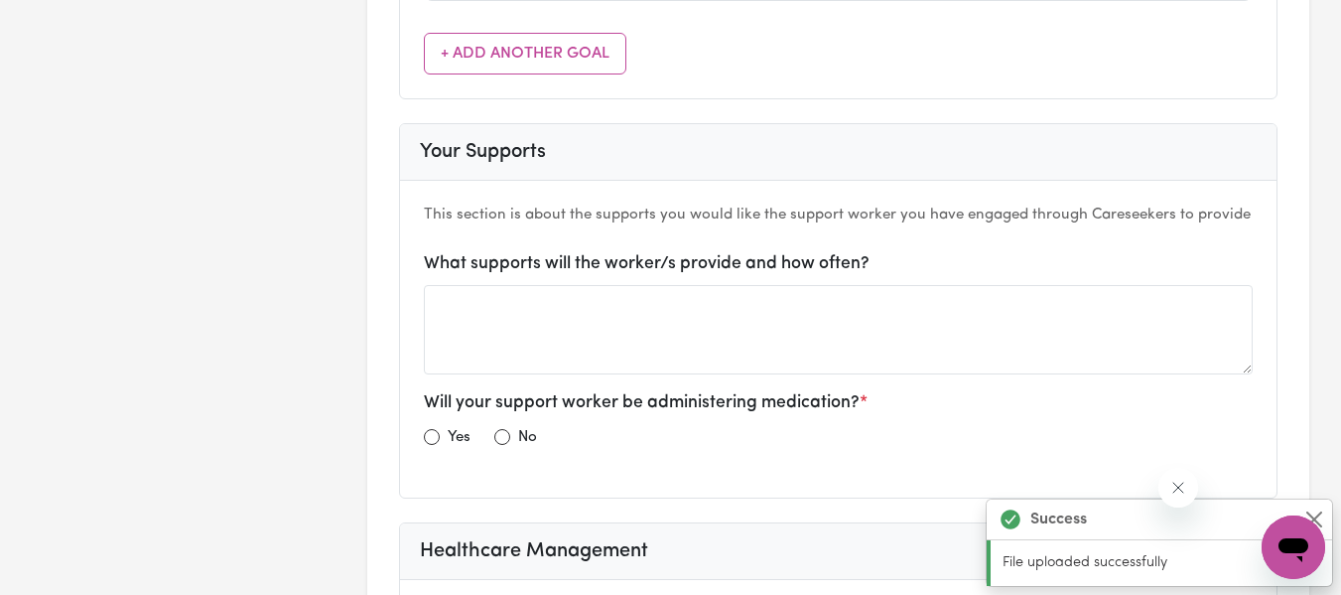
type textarea "Build confidence in the community and support in working with the appropriate h…"
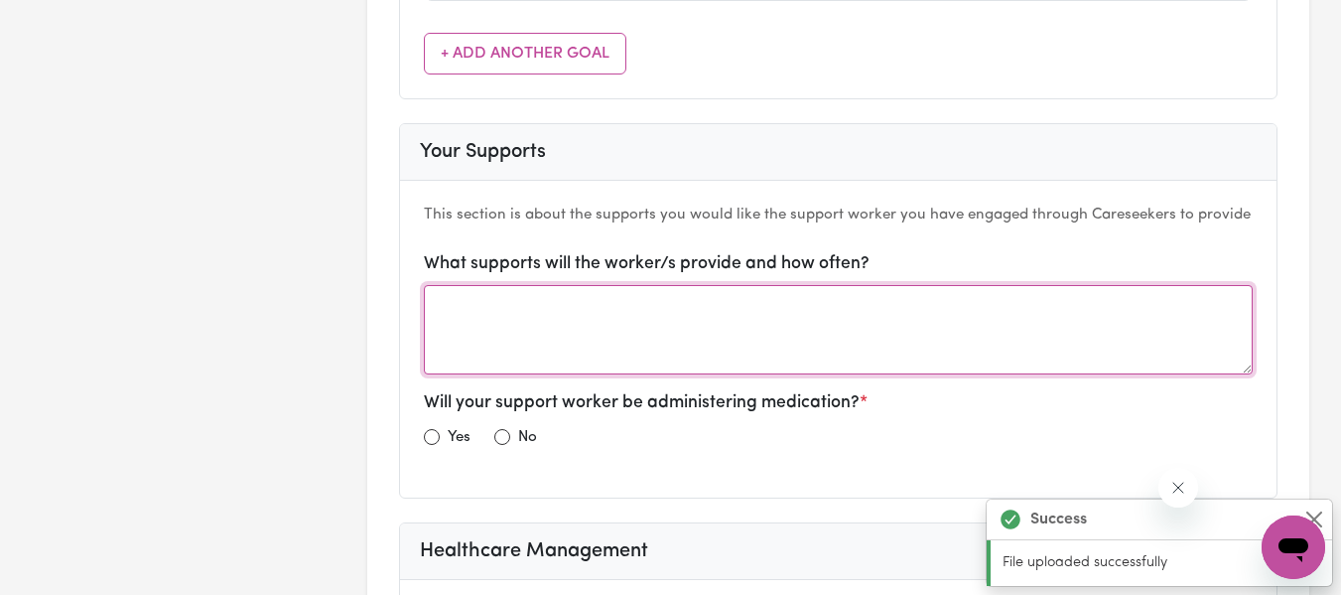
click at [505, 319] on textarea at bounding box center [838, 329] width 829 height 89
click at [505, 319] on textarea "Seeking" at bounding box center [838, 329] width 829 height 89
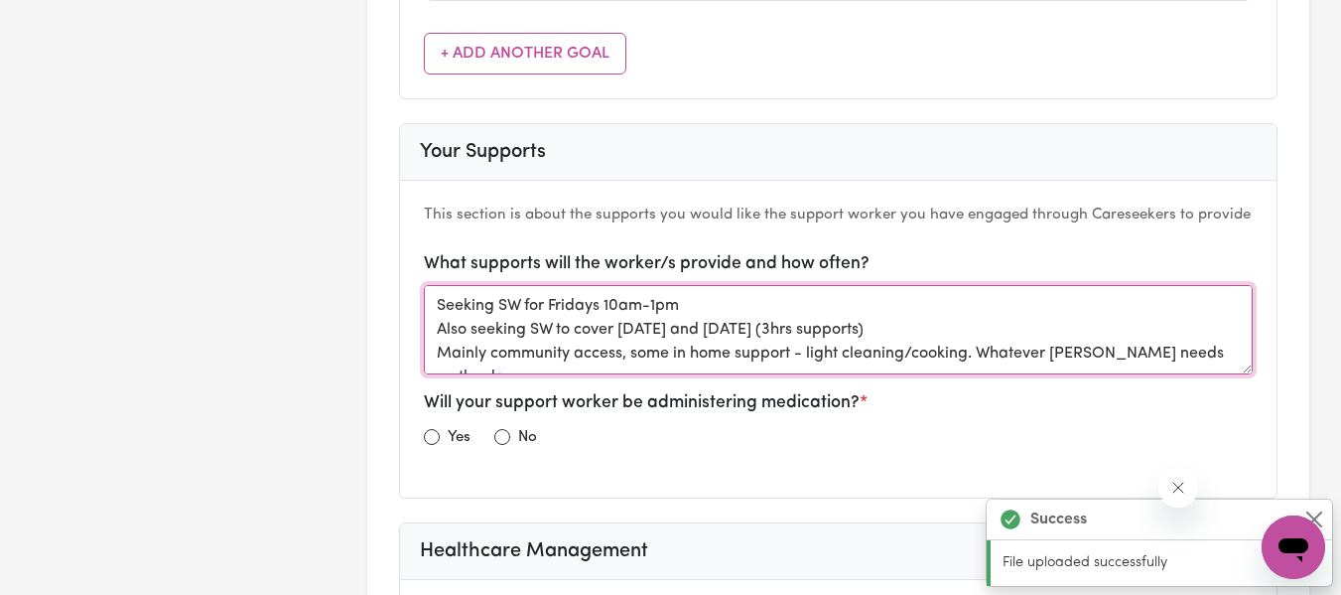
scroll to position [15, 0]
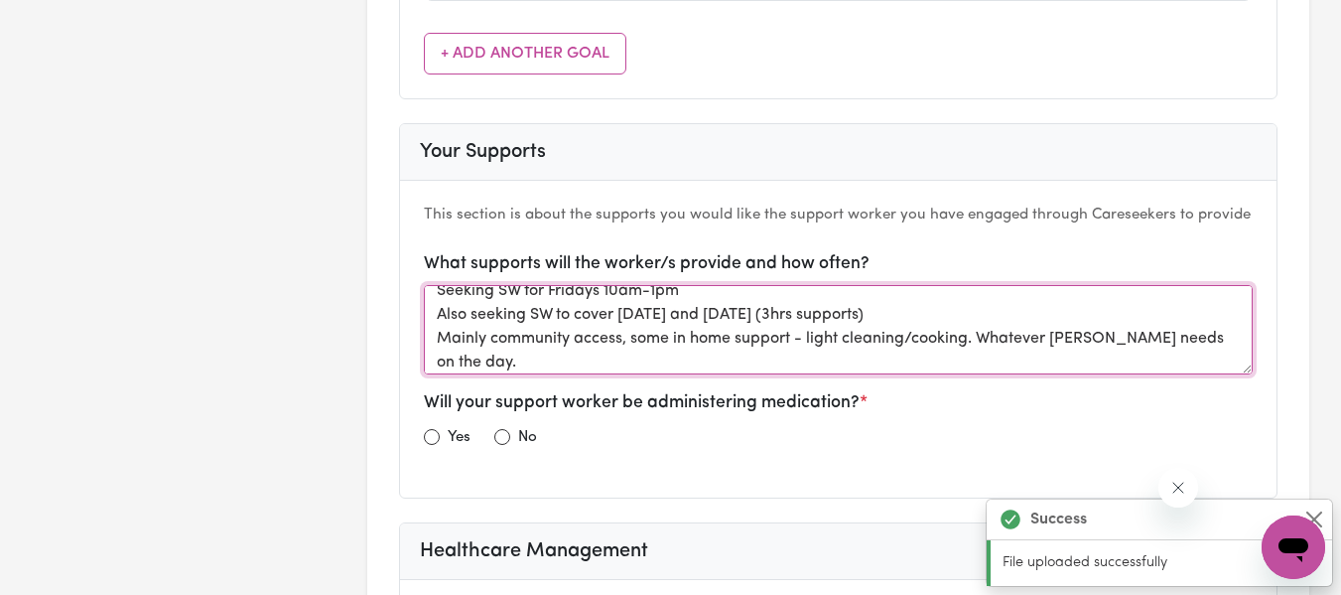
type textarea "Seeking SW for Fridays 10am-1pm Also seeking SW to cover [DATE] and [DATE] (3hr…"
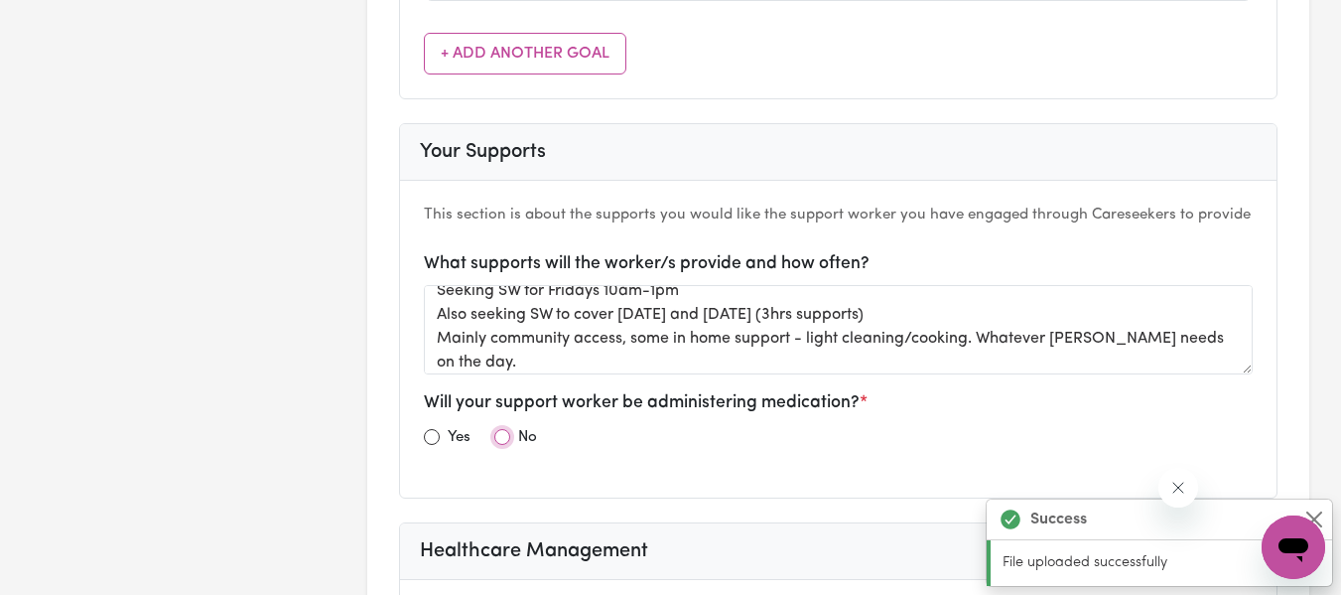
click at [503, 440] on input "radio" at bounding box center [502, 437] width 16 height 16
radio input "true"
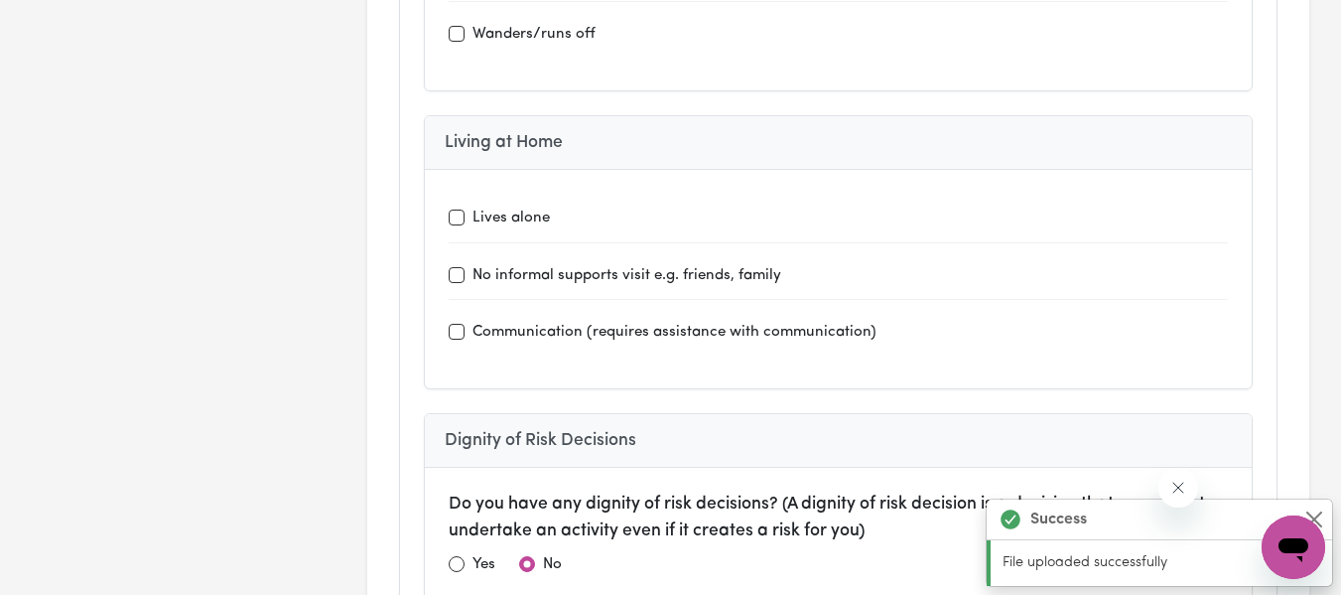
scroll to position [6713, 0]
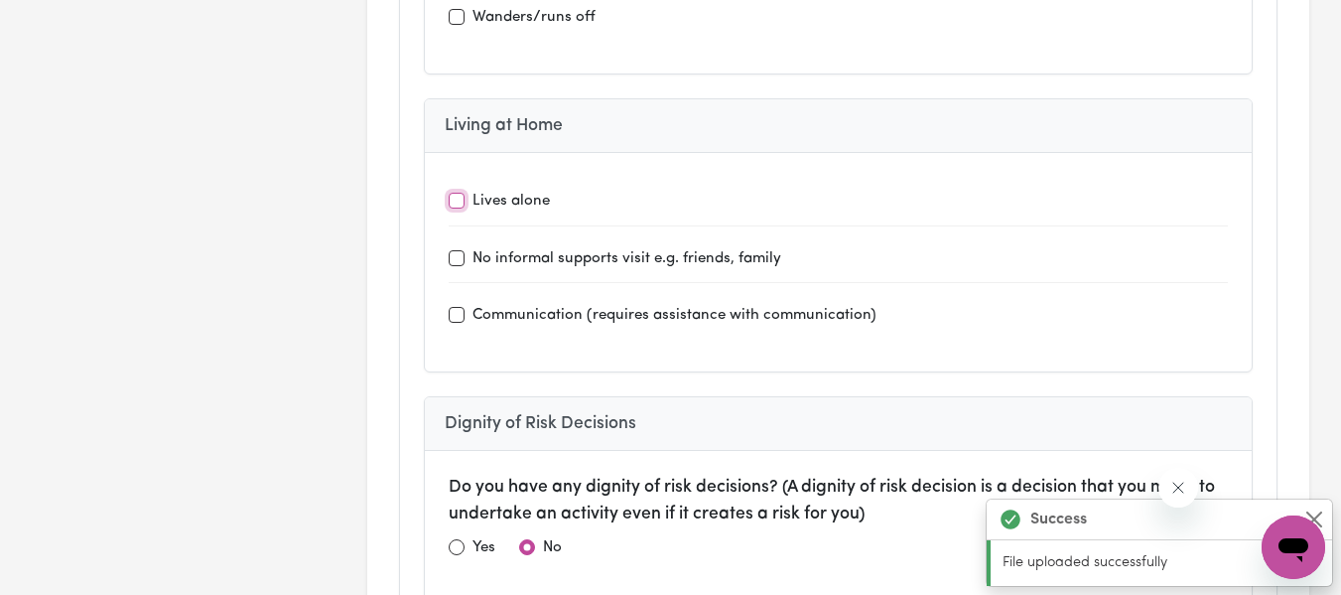
click at [458, 201] on input "Lives alone" at bounding box center [457, 201] width 16 height 16
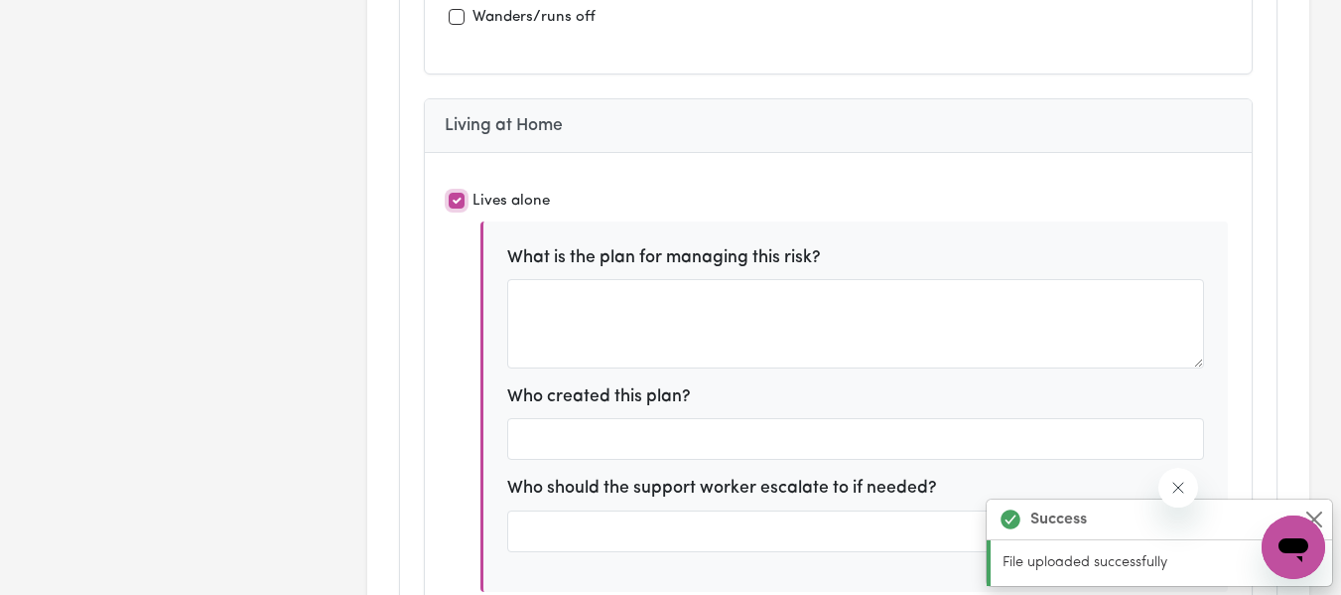
click at [458, 201] on input "Lives alone" at bounding box center [457, 201] width 16 height 16
checkbox input "false"
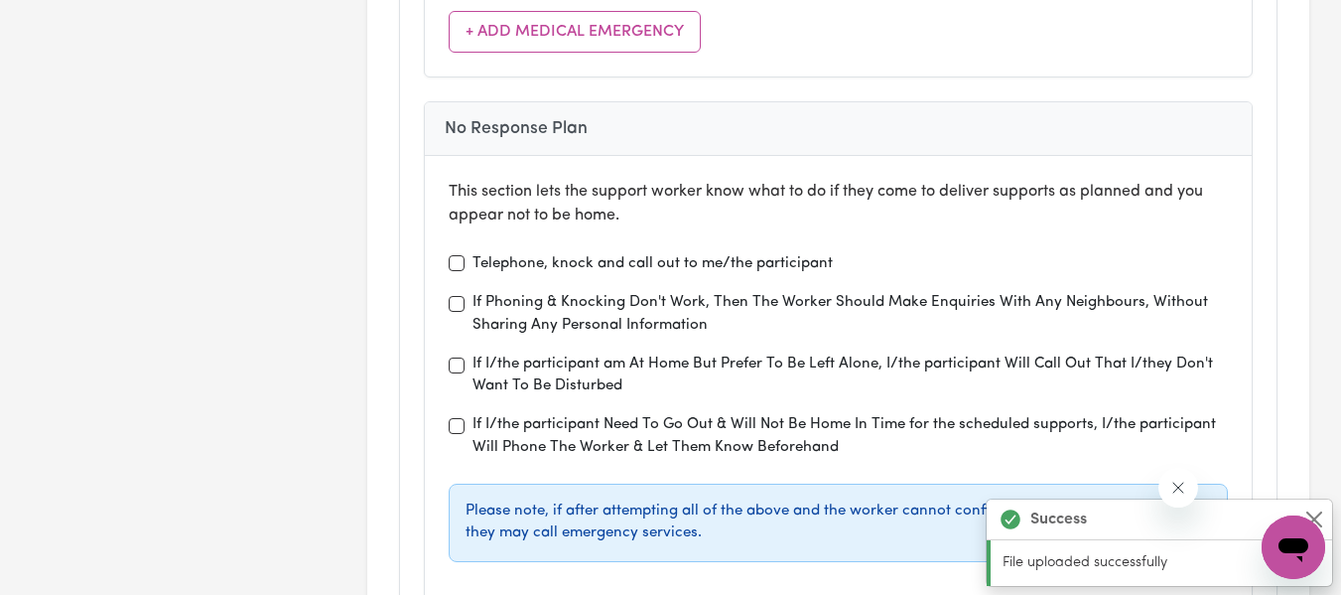
scroll to position [7502, 0]
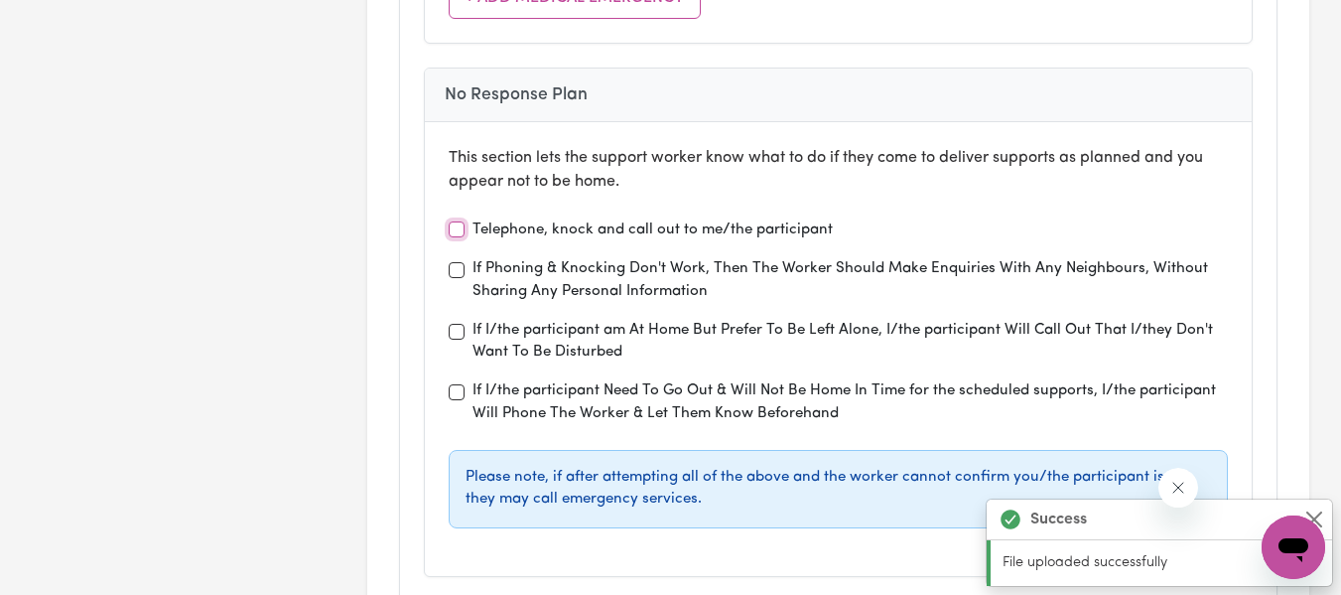
click at [455, 228] on input "Telephone, knock and call out to me/the participant" at bounding box center [457, 229] width 16 height 16
checkbox input "true"
click at [459, 271] on input "If Phoning & Knocking Don't Work, Then The Worker Should Make Enquiries With An…" at bounding box center [457, 270] width 16 height 16
checkbox input "true"
type textarea "I would like to begin driving again, and practice my driving ."
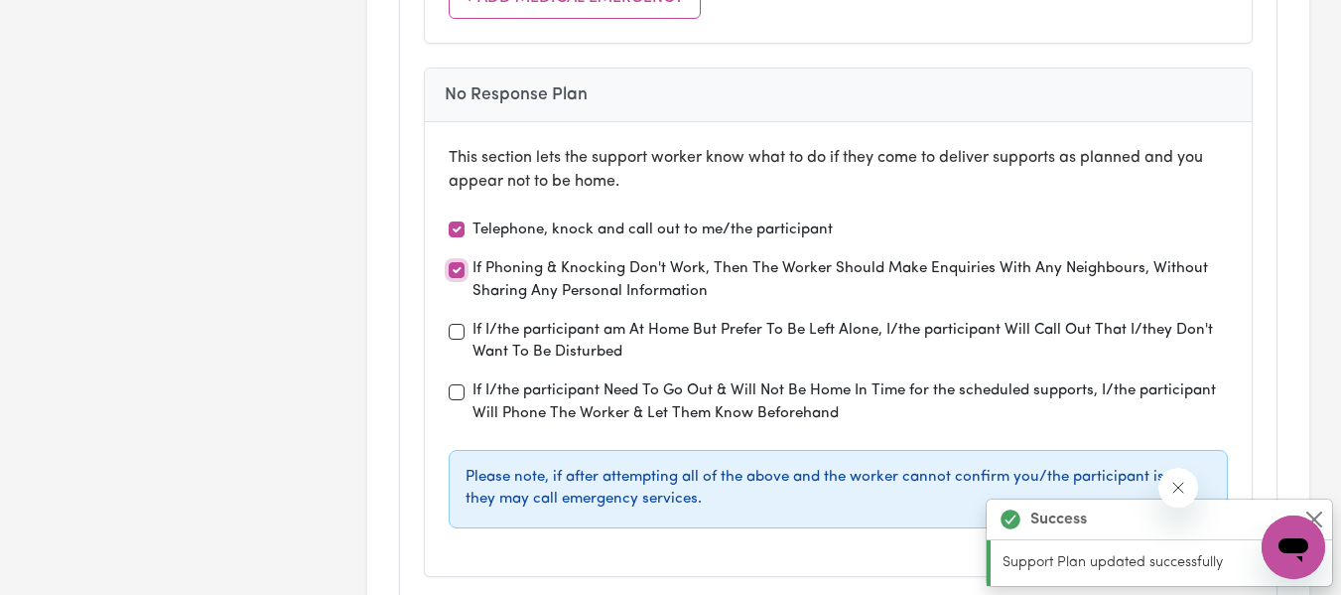
type textarea "Build confidence in the community and support in working with the appropriate h…"
type textarea "I would like to feel heard by the people in my life."
type textarea "Be a good listener"
type textarea "I would like to be able to cook healthy food and exercise more."
type textarea "Support me to cook healthy meals and get outdoors"
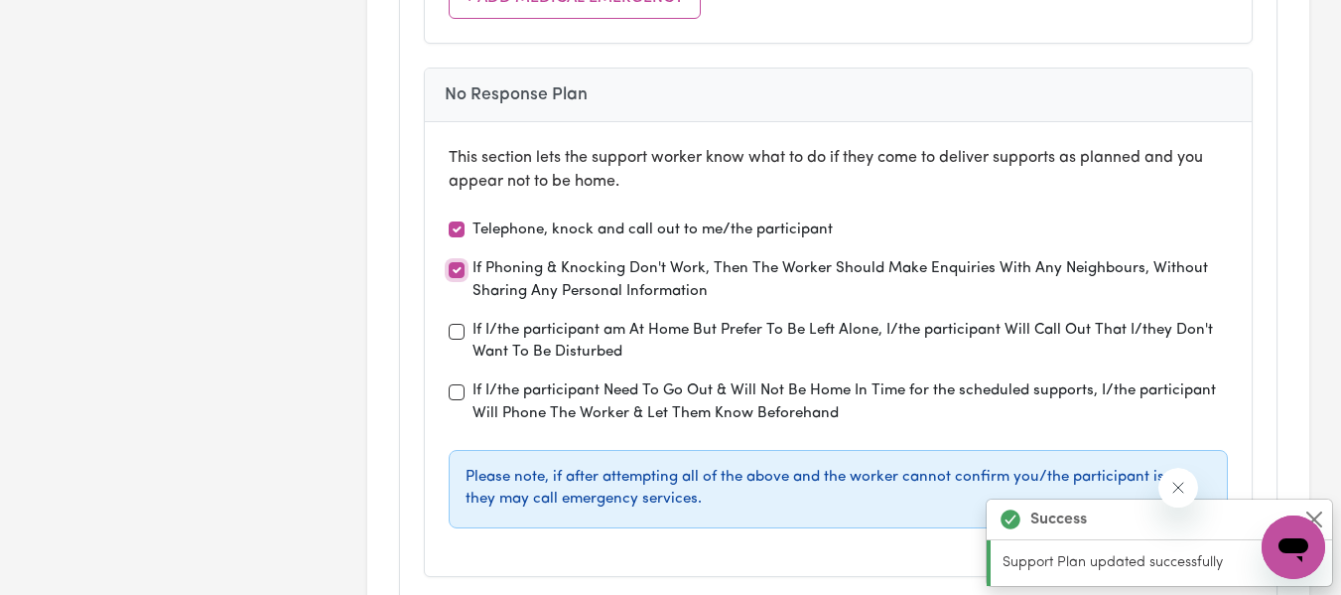
type textarea "I would like to have positive relationships with the people a round me."
type textarea "To help me engage in groups of interest and meet new people"
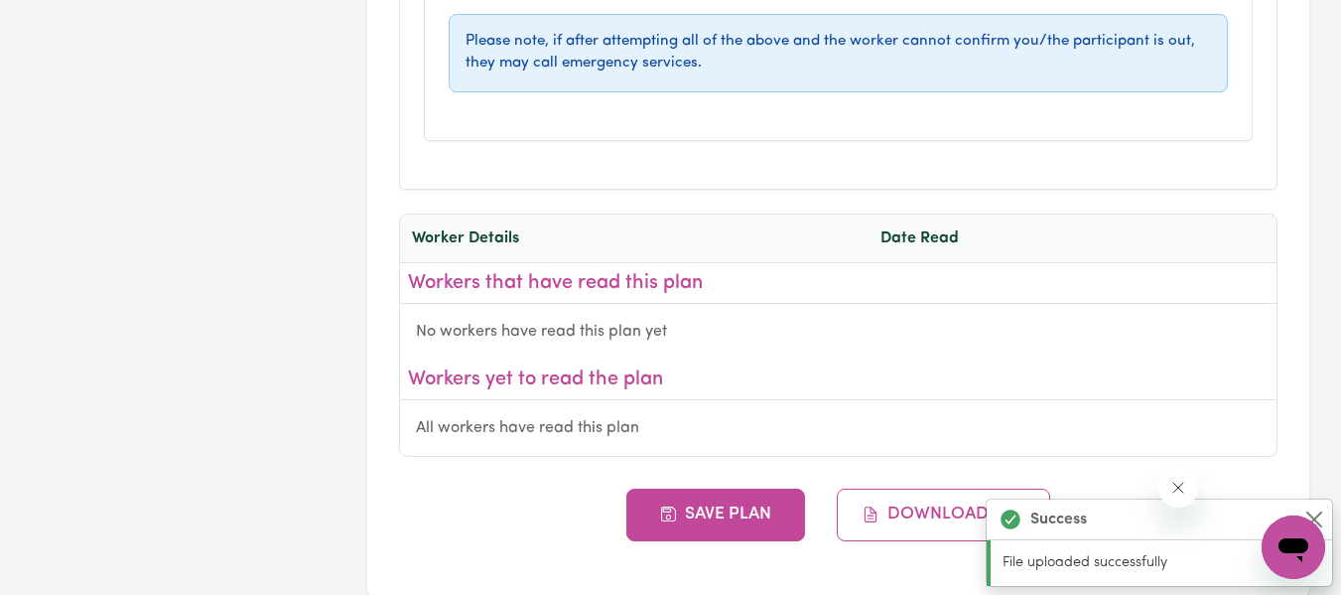
scroll to position [8022, 0]
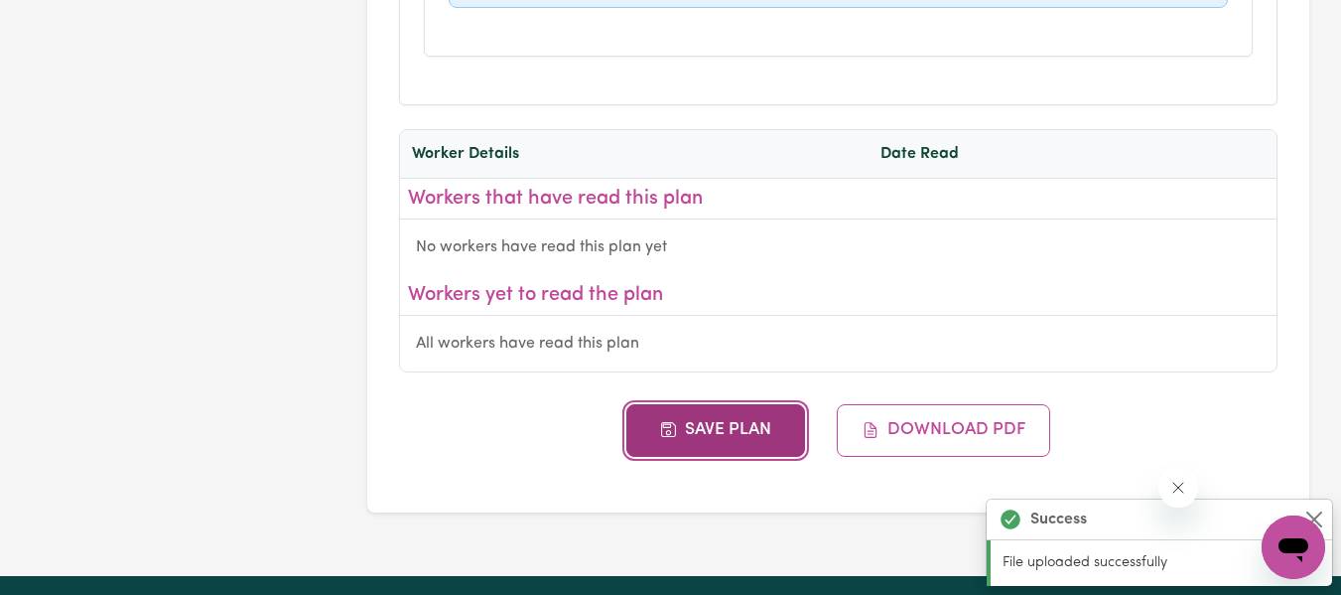
click at [744, 427] on button "Save Plan" at bounding box center [715, 430] width 179 height 52
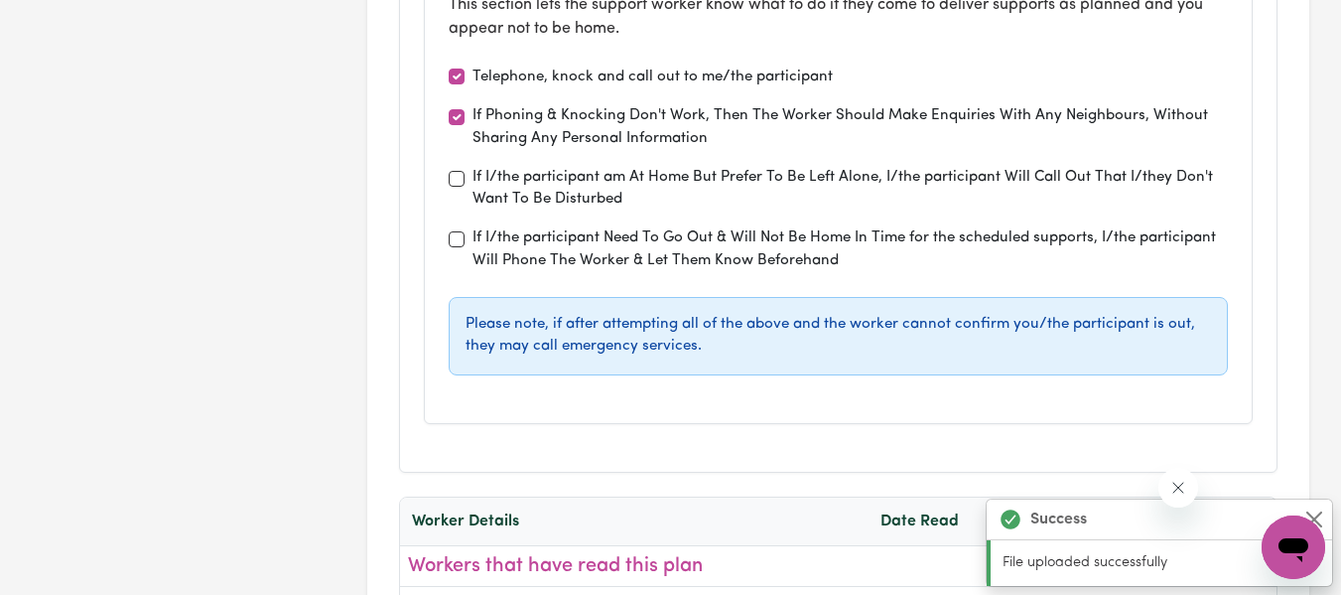
scroll to position [0, 0]
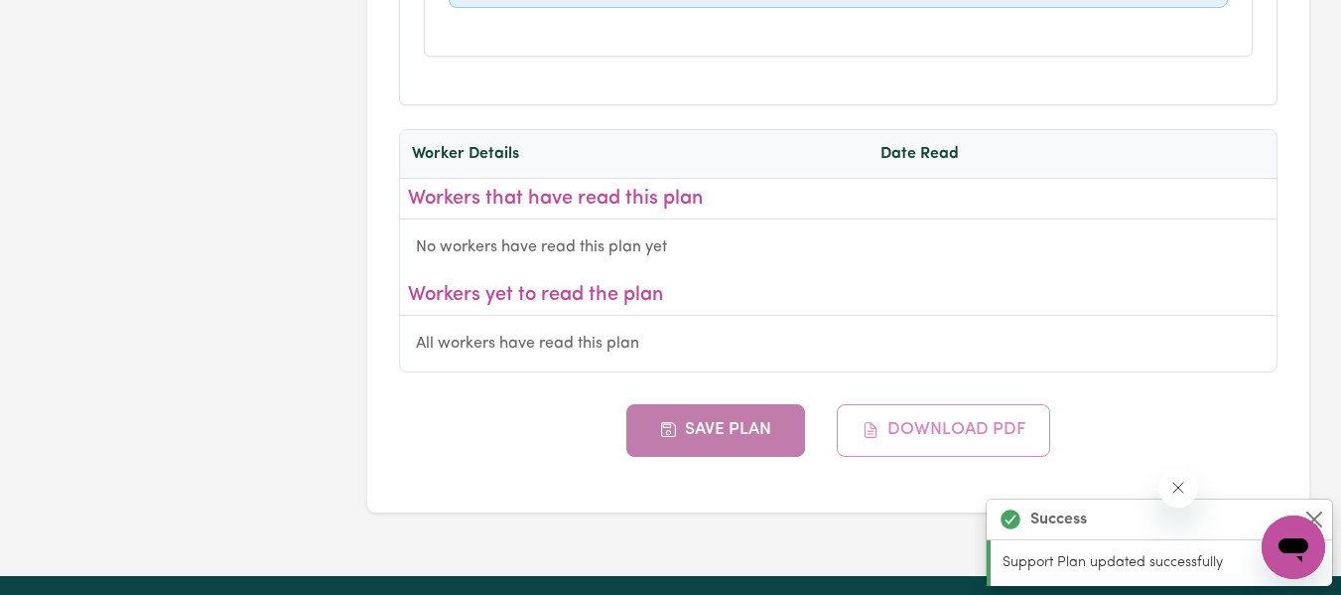
type textarea "I would like to have positive relationships with the people a round me."
type textarea "To help me engage in groups of interest and meet new people"
type textarea "I would like to begin driving again, and practice my driving ."
type textarea "Build confidence in the community and support in working with the appropriate h…"
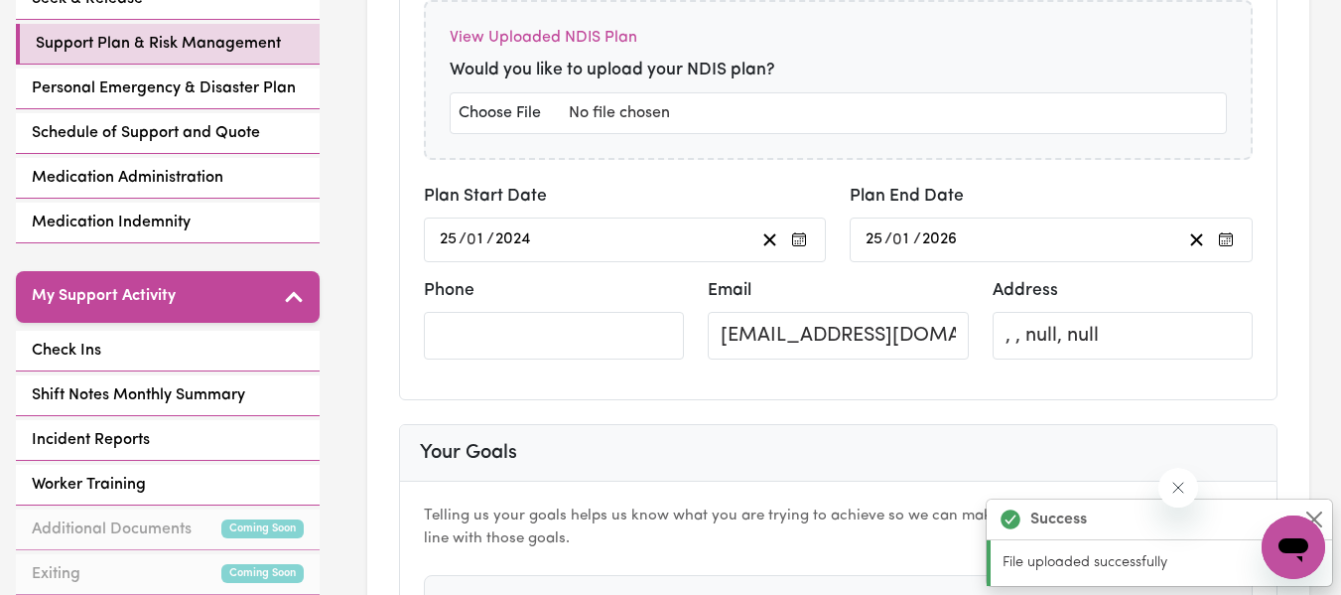
scroll to position [539, 0]
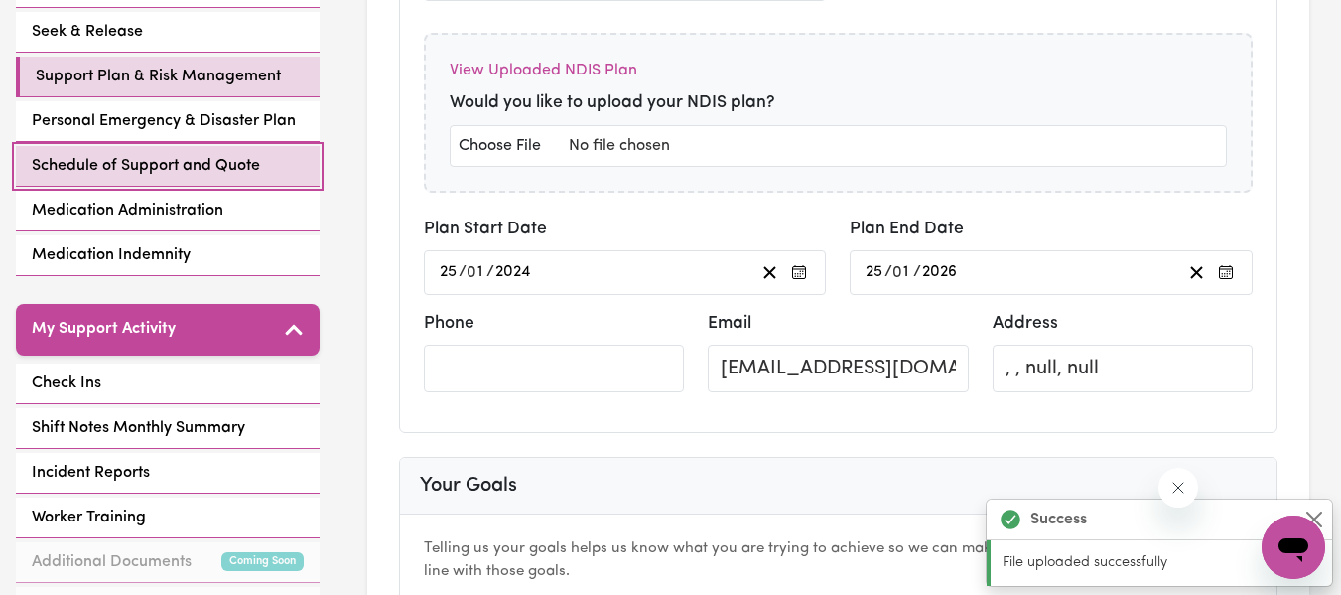
click at [133, 163] on span "Schedule of Support and Quote" at bounding box center [146, 166] width 228 height 24
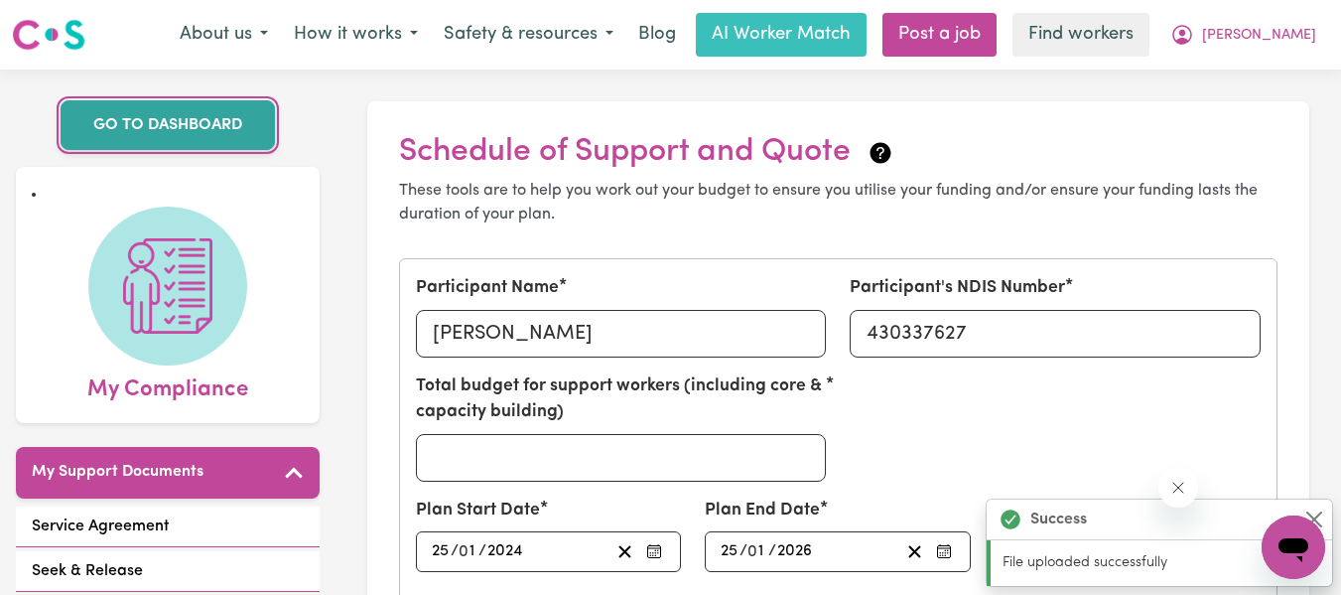
click at [200, 133] on link "GO TO DASHBOARD" at bounding box center [168, 125] width 214 height 50
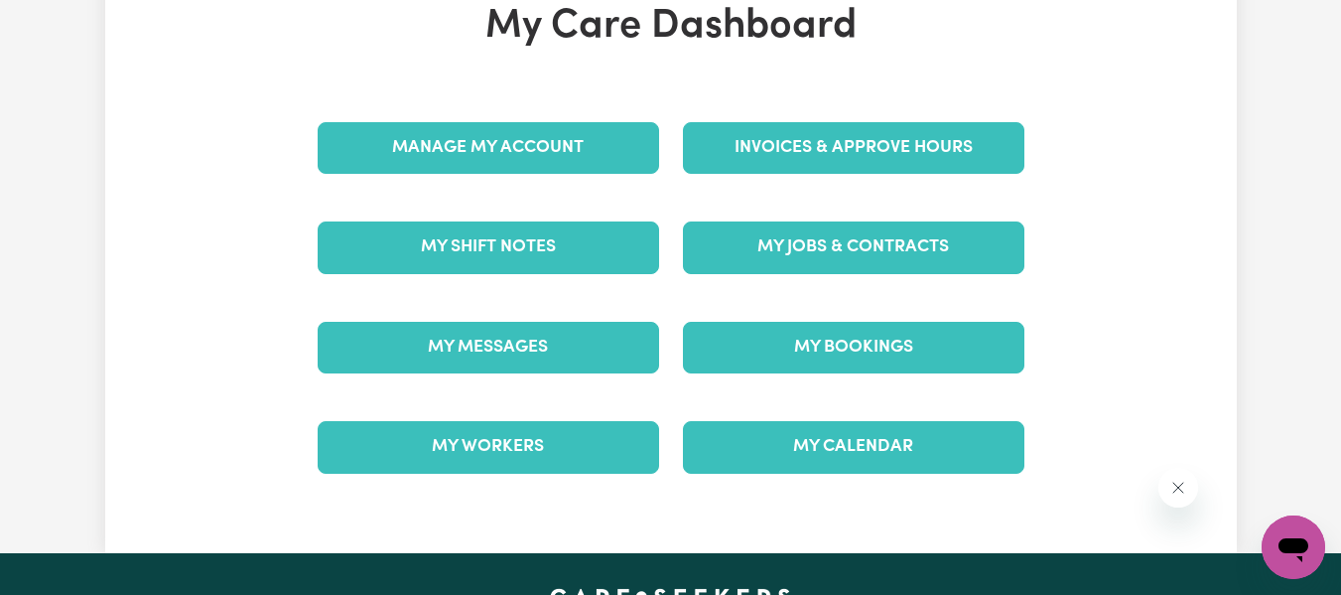
scroll to position [177, 0]
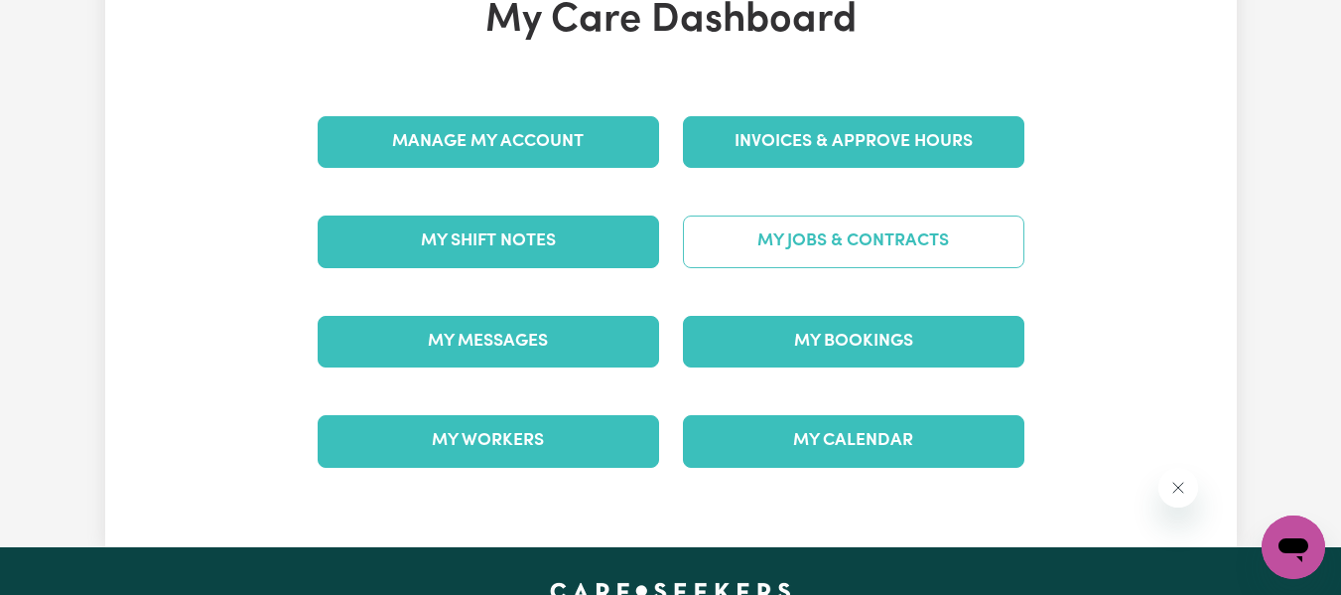
click at [882, 239] on link "My Jobs & Contracts" at bounding box center [853, 241] width 341 height 52
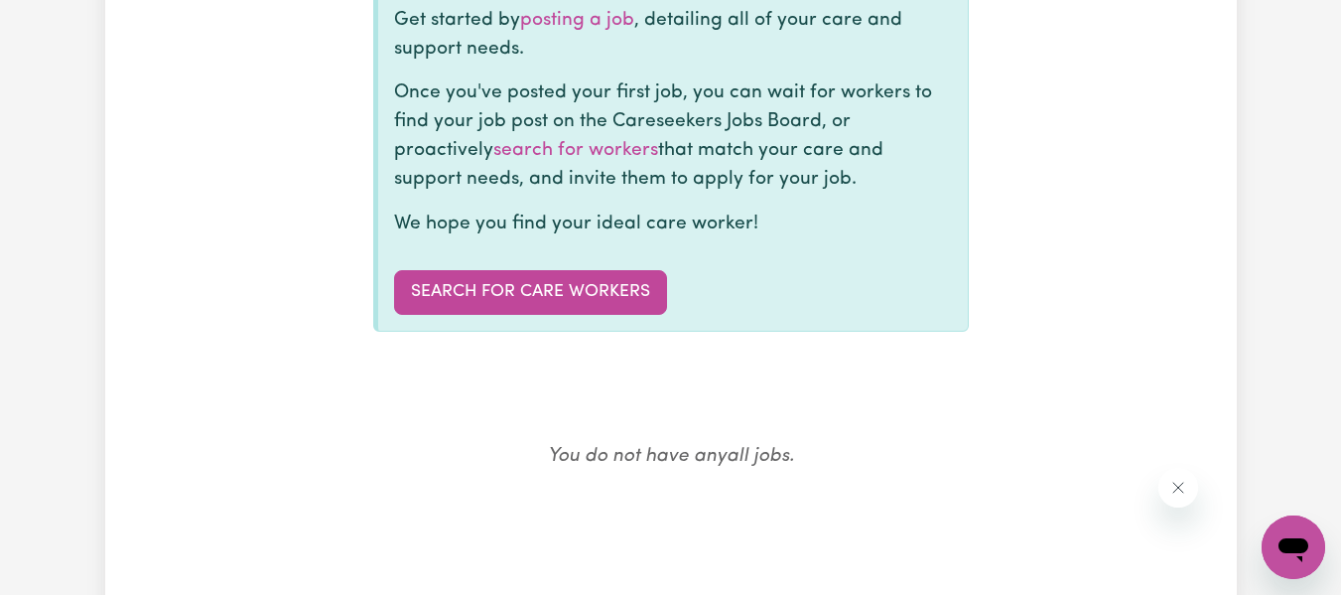
scroll to position [282, 0]
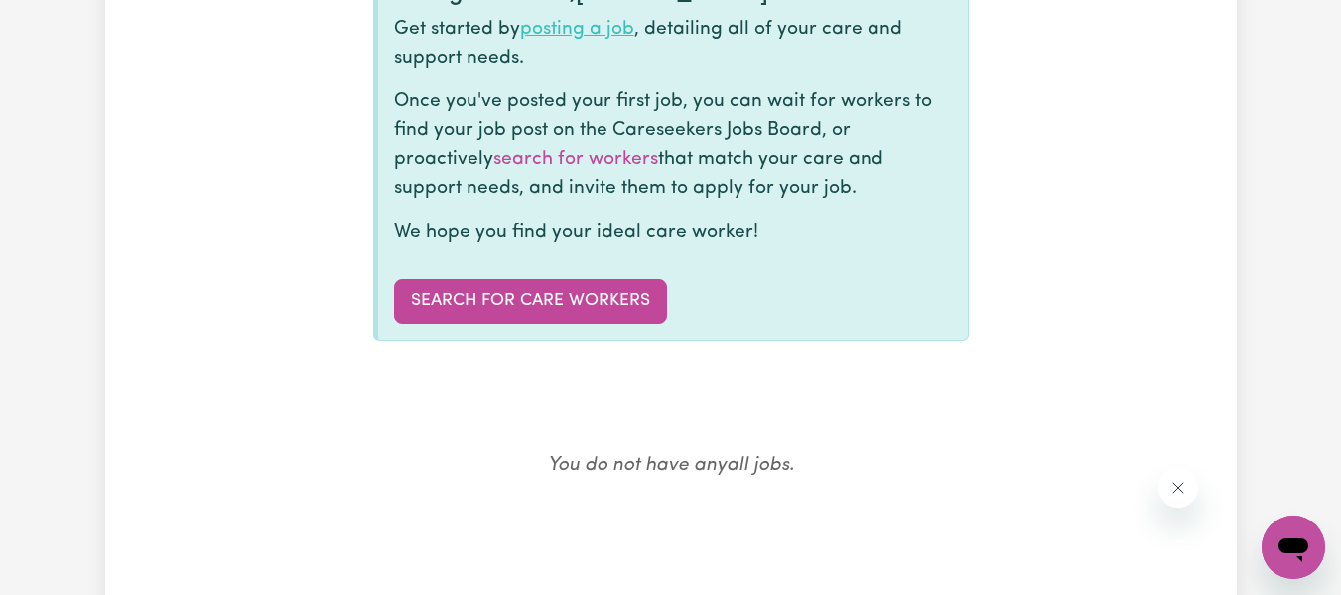
click at [554, 25] on link "posting a job" at bounding box center [577, 29] width 114 height 19
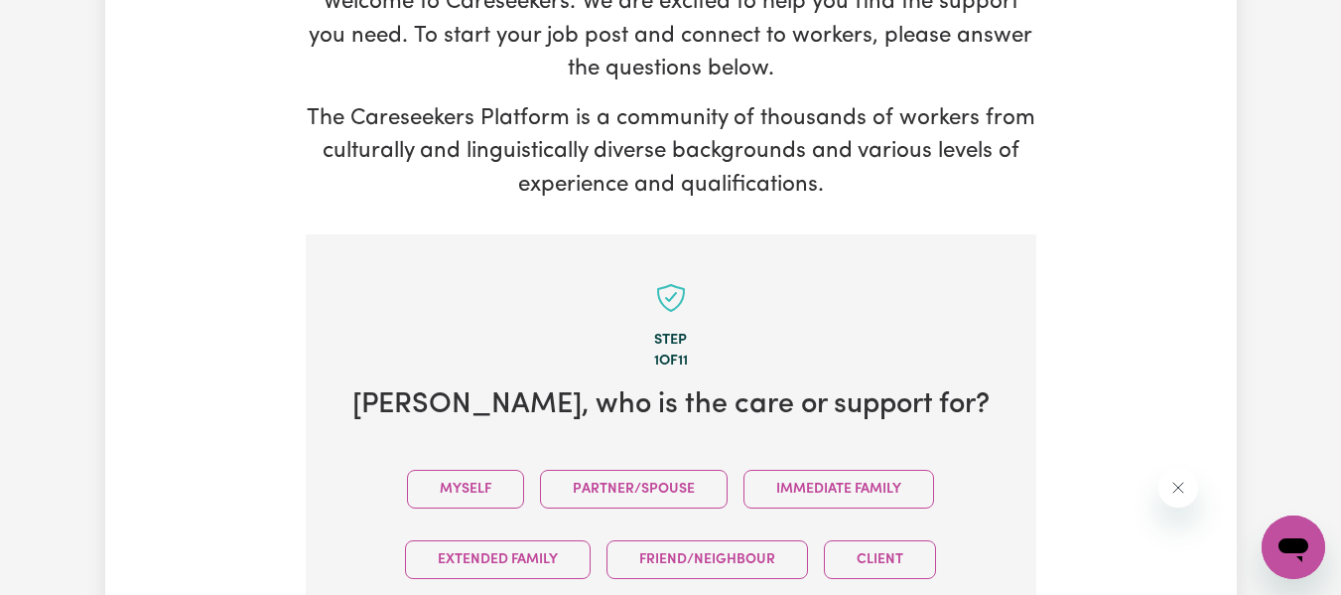
scroll to position [516, 0]
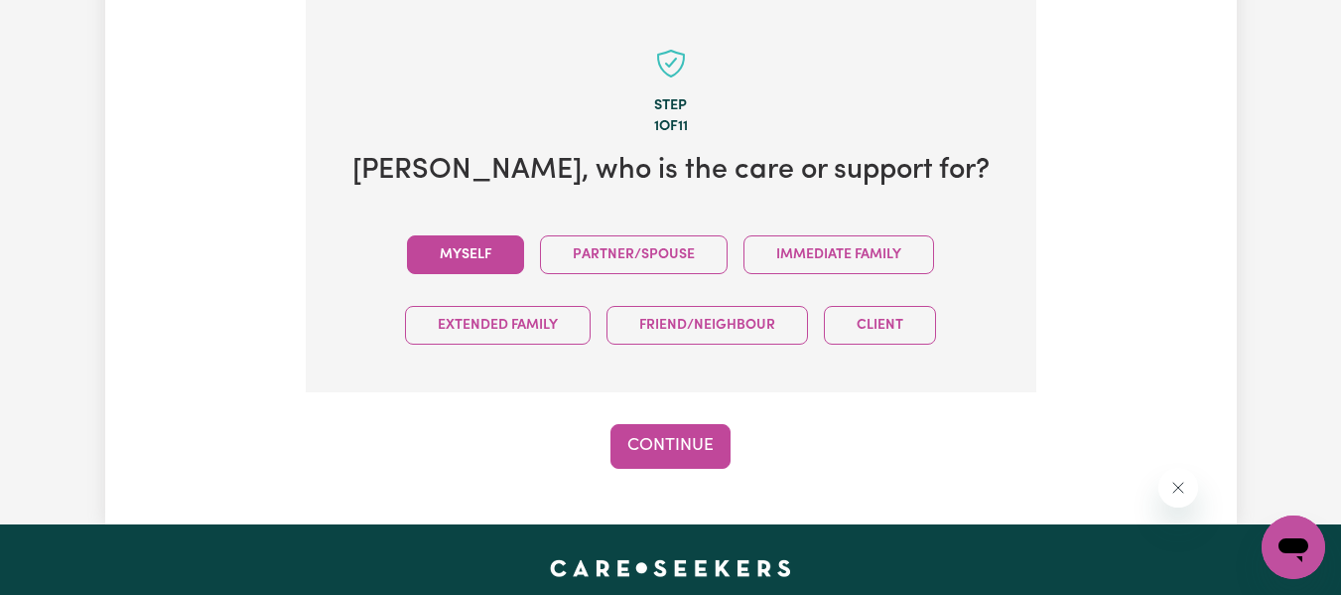
click at [456, 257] on button "Myself" at bounding box center [465, 254] width 117 height 39
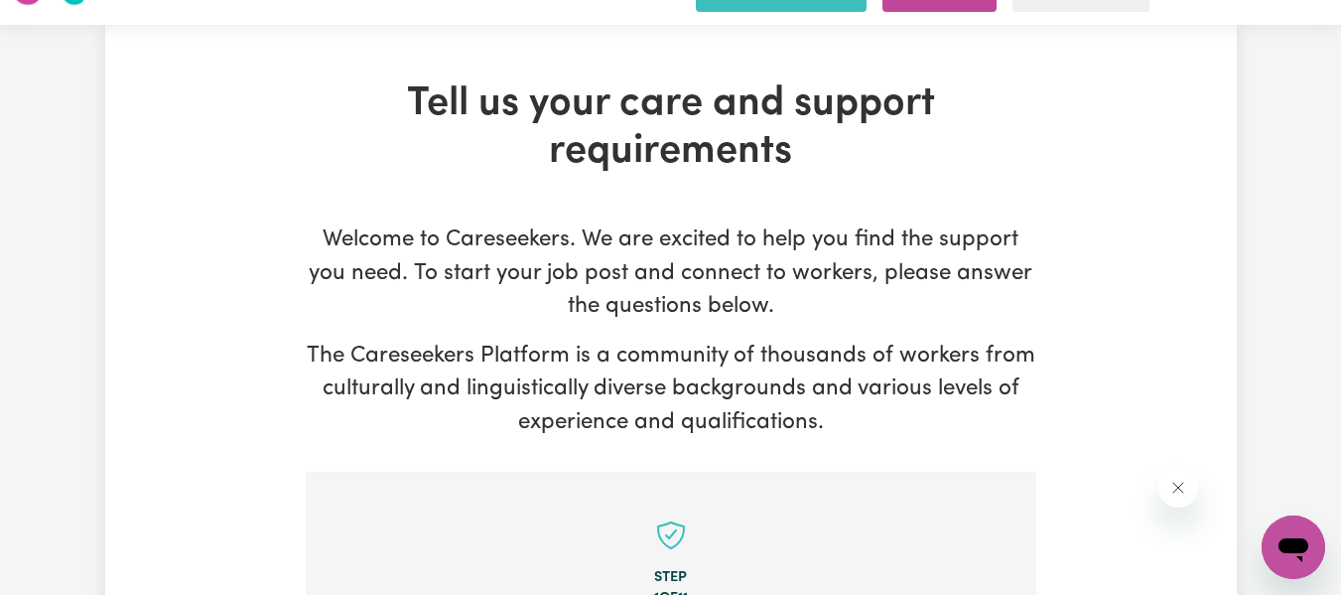
scroll to position [0, 0]
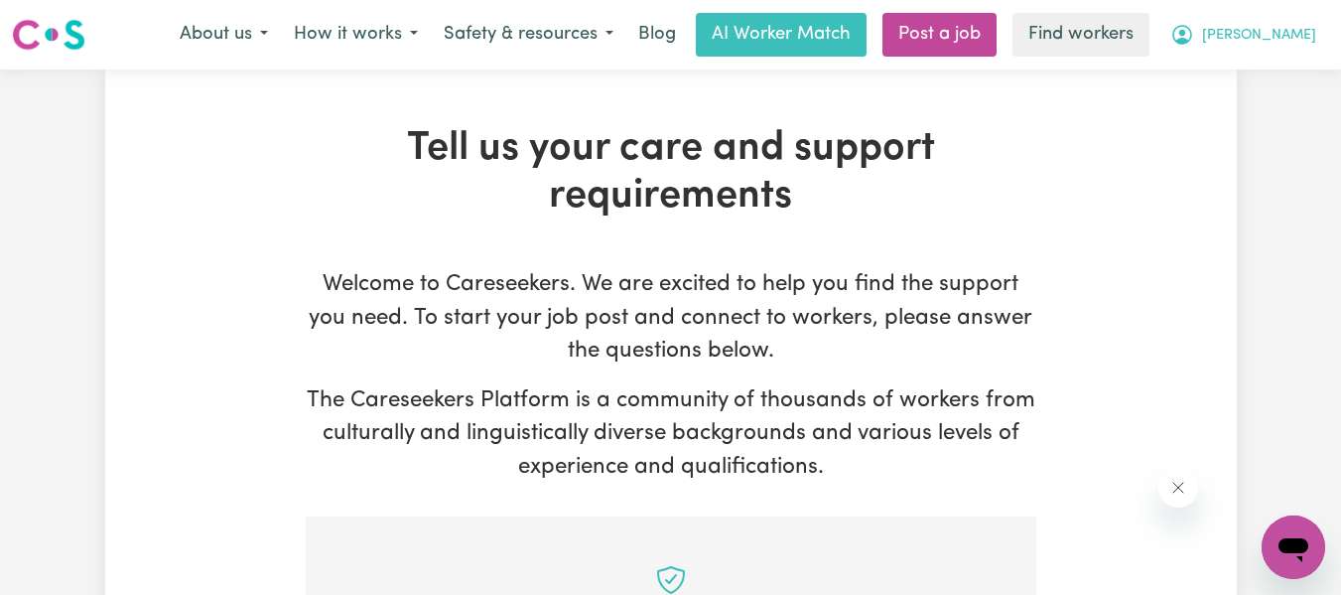
click at [1265, 32] on span "[PERSON_NAME]" at bounding box center [1259, 36] width 114 height 22
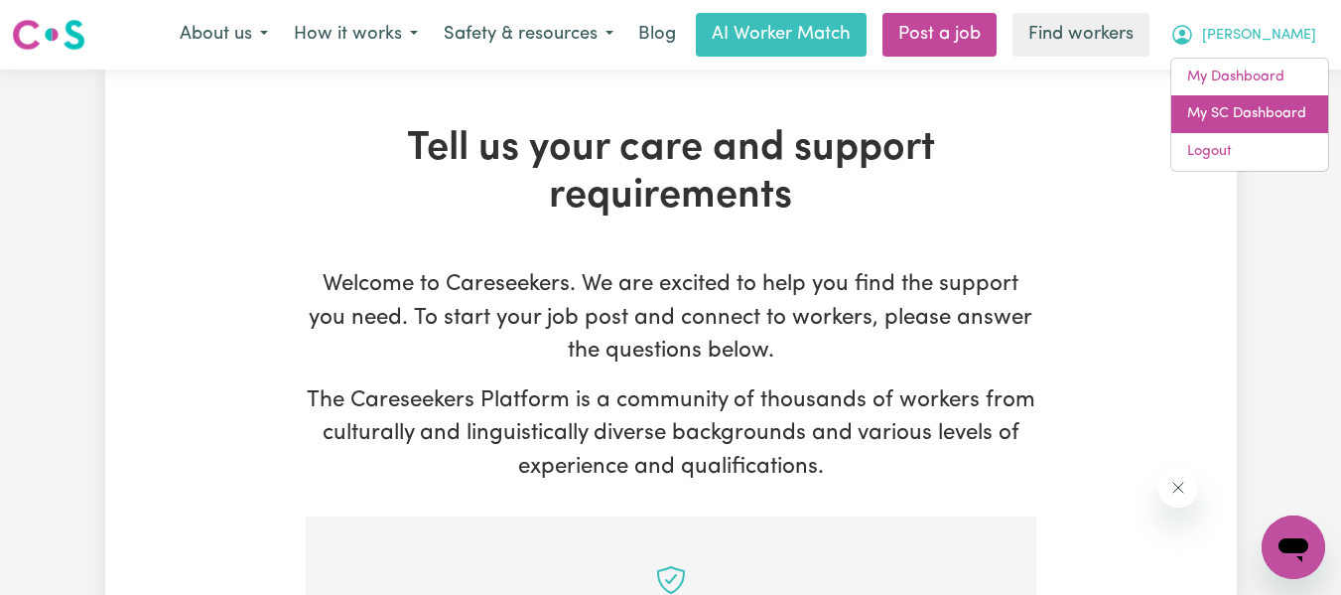
click at [1251, 107] on link "My SC Dashboard" at bounding box center [1249, 114] width 157 height 38
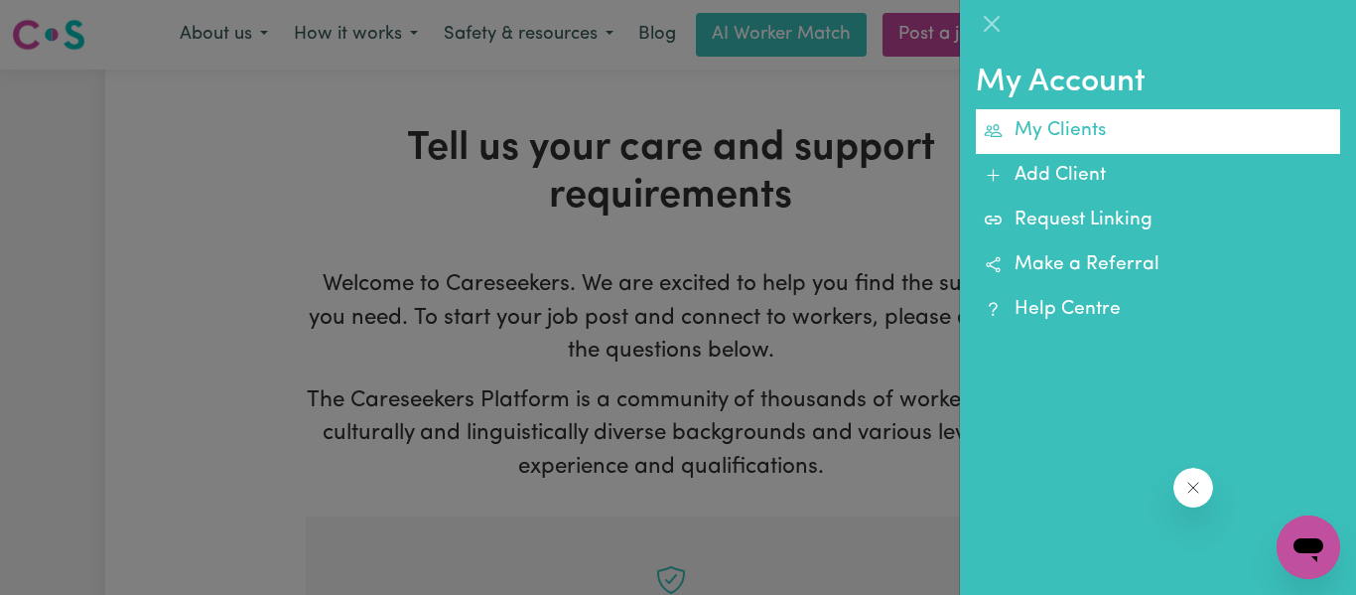
click at [1093, 126] on link "My Clients" at bounding box center [1158, 131] width 364 height 45
